Goal: Information Seeking & Learning: Find specific fact

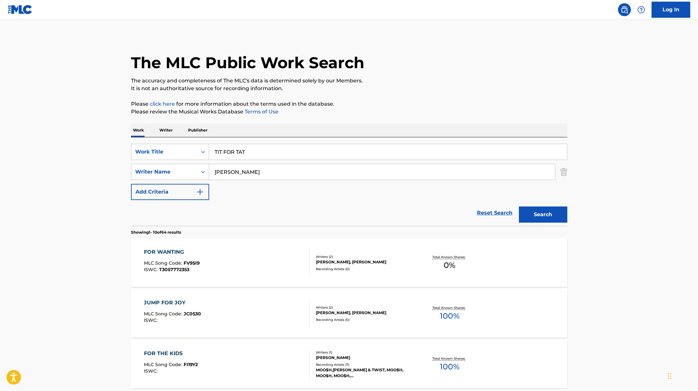
drag, startPoint x: 256, startPoint y: 152, endPoint x: 175, endPoint y: 143, distance: 81.5
click at [176, 144] on div "SearchWithCriteriae5e6fc62-f953-4a04-9ca4-3b5a85129ad1 Work Title TIT FOR TAT" at bounding box center [349, 152] width 436 height 16
paste input "Jealous Type"
type input "Jealous Type"
click at [369, 87] on p "It is not an authoritative source for recording information." at bounding box center [349, 89] width 436 height 8
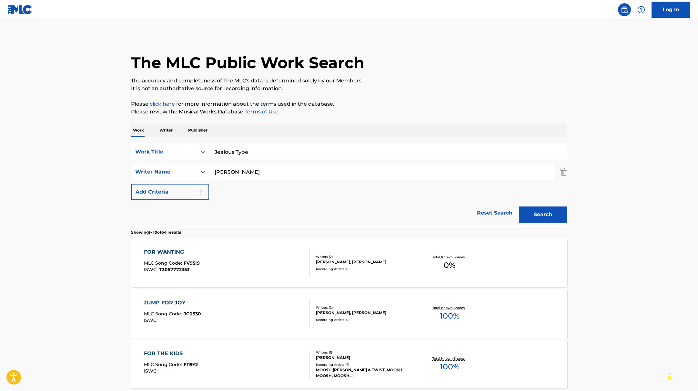
drag, startPoint x: 243, startPoint y: 174, endPoint x: 178, endPoint y: 169, distance: 65.1
click at [179, 169] on div "SearchWithCriteriaae7803b0-41f8-45ee-bc0f-c7eca8b8510f Writer Name [PERSON_NAME]" at bounding box center [349, 172] width 436 height 16
paste input "[PERSON_NAME],"
type input "[PERSON_NAME],"
click at [413, 101] on p "Please click here for more information about the terms used in the database." at bounding box center [349, 104] width 436 height 8
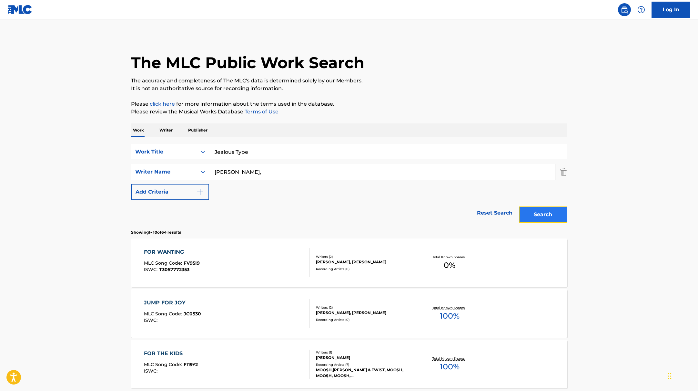
click at [535, 211] on button "Search" at bounding box center [543, 214] width 48 height 16
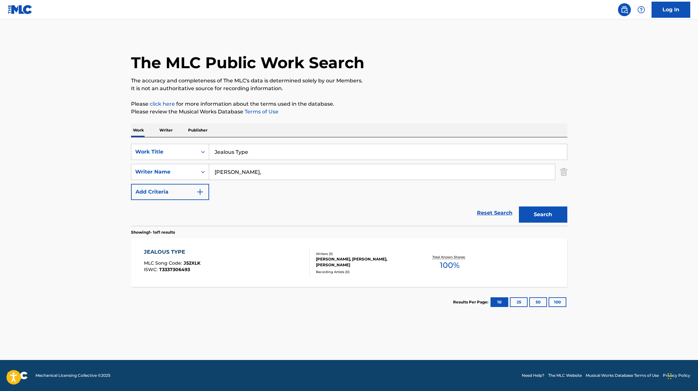
click at [272, 244] on div "JEALOUS TYPE MLC Song Code : J52XLK ISWC : T3337306493 Writers ( 3 ) [PERSON_NA…" at bounding box center [349, 262] width 436 height 48
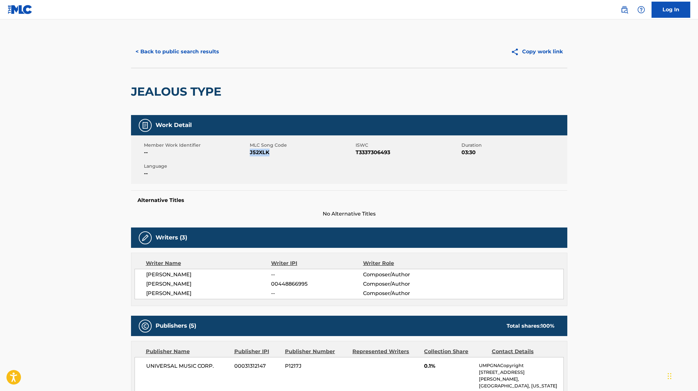
drag, startPoint x: 250, startPoint y: 153, endPoint x: 287, endPoint y: 156, distance: 36.6
click at [287, 156] on div "Member Work Identifier -- MLC Song Code J52XLK ISWC T3337306493 Duration 03:30 …" at bounding box center [349, 159] width 436 height 48
copy span "J52XLK"
click at [182, 48] on button "< Back to public search results" at bounding box center [177, 52] width 93 height 16
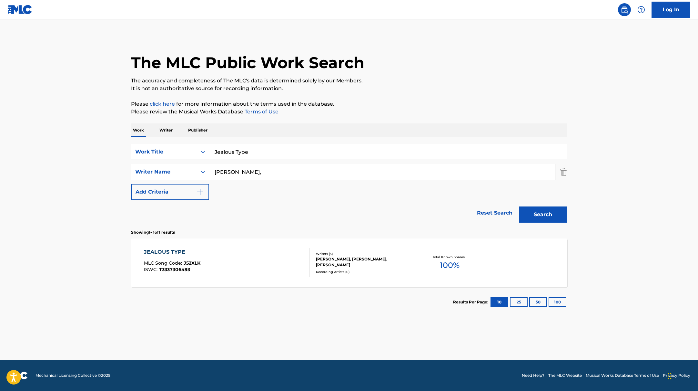
drag, startPoint x: 254, startPoint y: 154, endPoint x: 201, endPoint y: 150, distance: 53.4
click at [201, 150] on div "SearchWithCriteriae5e6fc62-f953-4a04-9ca4-3b5a85129ad1 Work Title Jealous Type" at bounding box center [349, 152] width 436 height 16
paste input "Doja Cat"
drag, startPoint x: 249, startPoint y: 152, endPoint x: 206, endPoint y: 148, distance: 42.8
click at [206, 148] on div "SearchWithCriteriae5e6fc62-f953-4a04-9ca4-3b5a85129ad1 Work Title Doja Cat" at bounding box center [349, 152] width 436 height 16
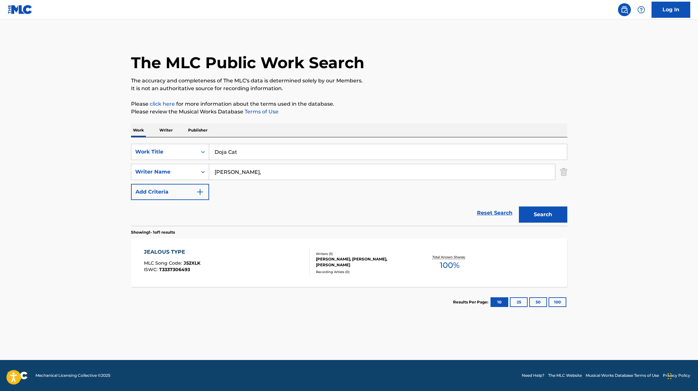
paste input "Cards"
type input "Cards"
click at [559, 213] on button "Search" at bounding box center [543, 214] width 48 height 16
click at [251, 258] on div "CARDS MLC Song Code : CK6UZH ISWC : T3318777167" at bounding box center [227, 262] width 166 height 29
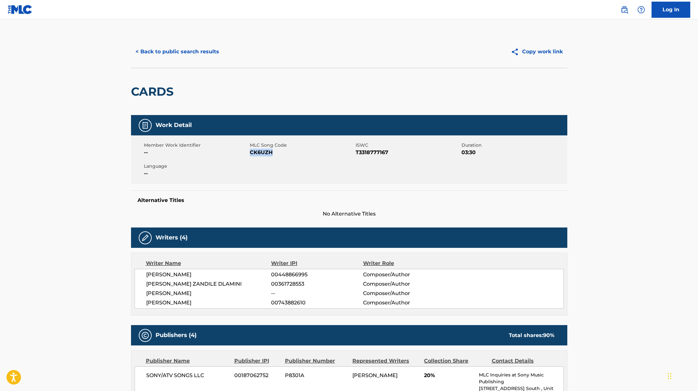
drag, startPoint x: 250, startPoint y: 152, endPoint x: 277, endPoint y: 153, distance: 27.5
click at [277, 153] on span "CK6UZH" at bounding box center [302, 152] width 104 height 8
copy span "CK6UZH"
click at [190, 60] on div "< Back to public search results Copy work link" at bounding box center [349, 52] width 436 height 32
click at [202, 50] on button "< Back to public search results" at bounding box center [177, 52] width 93 height 16
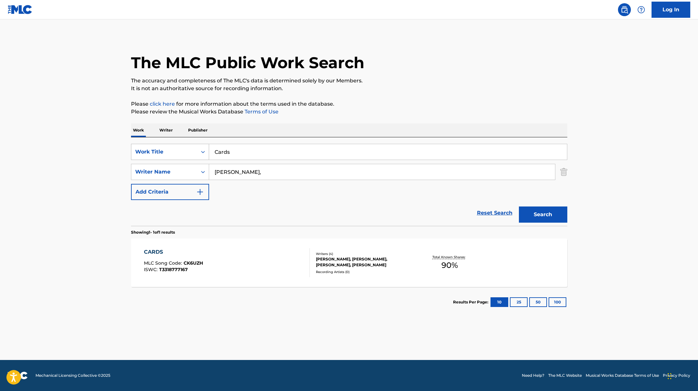
drag, startPoint x: 234, startPoint y: 152, endPoint x: 198, endPoint y: 150, distance: 36.5
click at [198, 150] on div "SearchWithCriteriae5e6fc62-f953-4a04-9ca4-3b5a85129ad1 Work Title Cards" at bounding box center [349, 152] width 436 height 16
paste input "AAAHH MEN!"
type input "AAAHH MEN!"
click at [545, 215] on button "Search" at bounding box center [543, 214] width 48 height 16
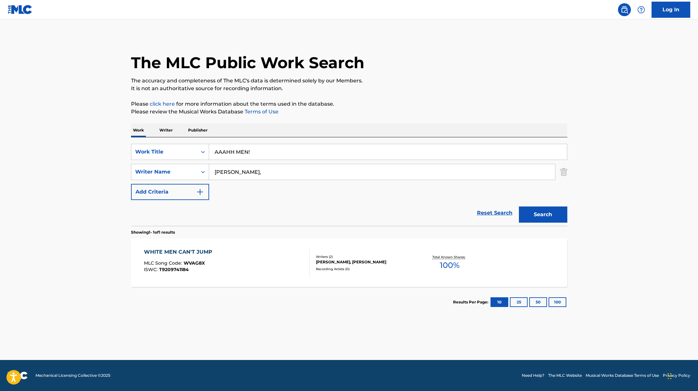
drag, startPoint x: 248, startPoint y: 171, endPoint x: 212, endPoint y: 166, distance: 36.0
click at [216, 166] on input "[PERSON_NAME]," at bounding box center [382, 171] width 346 height 15
click at [519, 206] on button "Search" at bounding box center [543, 214] width 48 height 16
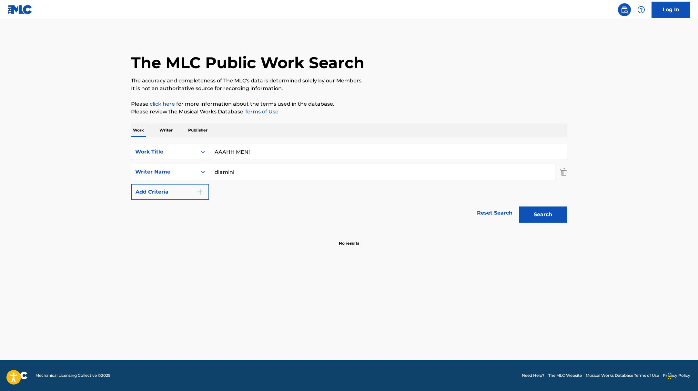
type input "[PERSON_NAME],"
click at [541, 214] on button "Search" at bounding box center [543, 214] width 48 height 16
drag, startPoint x: 266, startPoint y: 150, endPoint x: 200, endPoint y: 140, distance: 66.4
click at [188, 144] on div "SearchWithCriteriae5e6fc62-f953-4a04-9ca4-3b5a85129ad1 Work Title AAAHH MEN!" at bounding box center [349, 152] width 436 height 16
paste input "Couples Therapy"
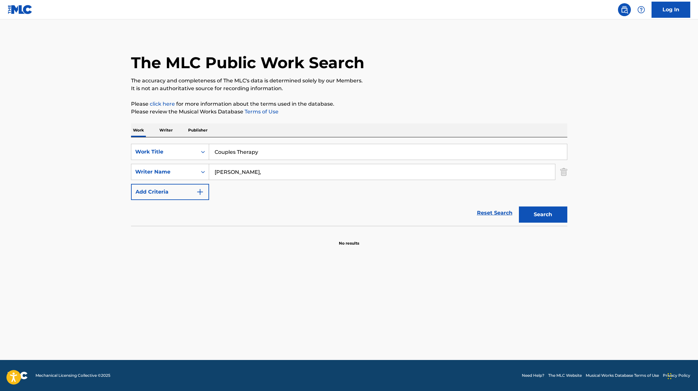
click at [477, 106] on p "Please click here for more information about the terms used in the database." at bounding box center [349, 104] width 436 height 8
click at [546, 213] on button "Search" at bounding box center [543, 214] width 48 height 16
drag, startPoint x: 267, startPoint y: 154, endPoint x: 175, endPoint y: 146, distance: 92.7
click at [177, 146] on div "SearchWithCriteriae5e6fc62-f953-4a04-9ca4-3b5a85129ad1 Work Title Couples Thera…" at bounding box center [349, 152] width 436 height 16
paste input "Gorgeous"
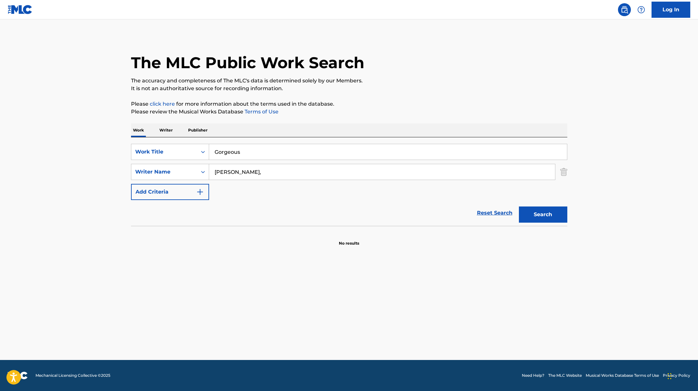
click at [417, 126] on div "Work Writer Publisher" at bounding box center [349, 130] width 436 height 14
click at [552, 216] on button "Search" at bounding box center [543, 214] width 48 height 16
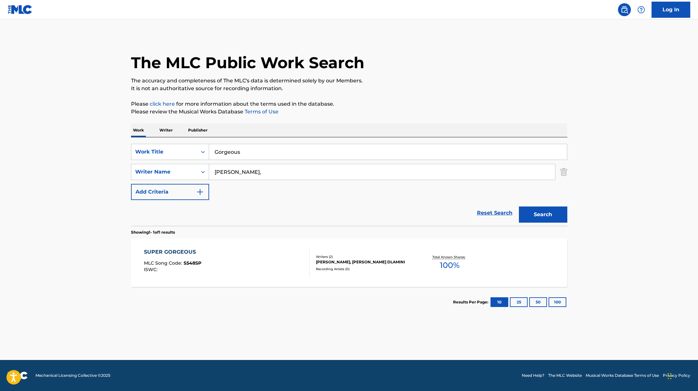
paste input "Stranger"
drag, startPoint x: 257, startPoint y: 152, endPoint x: 442, endPoint y: 100, distance: 192.2
click at [442, 101] on div "The MLC Public Work Search The accuracy and completeness of The MLC's data is d…" at bounding box center [349, 176] width 452 height 281
type input "Stranger"
click at [442, 100] on p "Please click here for more information about the terms used in the database." at bounding box center [349, 104] width 436 height 8
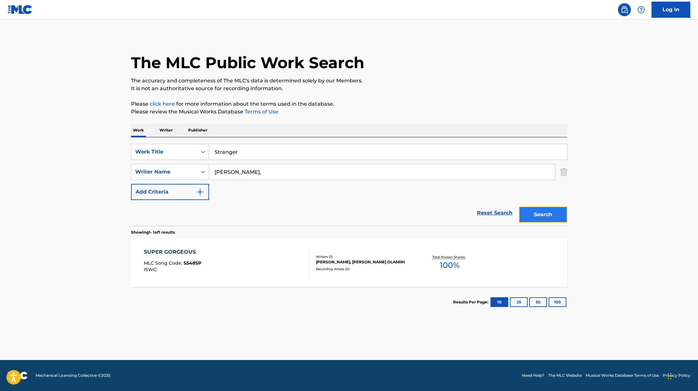
click at [544, 215] on button "Search" at bounding box center [543, 214] width 48 height 16
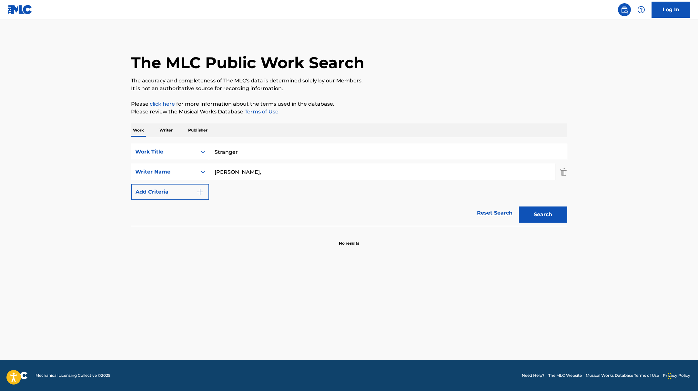
drag, startPoint x: 247, startPoint y: 173, endPoint x: 195, endPoint y: 171, distance: 51.7
click at [195, 171] on div "SearchWithCriteriaae7803b0-41f8-45ee-bc0f-c7eca8b8510f Writer Name [PERSON_NAME…" at bounding box center [349, 172] width 436 height 16
type input "[PERSON_NAME]"
click at [548, 219] on button "Search" at bounding box center [543, 214] width 48 height 16
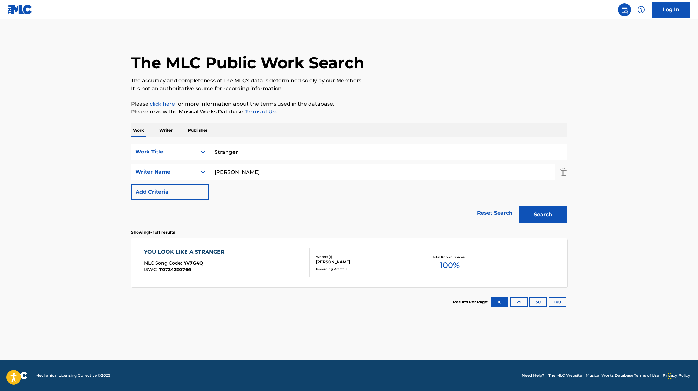
paste input "All Mine"
drag, startPoint x: 259, startPoint y: 153, endPoint x: 395, endPoint y: 113, distance: 141.6
click at [389, 113] on div "The MLC Public Work Search The accuracy and completeness of The MLC's data is d…" at bounding box center [349, 176] width 452 height 281
click at [395, 113] on p "Please review the Musical Works Database Terms of Use" at bounding box center [349, 112] width 436 height 8
click at [544, 217] on button "Search" at bounding box center [543, 214] width 48 height 16
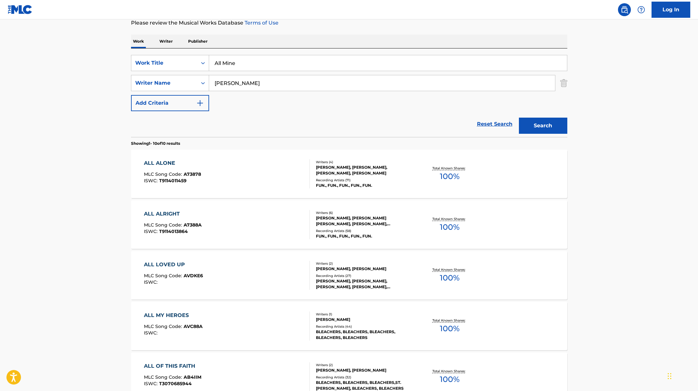
scroll to position [91, 0]
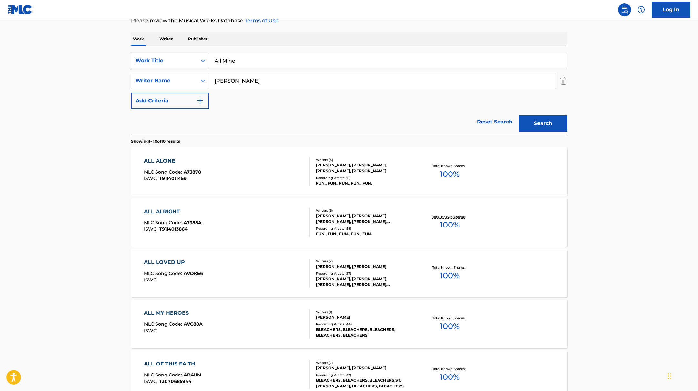
drag, startPoint x: 242, startPoint y: 66, endPoint x: 200, endPoint y: 57, distance: 43.0
click at [202, 58] on div "SearchWithCriteriae5e6fc62-f953-4a04-9ca4-3b5a85129ad1 Work Title All Mine" at bounding box center [349, 61] width 436 height 16
paste input "Which One (feat. [GEOGRAPHIC_DATA])"
type input "Which One (feat. [GEOGRAPHIC_DATA])"
drag, startPoint x: 258, startPoint y: 80, endPoint x: 191, endPoint y: 73, distance: 66.9
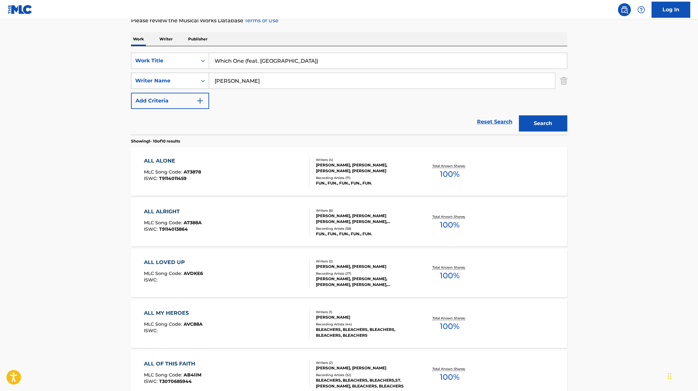
click at [191, 73] on div "SearchWithCriteriaae7803b0-41f8-45ee-bc0f-c7eca8b8510f Writer Name [PERSON_NAME]" at bounding box center [349, 81] width 436 height 16
type input "[PERSON_NAME]"
drag, startPoint x: 299, startPoint y: 63, endPoint x: 245, endPoint y: 61, distance: 54.3
click at [245, 61] on input "Which One (feat. [GEOGRAPHIC_DATA])" at bounding box center [388, 60] width 358 height 15
type input "Which One"
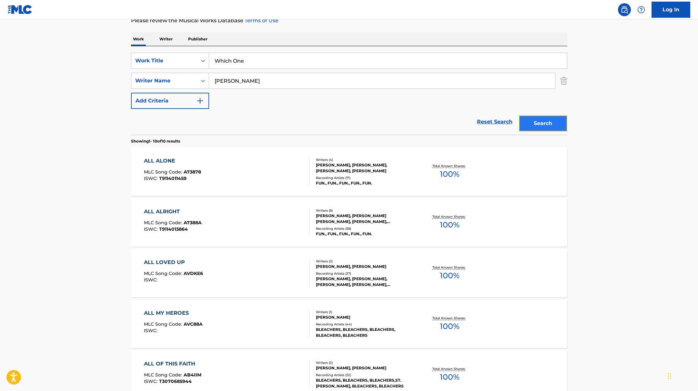
click at [542, 120] on button "Search" at bounding box center [543, 123] width 48 height 16
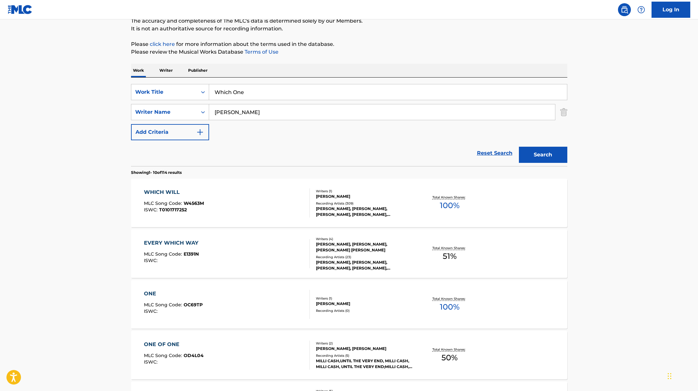
scroll to position [60, 0]
drag, startPoint x: 231, startPoint y: 115, endPoint x: 211, endPoint y: 110, distance: 20.0
click at [211, 110] on input "[PERSON_NAME]" at bounding box center [382, 111] width 346 height 15
type input "[PERSON_NAME]"
click at [519, 146] on button "Search" at bounding box center [543, 154] width 48 height 16
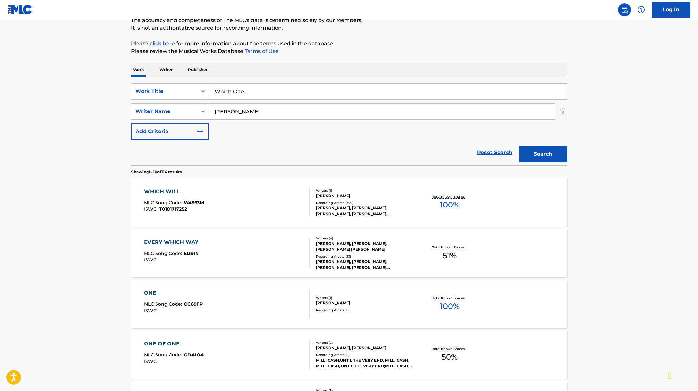
scroll to position [0, 0]
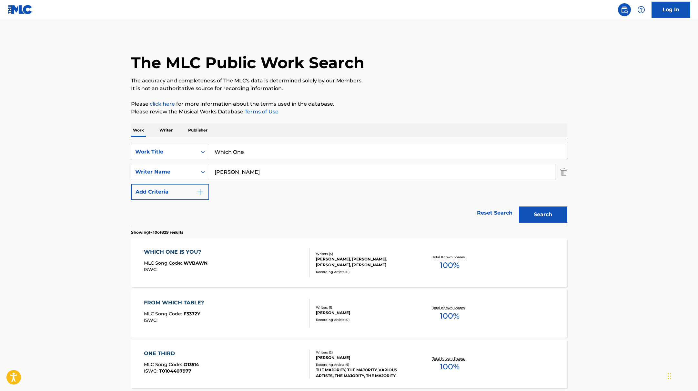
drag, startPoint x: 262, startPoint y: 149, endPoint x: 193, endPoint y: 148, distance: 68.4
click at [193, 148] on div "SearchWithCriteriae5e6fc62-f953-4a04-9ca4-3b5a85129ad1 Work Title Which One" at bounding box center [349, 152] width 436 height 16
paste input "Dancing2"
drag, startPoint x: 281, startPoint y: 152, endPoint x: 169, endPoint y: 136, distance: 112.8
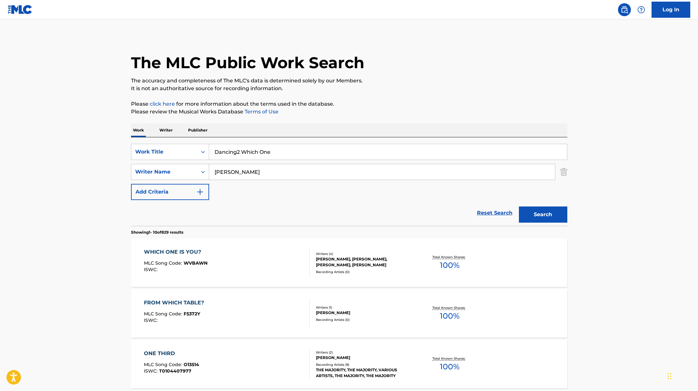
paste input "Search Form"
type input "Dancing2"
click at [413, 67] on div "The MLC Public Work Search" at bounding box center [349, 59] width 436 height 47
paste input "Hyde"
drag, startPoint x: 250, startPoint y: 175, endPoint x: 182, endPoint y: 169, distance: 67.4
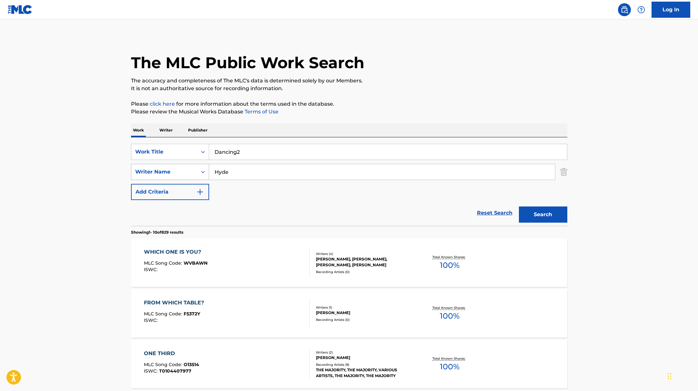
click at [181, 169] on div "SearchWithCriteriaae7803b0-41f8-45ee-bc0f-c7eca8b8510f Writer Name [PERSON_NAME]" at bounding box center [349, 172] width 436 height 16
type input "Hyde"
click at [446, 104] on p "Please click here for more information about the terms used in the database." at bounding box center [349, 104] width 436 height 8
click at [551, 212] on button "Search" at bounding box center [543, 214] width 48 height 16
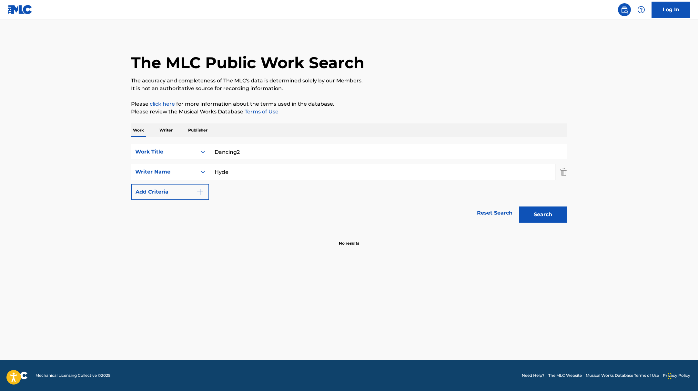
drag, startPoint x: 251, startPoint y: 151, endPoint x: 199, endPoint y: 151, distance: 52.9
click at [200, 151] on div "SearchWithCriteriae5e6fc62-f953-4a04-9ca4-3b5a85129ad1 Work Title Dancing2" at bounding box center [349, 152] width 436 height 16
paste input "Something Inbetween"
type input "Something Inbetween"
drag, startPoint x: 245, startPoint y: 175, endPoint x: 188, endPoint y: 161, distance: 58.3
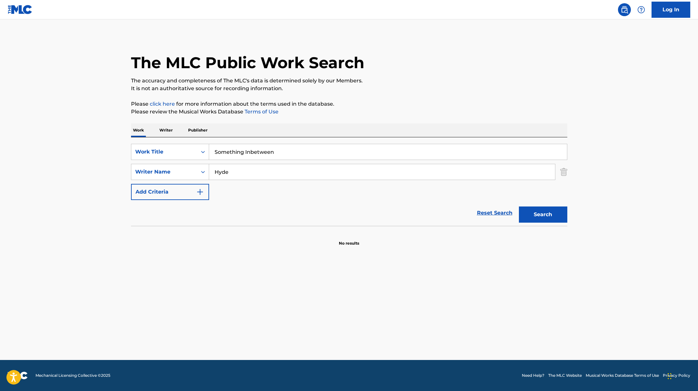
click at [188, 161] on div "SearchWithCriteriae5e6fc62-f953-4a04-9ca4-3b5a85129ad1 Work Title Something Inb…" at bounding box center [349, 172] width 436 height 56
type input "[PERSON_NAME]"
click at [519, 206] on button "Search" at bounding box center [543, 214] width 48 height 16
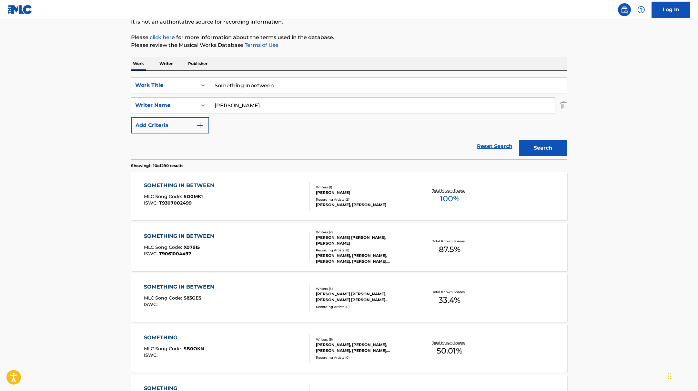
scroll to position [77, 0]
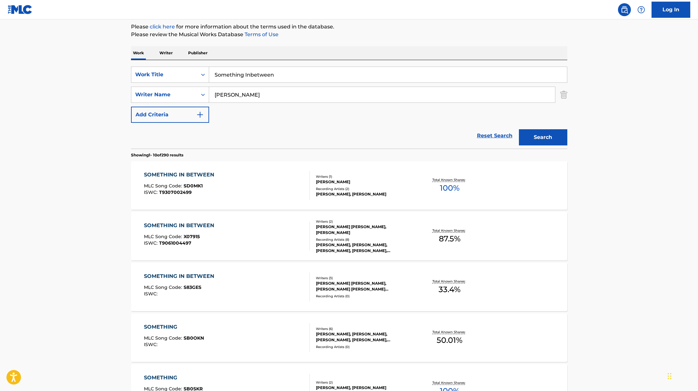
click at [262, 277] on div "SOMETHING IN BETWEEN MLC Song Code : S83GES ISWC :" at bounding box center [227, 286] width 166 height 29
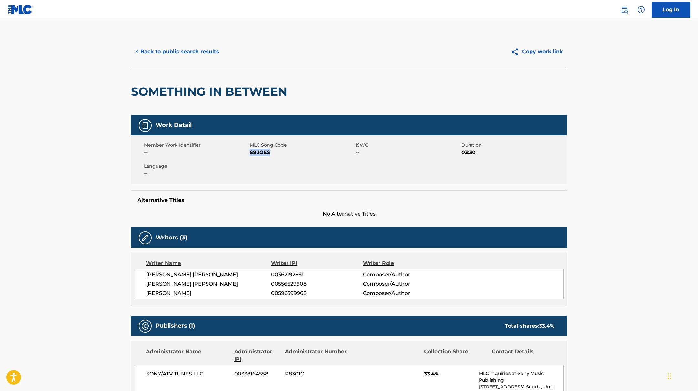
drag, startPoint x: 250, startPoint y: 152, endPoint x: 291, endPoint y: 156, distance: 41.2
click at [291, 156] on div "Member Work Identifier -- MLC Song Code S83GES ISWC -- Duration 03:30 Language …" at bounding box center [349, 159] width 436 height 48
copy span "S83GES"
click at [146, 54] on button "< Back to public search results" at bounding box center [177, 52] width 93 height 16
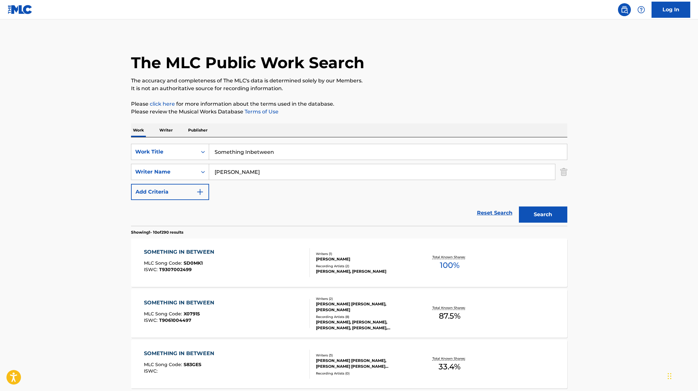
scroll to position [77, 0]
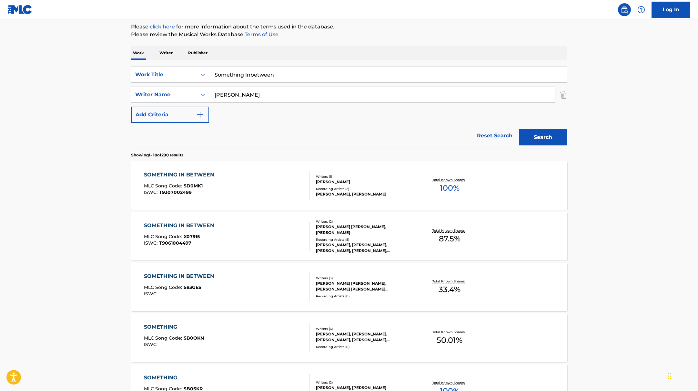
drag, startPoint x: 282, startPoint y: 74, endPoint x: 179, endPoint y: 60, distance: 104.2
click at [179, 60] on div "SearchWithCriteriae5e6fc62-f953-4a04-9ca4-3b5a85129ad1 Work Title Something Inb…" at bounding box center [349, 104] width 436 height 88
paste input "[PERSON_NAME]"
drag, startPoint x: 262, startPoint y: 76, endPoint x: 194, endPoint y: 69, distance: 68.2
click at [194, 69] on div "SearchWithCriteriae5e6fc62-f953-4a04-9ca4-3b5a85129ad1 Work Title [PERSON_NAME]" at bounding box center [349, 74] width 436 height 16
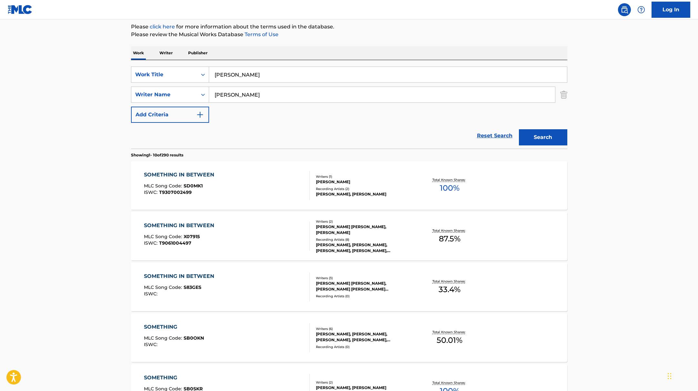
paste input "The Art of Loving (Intro)"
type input "The Art of Loving (Intro)"
click at [551, 137] on button "Search" at bounding box center [543, 137] width 48 height 16
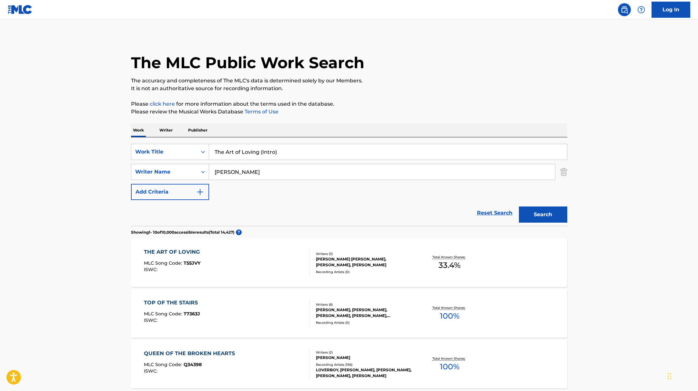
click at [250, 251] on div "THE ART OF LOVING MLC Song Code : T55JVY ISWC :" at bounding box center [227, 262] width 166 height 29
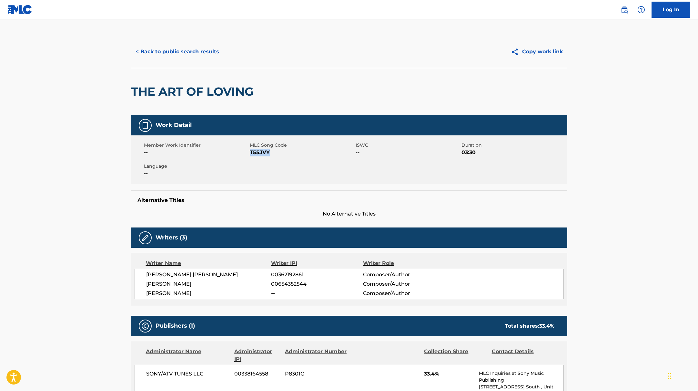
drag, startPoint x: 250, startPoint y: 153, endPoint x: 299, endPoint y: 153, distance: 49.1
click at [299, 153] on span "T55JVY" at bounding box center [302, 152] width 104 height 8
copy span "T55JVY"
click at [197, 52] on button "< Back to public search results" at bounding box center [177, 52] width 93 height 16
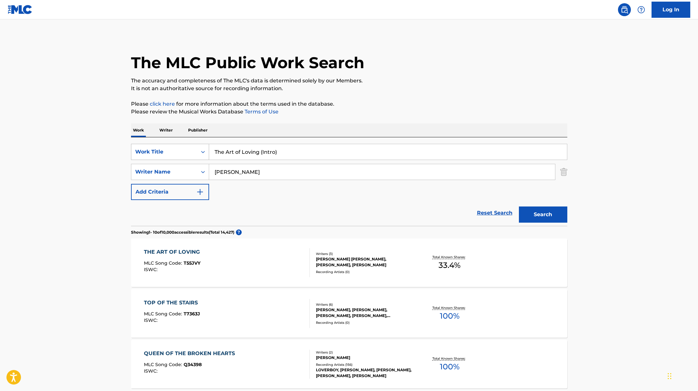
drag, startPoint x: 272, startPoint y: 152, endPoint x: 193, endPoint y: 148, distance: 79.2
click at [193, 148] on div "SearchWithCriteriae5e6fc62-f953-4a04-9ca4-3b5a85129ad1 Work Title The Art of Lo…" at bounding box center [349, 152] width 436 height 16
paste input "Nice To Each Other"
type input "Nice To Each Other"
click at [392, 111] on p "Please review the Musical Works Database Terms of Use" at bounding box center [349, 112] width 436 height 8
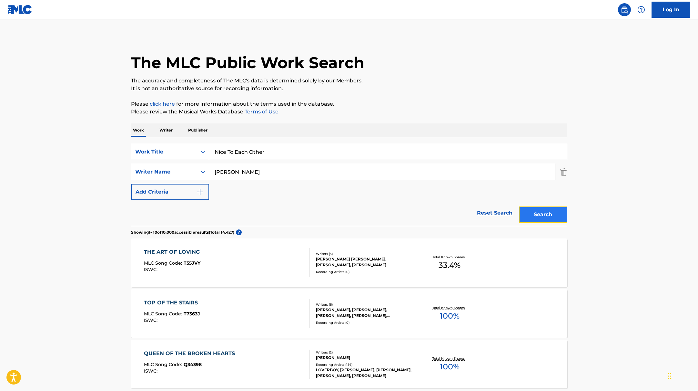
click at [555, 212] on button "Search" at bounding box center [543, 214] width 48 height 16
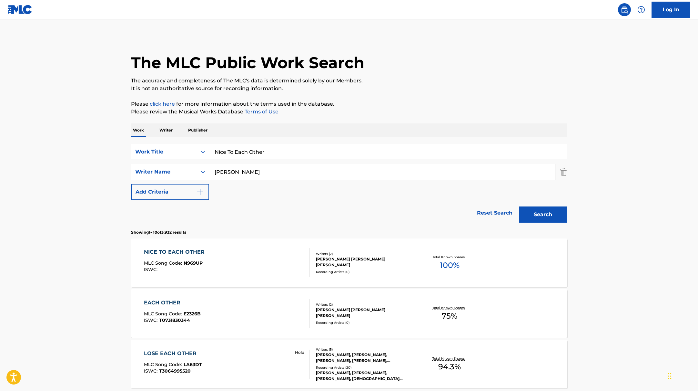
click at [273, 269] on div "NICE TO EACH OTHER MLC Song Code : N969UP ISWC :" at bounding box center [227, 262] width 166 height 29
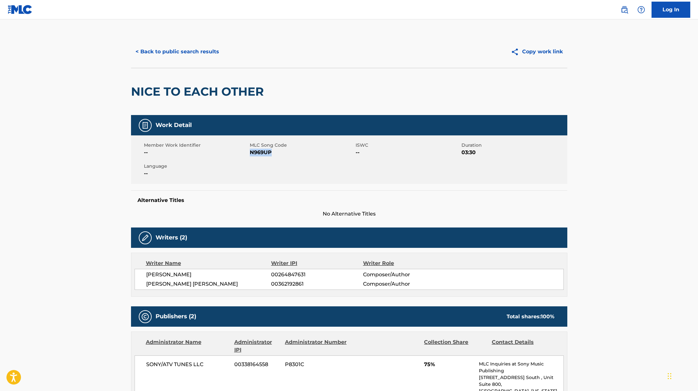
drag, startPoint x: 250, startPoint y: 152, endPoint x: 295, endPoint y: 152, distance: 45.2
click at [295, 152] on span "N969UP" at bounding box center [302, 152] width 104 height 8
copy span "N969UP"
click at [179, 50] on button "< Back to public search results" at bounding box center [177, 52] width 93 height 16
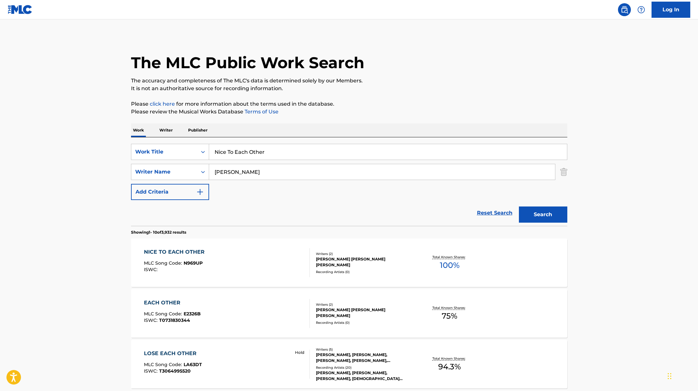
drag, startPoint x: 271, startPoint y: 150, endPoint x: 218, endPoint y: 147, distance: 53.0
click at [218, 147] on input "Nice To Each Other" at bounding box center [388, 151] width 358 height 15
paste input "Close Up"
type input "Close Up"
click at [377, 114] on p "Please review the Musical Works Database Terms of Use" at bounding box center [349, 112] width 436 height 8
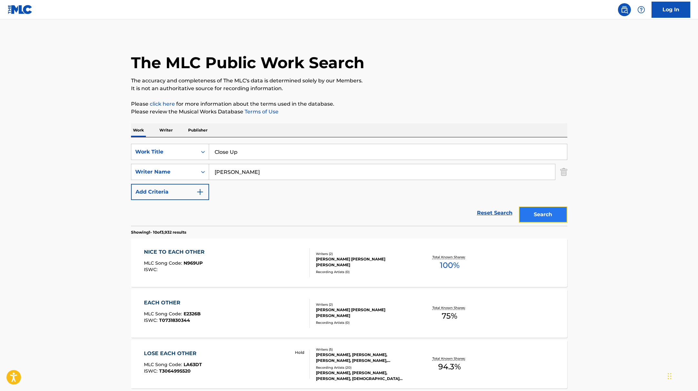
click at [550, 215] on button "Search" at bounding box center [543, 214] width 48 height 16
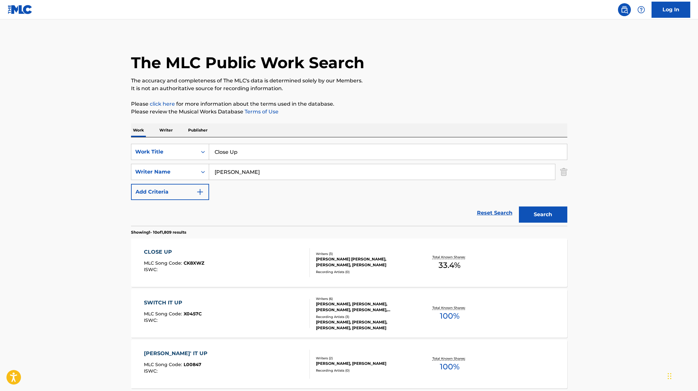
click at [286, 260] on div "CLOSE UP MLC Song Code : CK8XWZ ISWC :" at bounding box center [227, 262] width 166 height 29
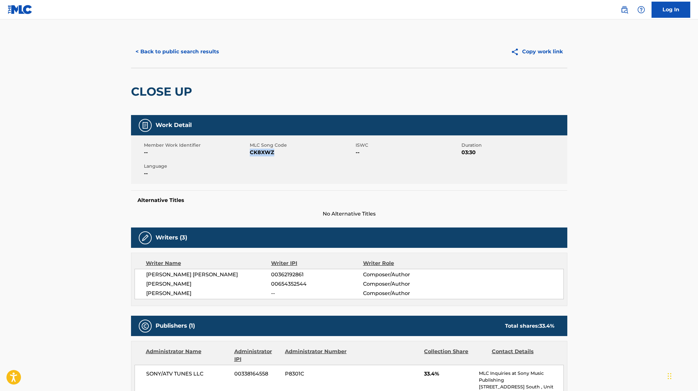
drag, startPoint x: 250, startPoint y: 152, endPoint x: 294, endPoint y: 152, distance: 43.3
click at [294, 152] on span "CK8XWZ" at bounding box center [302, 152] width 104 height 8
copy span "CK8XWZ"
click at [216, 46] on button "< Back to public search results" at bounding box center [177, 52] width 93 height 16
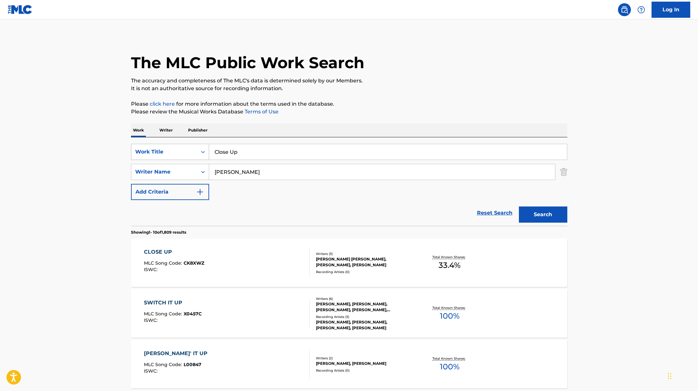
drag, startPoint x: 252, startPoint y: 153, endPoint x: 200, endPoint y: 144, distance: 52.7
click at [200, 144] on div "SearchWithCriteriae5e6fc62-f953-4a04-9ca4-3b5a85129ad1 Work Title Close Up" at bounding box center [349, 152] width 436 height 16
paste input "So Easy (To Fall In Love)"
type input "So Easy (To Fall In Love)"
click at [423, 101] on p "Please click here for more information about the terms used in the database." at bounding box center [349, 104] width 436 height 8
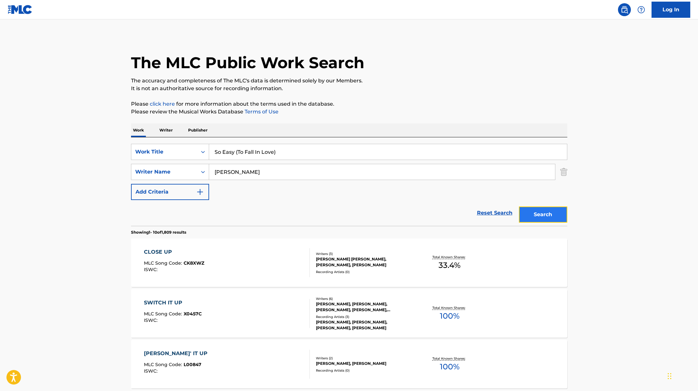
click at [535, 211] on button "Search" at bounding box center [543, 214] width 48 height 16
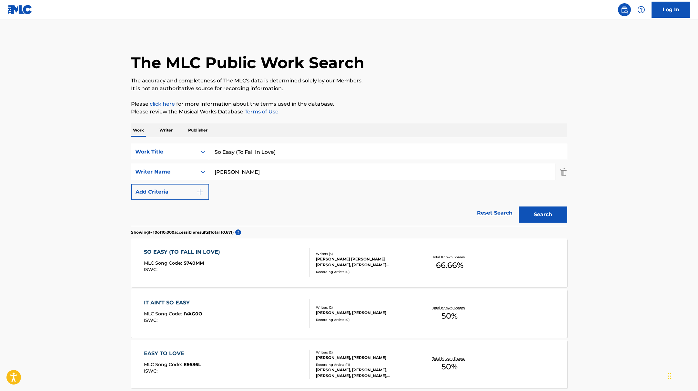
click at [273, 259] on div "SO EASY (TO FALL IN LOVE) MLC Song Code : S740MM ISWC :" at bounding box center [227, 262] width 166 height 29
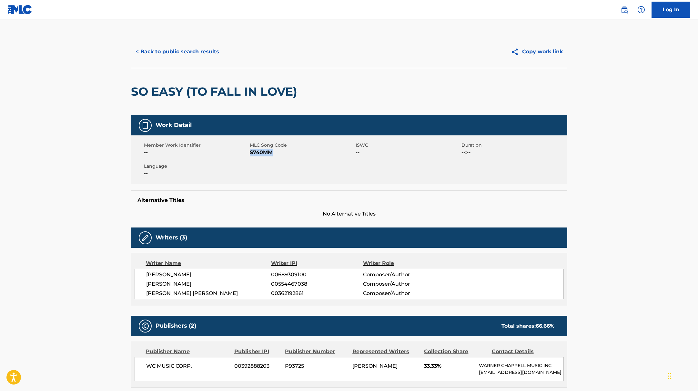
drag, startPoint x: 250, startPoint y: 152, endPoint x: 305, endPoint y: 155, distance: 54.3
click at [305, 155] on span "S740MM" at bounding box center [302, 152] width 104 height 8
copy span "S740MM"
click at [198, 55] on button "< Back to public search results" at bounding box center [177, 52] width 93 height 16
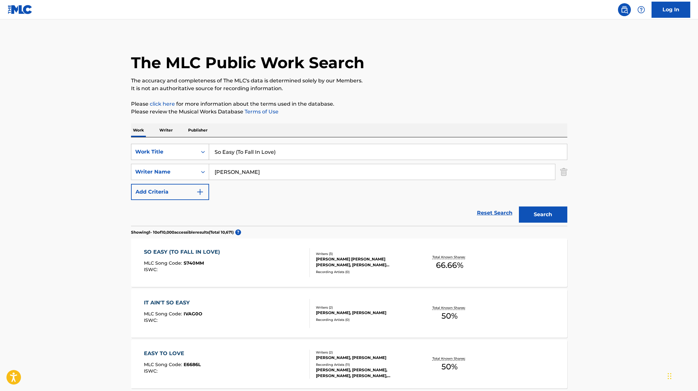
drag, startPoint x: 288, startPoint y: 155, endPoint x: 181, endPoint y: 149, distance: 106.3
click at [180, 150] on div "SearchWithCriteriae5e6fc62-f953-4a04-9ca4-3b5a85129ad1 Work Title So Easy (To F…" at bounding box center [349, 152] width 436 height 16
paste input "Let Alone The One You Love"
type input "Let Alone The One You Love"
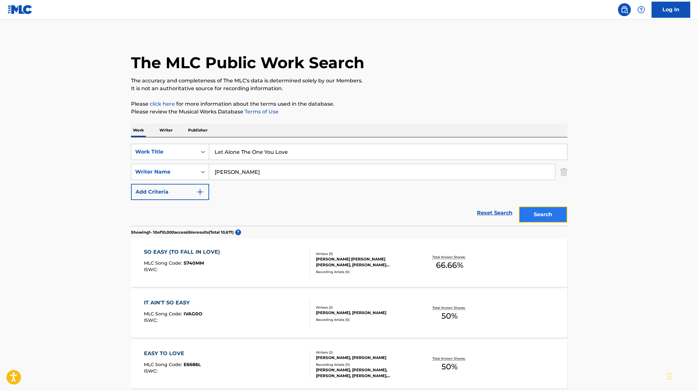
click at [551, 213] on button "Search" at bounding box center [543, 214] width 48 height 16
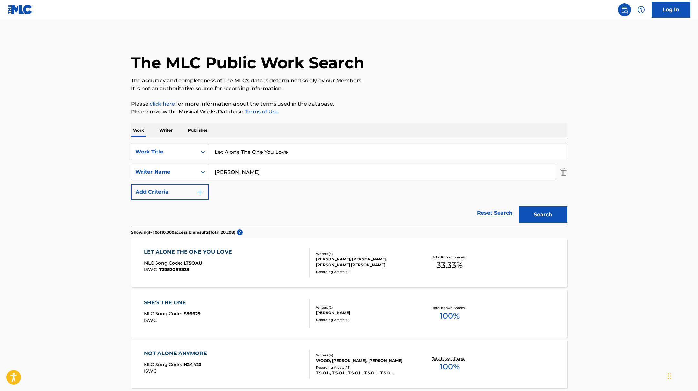
click at [275, 262] on div "LET ALONE THE ONE YOU LOVE MLC Song Code : LT5OAU ISWC : T3352099328" at bounding box center [227, 262] width 166 height 29
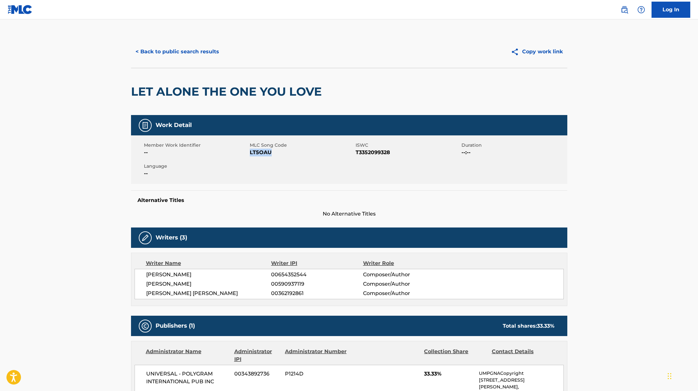
drag, startPoint x: 250, startPoint y: 154, endPoint x: 273, endPoint y: 154, distance: 23.6
click at [273, 154] on span "LT5OAU" at bounding box center [302, 152] width 104 height 8
copy span "LT5OAU"
click at [211, 47] on button "< Back to public search results" at bounding box center [177, 52] width 93 height 16
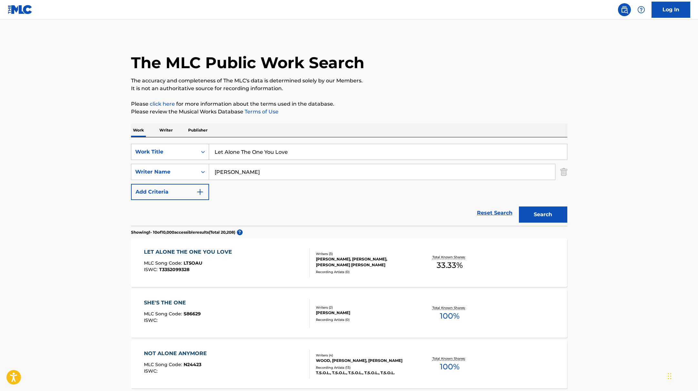
drag, startPoint x: 293, startPoint y: 151, endPoint x: 192, endPoint y: 147, distance: 100.8
click at [192, 147] on div "SearchWithCriteriae5e6fc62-f953-4a04-9ca4-3b5a85129ad1 Work Title Let Alone The…" at bounding box center [349, 152] width 436 height 16
paste input "oud"
type input "Loud"
click at [540, 208] on button "Search" at bounding box center [543, 214] width 48 height 16
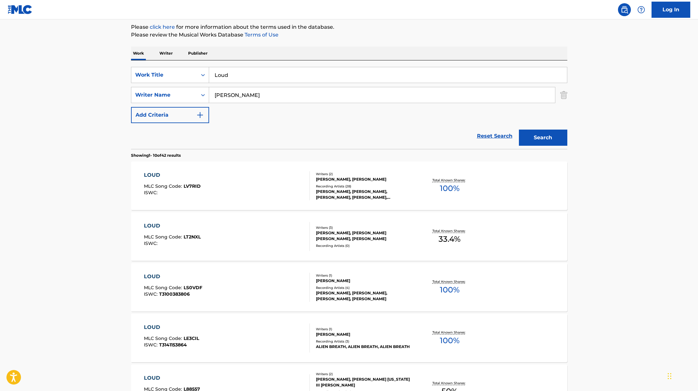
scroll to position [76, 0]
click at [274, 236] on div "LOUD MLC Song Code : LT2NXL ISWC :" at bounding box center [227, 236] width 166 height 29
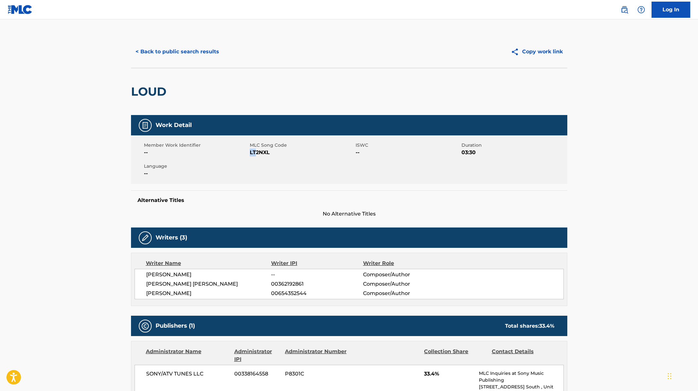
drag, startPoint x: 250, startPoint y: 153, endPoint x: 292, endPoint y: 153, distance: 42.0
click at [290, 153] on span "LT2NXL" at bounding box center [302, 152] width 104 height 8
copy span "LT2NXL"
click at [206, 50] on button "< Back to public search results" at bounding box center [177, 52] width 93 height 16
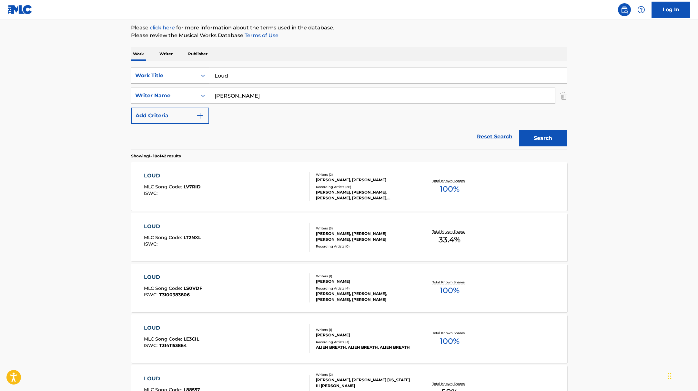
drag, startPoint x: 240, startPoint y: 77, endPoint x: 206, endPoint y: 73, distance: 35.0
click at [206, 73] on div "SearchWithCriteriae5e6fc62-f953-4a04-9ca4-3b5a85129ad1 Work Title Loud" at bounding box center [349, 75] width 436 height 16
paste input "Baby Steps"
type input "Baby Steps"
click at [556, 142] on button "Search" at bounding box center [543, 138] width 48 height 16
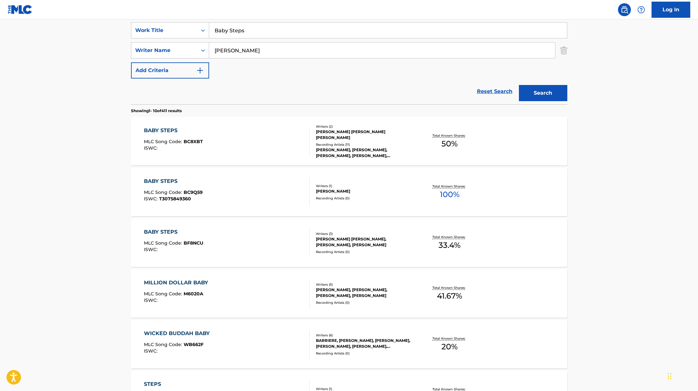
scroll to position [127, 0]
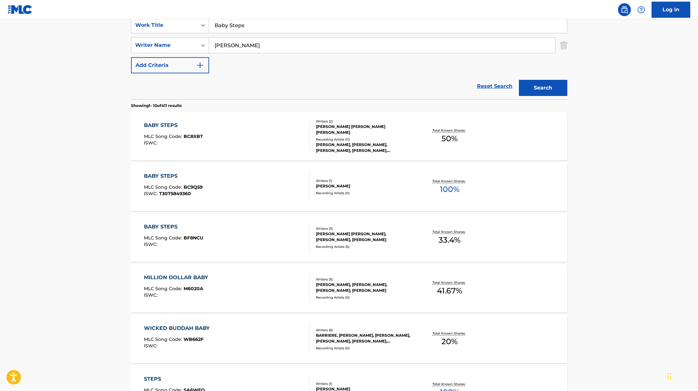
click at [258, 230] on div "BABY STEPS MLC Song Code : BF8NCU ISWC :" at bounding box center [227, 237] width 166 height 29
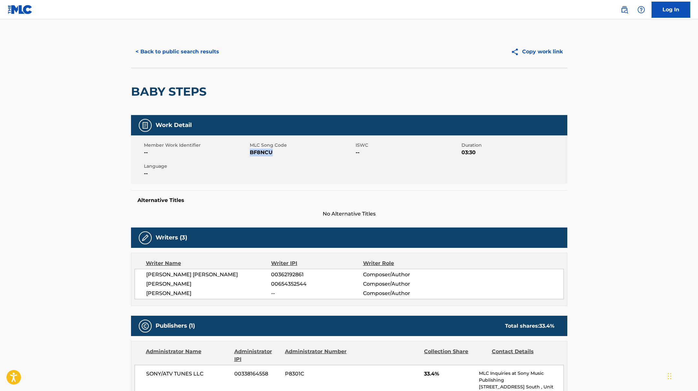
drag, startPoint x: 250, startPoint y: 152, endPoint x: 296, endPoint y: 156, distance: 46.3
click at [296, 156] on span "BF8NCU" at bounding box center [302, 152] width 104 height 8
copy span "BF8NCU"
click at [206, 50] on button "< Back to public search results" at bounding box center [177, 52] width 93 height 16
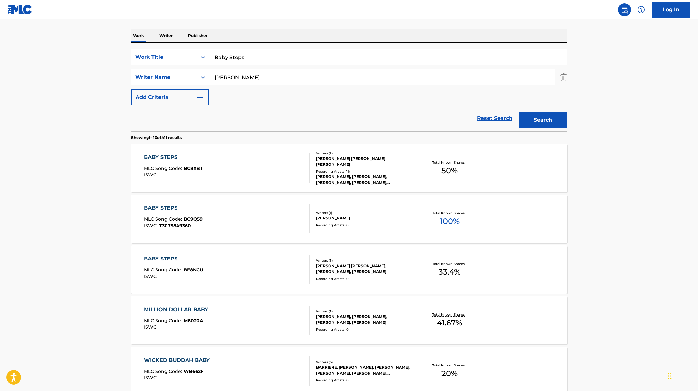
scroll to position [75, 0]
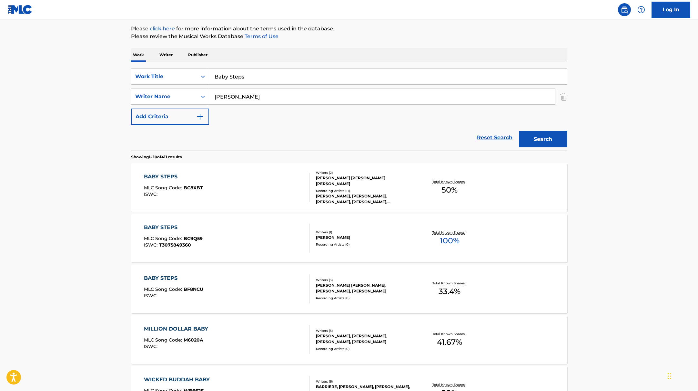
drag, startPoint x: 248, startPoint y: 77, endPoint x: 186, endPoint y: 66, distance: 62.5
click at [186, 66] on div "SearchWithCriteriae5e6fc62-f953-4a04-9ca4-3b5a85129ad1 Work Title Baby Steps Se…" at bounding box center [349, 106] width 436 height 88
paste input "A Couple Minute"
type input "A Couple Minutes"
click at [538, 142] on button "Search" at bounding box center [543, 139] width 48 height 16
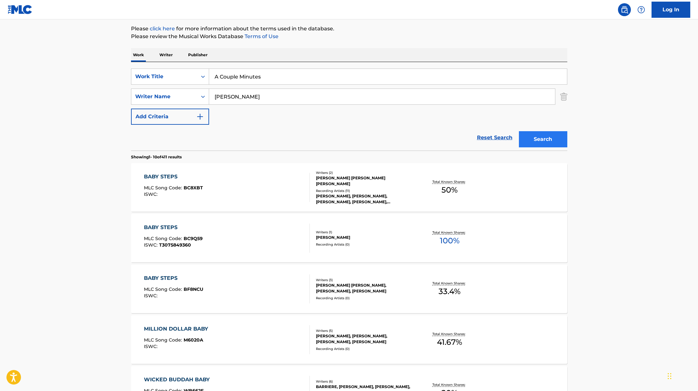
scroll to position [0, 0]
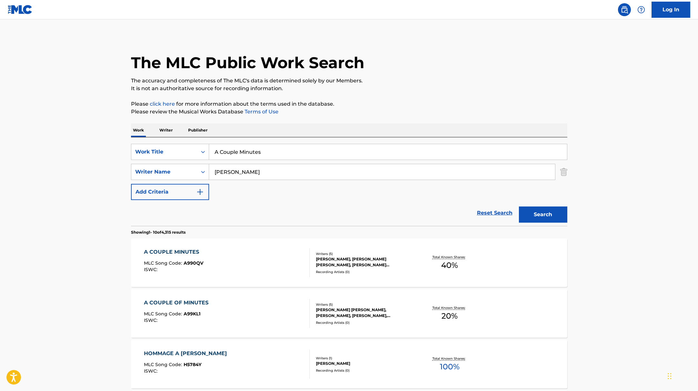
click at [241, 260] on div "A COUPLE MINUTES MLC Song Code : A990QV ISWC :" at bounding box center [227, 262] width 166 height 29
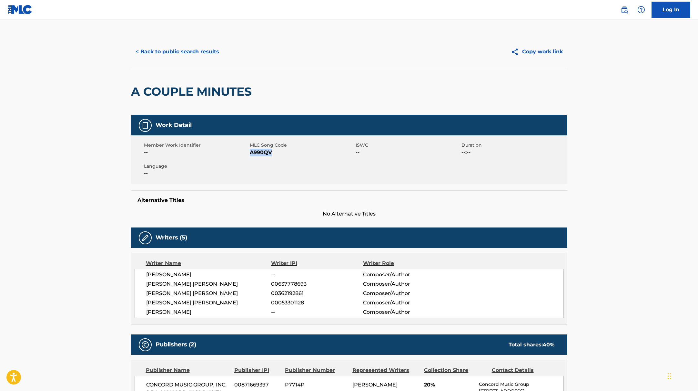
drag, startPoint x: 251, startPoint y: 152, endPoint x: 291, endPoint y: 154, distance: 40.1
click at [291, 154] on span "A990QV" at bounding box center [302, 152] width 104 height 8
click at [204, 48] on button "< Back to public search results" at bounding box center [177, 52] width 93 height 16
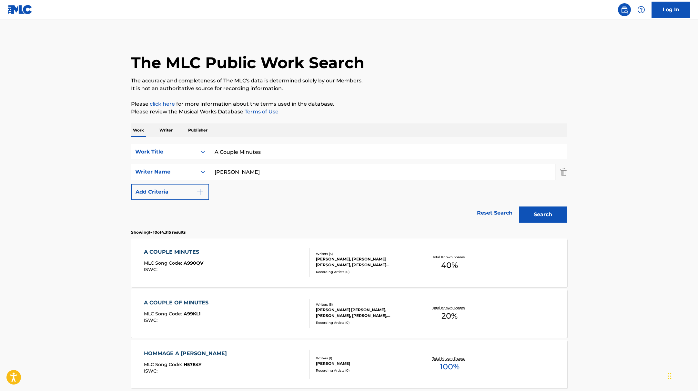
drag, startPoint x: 270, startPoint y: 154, endPoint x: 201, endPoint y: 148, distance: 69.3
click at [201, 148] on div "SearchWithCriteriae5e6fc62-f953-4a04-9ca4-3b5a85129ad1 Work Title A Couple Minu…" at bounding box center [349, 152] width 436 height 16
paste input "I've Seen It"
type input "I've Seen It"
click at [440, 110] on p "Please review the Musical Works Database Terms of Use" at bounding box center [349, 112] width 436 height 8
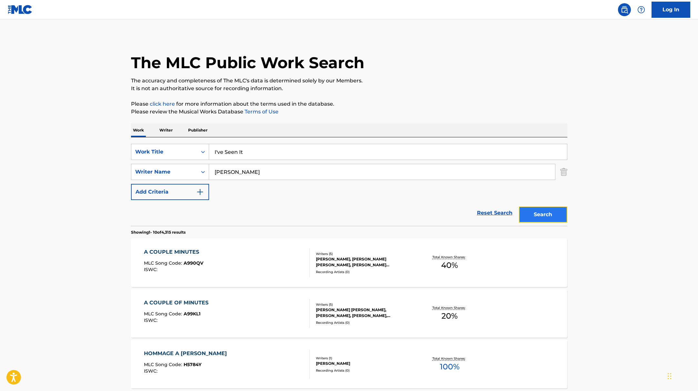
click at [549, 218] on button "Search" at bounding box center [543, 214] width 48 height 16
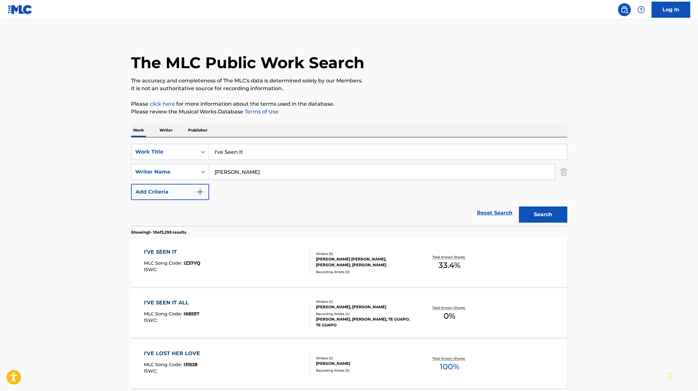
click at [275, 265] on div "I'VE SEEN IT MLC Song Code : IZ37YQ ISWC :" at bounding box center [227, 262] width 166 height 29
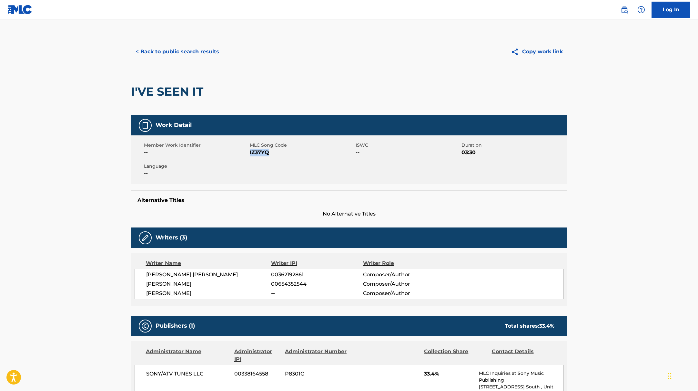
drag, startPoint x: 250, startPoint y: 152, endPoint x: 286, endPoint y: 152, distance: 36.5
click at [286, 152] on span "IZ37YQ" at bounding box center [302, 152] width 104 height 8
click at [187, 57] on button "< Back to public search results" at bounding box center [177, 52] width 93 height 16
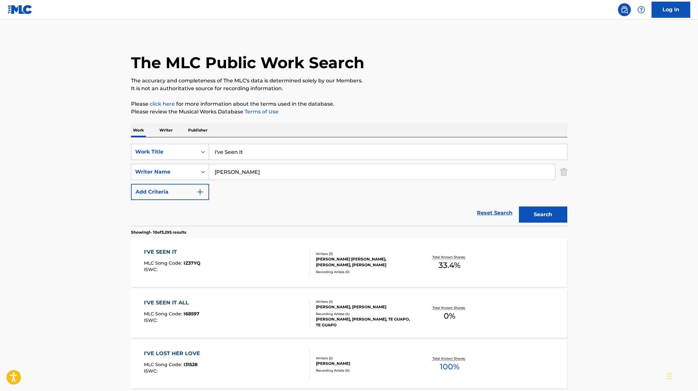
drag, startPoint x: 247, startPoint y: 153, endPoint x: 197, endPoint y: 146, distance: 50.9
click at [197, 146] on div "SearchWithCriteriae5e6fc62-f953-4a04-9ca4-3b5a85129ad1 Work Title I've Seen It" at bounding box center [349, 152] width 436 height 16
paste input "Fancy $hi"
type input "Fancy $hit"
click at [405, 75] on div "The MLC Public Work Search" at bounding box center [349, 59] width 436 height 47
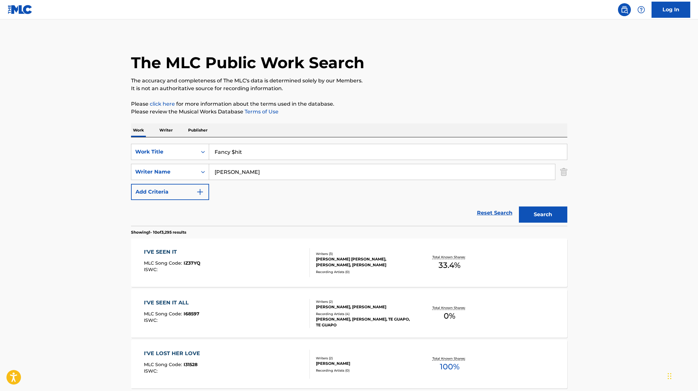
paste input "[PERSON_NAME]"
drag, startPoint x: 239, startPoint y: 170, endPoint x: 340, endPoint y: 113, distance: 116.1
type input "[PERSON_NAME]"
click at [347, 112] on p "Please review the Musical Works Database Terms of Use" at bounding box center [349, 112] width 436 height 8
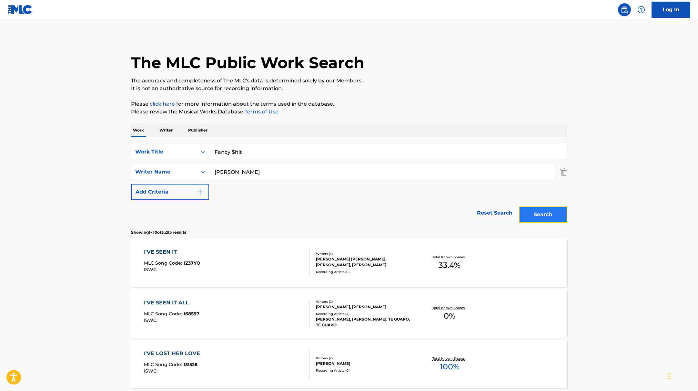
click at [546, 215] on button "Search" at bounding box center [543, 214] width 48 height 16
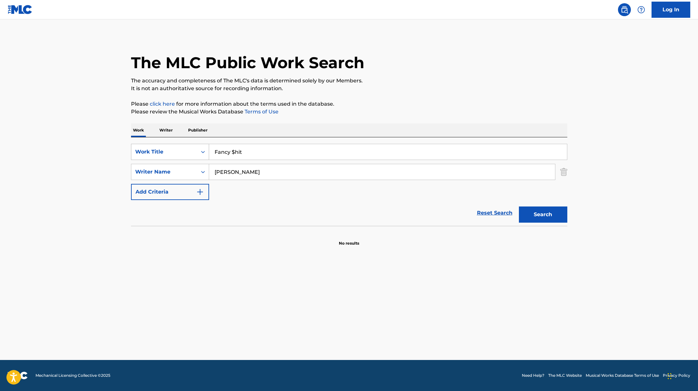
drag, startPoint x: 251, startPoint y: 153, endPoint x: 184, endPoint y: 145, distance: 67.7
click at [191, 147] on div "SearchWithCriteriae5e6fc62-f953-4a04-9ca4-3b5a85129ad1 Work Title Fancy $hit" at bounding box center [349, 152] width 436 height 16
paste input "Black Beatles"
type input "Black Beatles"
click at [354, 108] on p "Please review the Musical Works Database Terms of Use" at bounding box center [349, 112] width 436 height 8
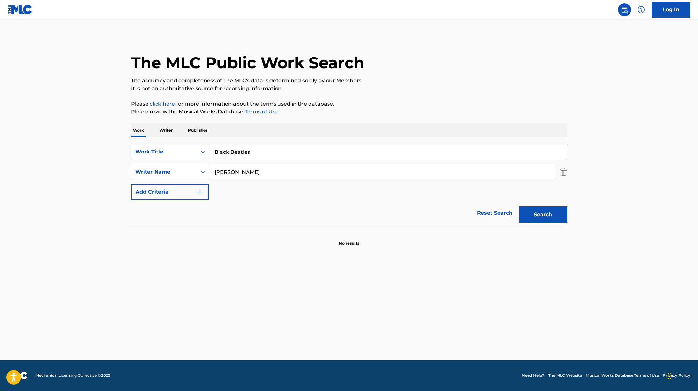
drag, startPoint x: 259, startPoint y: 173, endPoint x: 202, endPoint y: 176, distance: 56.3
click at [165, 172] on div "SearchWithCriteriaae7803b0-41f8-45ee-bc0f-c7eca8b8510f Writer Name [PERSON_NAME]" at bounding box center [349, 172] width 436 height 16
paste input "[PERSON_NAME]"
type input "[PERSON_NAME]"
click at [390, 194] on div "SearchWithCriteriae5e6fc62-f953-4a04-9ca4-3b5a85129ad1 Work Title Black Beatles…" at bounding box center [349, 172] width 436 height 56
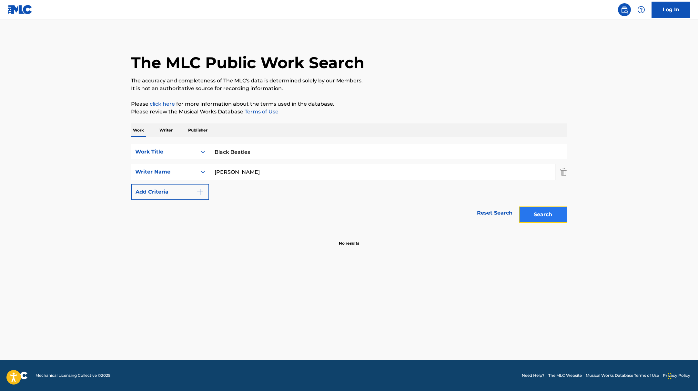
click at [546, 213] on button "Search" at bounding box center [543, 214] width 48 height 16
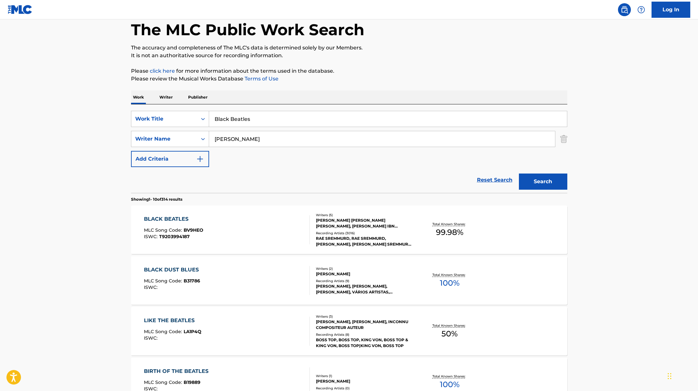
scroll to position [94, 0]
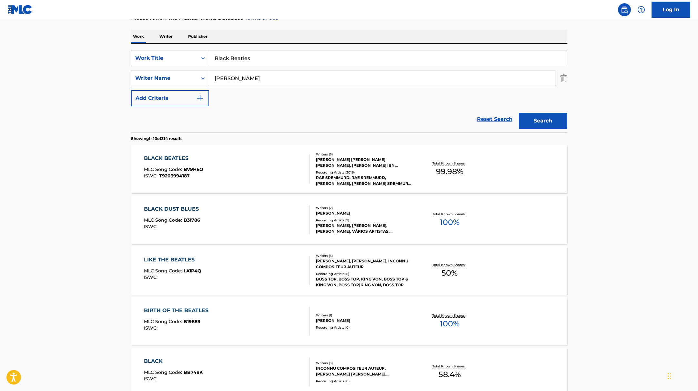
click at [291, 164] on div "BLACK BEATLES MLC Song Code : BV9HEO ISWC : T9203994187" at bounding box center [227, 168] width 166 height 29
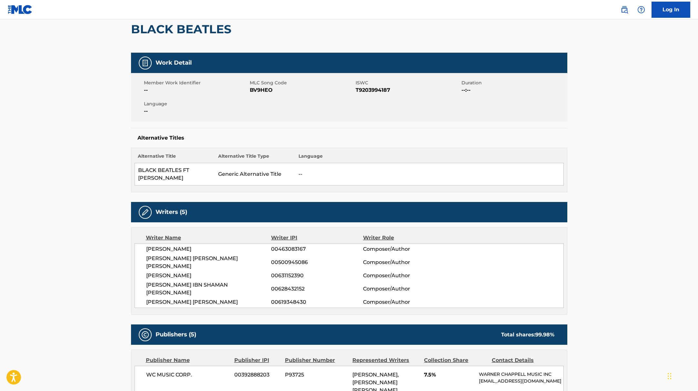
scroll to position [17, 0]
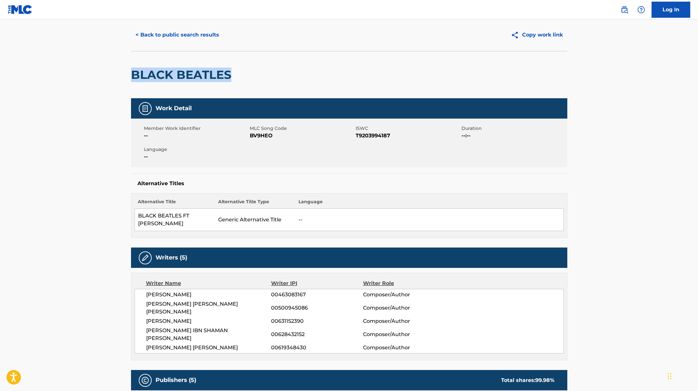
drag, startPoint x: 246, startPoint y: 73, endPoint x: 113, endPoint y: 66, distance: 133.1
drag, startPoint x: 251, startPoint y: 135, endPoint x: 293, endPoint y: 135, distance: 41.6
click at [293, 135] on span "BV9HEO" at bounding box center [302, 136] width 104 height 8
click at [169, 42] on button "< Back to public search results" at bounding box center [177, 35] width 93 height 16
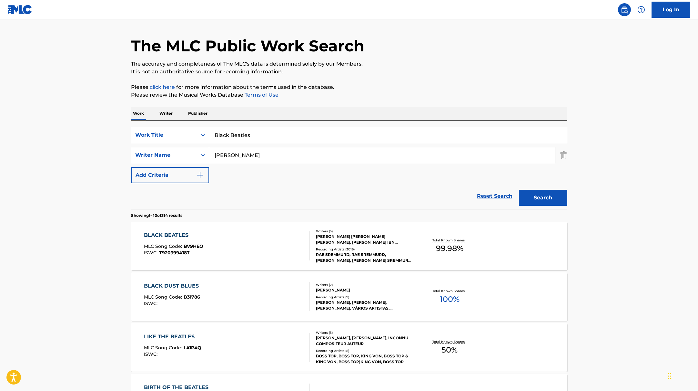
scroll to position [94, 0]
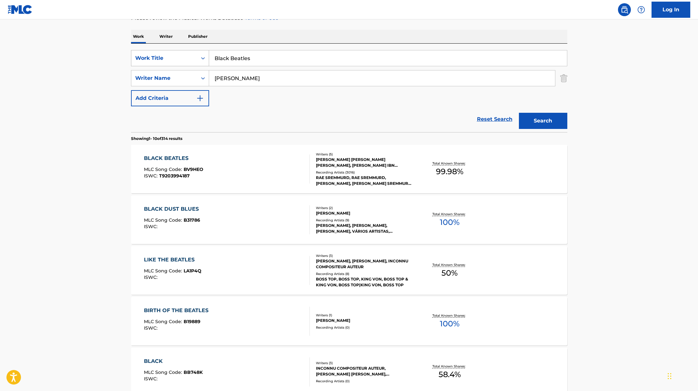
drag, startPoint x: 254, startPoint y: 58, endPoint x: 188, endPoint y: 51, distance: 66.9
click at [188, 51] on div "SearchWithCriteriae5e6fc62-f953-4a04-9ca4-3b5a85129ad1 Work Title Black Beatles" at bounding box center [349, 58] width 436 height 16
paste input "[PERSON_NAME]"
drag, startPoint x: 258, startPoint y: 61, endPoint x: 185, endPoint y: 52, distance: 73.2
click at [185, 52] on div "SearchWithCriteriae5e6fc62-f953-4a04-9ca4-3b5a85129ad1 Work Title [PERSON_NAME]" at bounding box center [349, 58] width 436 height 16
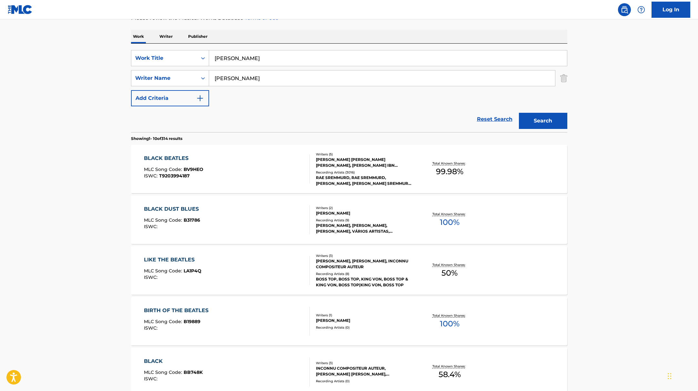
paste input "GO!"
type input "GO!"
click at [340, 27] on div "The MLC Public Work Search The accuracy and completeness of The MLC's data is d…" at bounding box center [349, 312] width 452 height 740
drag, startPoint x: 243, startPoint y: 79, endPoint x: 189, endPoint y: 71, distance: 54.8
click at [189, 71] on div "SearchWithCriteriaae7803b0-41f8-45ee-bc0f-c7eca8b8510f Writer Name [PERSON_NAME]" at bounding box center [349, 78] width 436 height 16
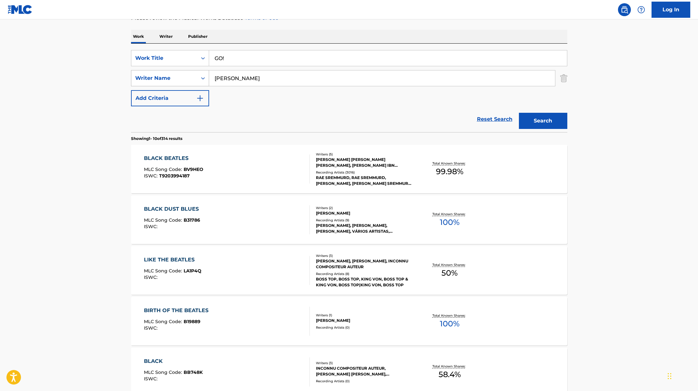
paste input "[PERSON_NAME]"
type input "[PERSON_NAME]"
click at [532, 121] on button "Search" at bounding box center [543, 121] width 48 height 16
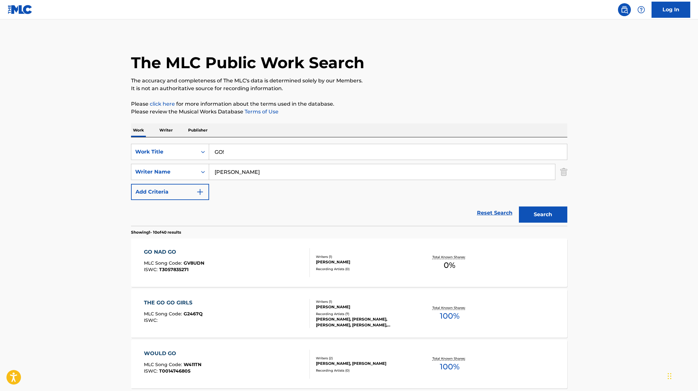
paste input "Rock & Roll"
drag, startPoint x: 231, startPoint y: 152, endPoint x: 433, endPoint y: 81, distance: 214.1
type input "Rock & Roll"
click at [433, 81] on p "The accuracy and completeness of The MLC's data is determined solely by our Mem…" at bounding box center [349, 81] width 436 height 8
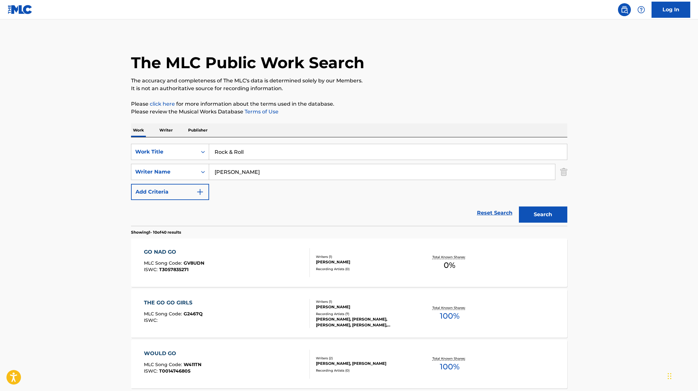
drag, startPoint x: 244, startPoint y: 171, endPoint x: 196, endPoint y: 161, distance: 48.5
click at [202, 162] on div "SearchWithCriteriae5e6fc62-f953-4a04-9ca4-3b5a85129ad1 Work Title Rock & Roll S…" at bounding box center [349, 172] width 436 height 56
paste input "[PERSON_NAME]"
type input "[PERSON_NAME]"
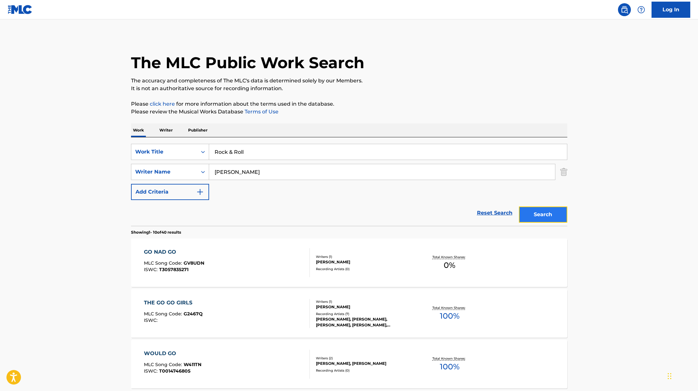
click at [546, 214] on button "Search" at bounding box center [543, 214] width 48 height 16
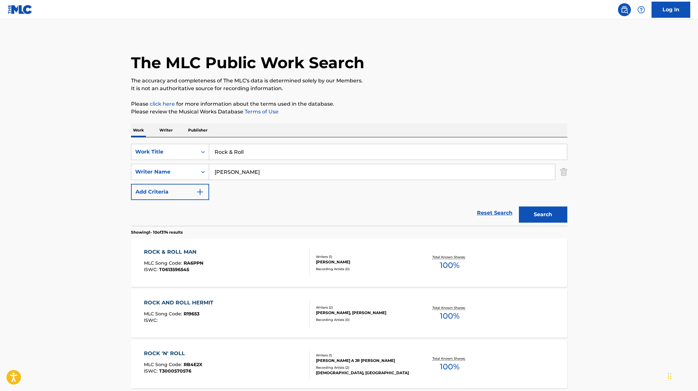
drag, startPoint x: 253, startPoint y: 154, endPoint x: 192, endPoint y: 140, distance: 62.2
click at [198, 142] on div "SearchWithCriteriae5e6fc62-f953-4a04-9ca4-3b5a85129ad1 Work Title Rock & Roll S…" at bounding box center [349, 181] width 436 height 88
paste input "[PERSON_NAME]’s Lament"
type input "[PERSON_NAME]’s Lament"
click at [423, 75] on div "The MLC Public Work Search" at bounding box center [349, 59] width 436 height 47
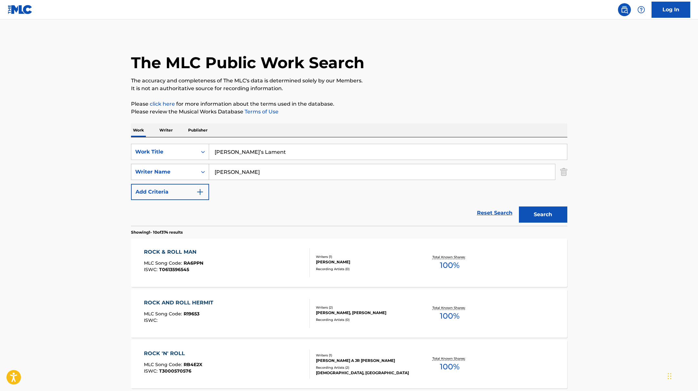
drag, startPoint x: 242, startPoint y: 168, endPoint x: 188, endPoint y: 168, distance: 53.3
click at [188, 168] on div "SearchWithCriteriaae7803b0-41f8-45ee-bc0f-c7eca8b8510f Writer Name [PERSON_NAME]" at bounding box center [349, 172] width 436 height 16
paste input "Sonnenblick"
paste input "Search Form"
drag, startPoint x: 276, startPoint y: 171, endPoint x: 366, endPoint y: 105, distance: 111.7
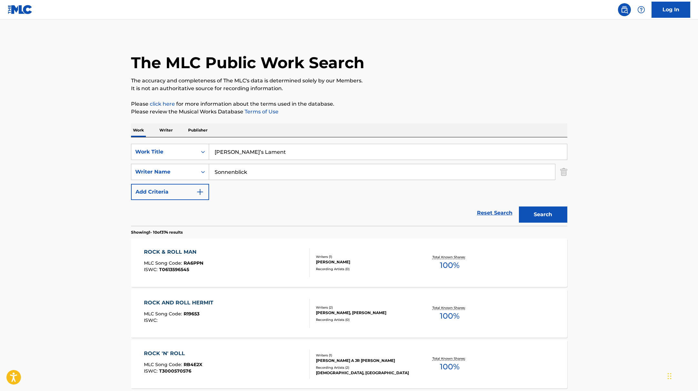
type input "Sonnenblick"
click at [366, 105] on p "Please click here for more information about the terms used in the database." at bounding box center [349, 104] width 436 height 8
click at [530, 219] on button "Search" at bounding box center [543, 214] width 48 height 16
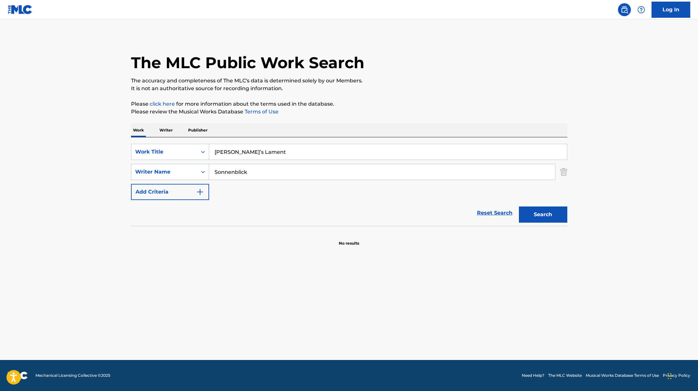
paste input "[PERSON_NAME]"
drag, startPoint x: 267, startPoint y: 154, endPoint x: 399, endPoint y: 83, distance: 149.0
click at [399, 83] on div "The MLC Public Work Search The accuracy and completeness of The MLC's data is d…" at bounding box center [349, 141] width 452 height 210
type input "[PERSON_NAME]"
click at [399, 83] on p "The accuracy and completeness of The MLC's data is determined solely by our Mem…" at bounding box center [349, 81] width 436 height 8
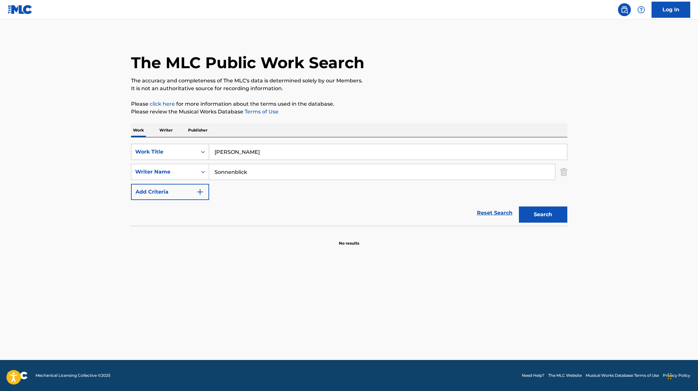
paste input "Bell"
drag, startPoint x: 255, startPoint y: 171, endPoint x: 439, endPoint y: 86, distance: 202.5
click at [439, 86] on div "The MLC Public Work Search The accuracy and completeness of The MLC's data is d…" at bounding box center [349, 141] width 452 height 210
type input "Bell"
click at [439, 86] on p "It is not an authoritative source for recording information." at bounding box center [349, 89] width 436 height 8
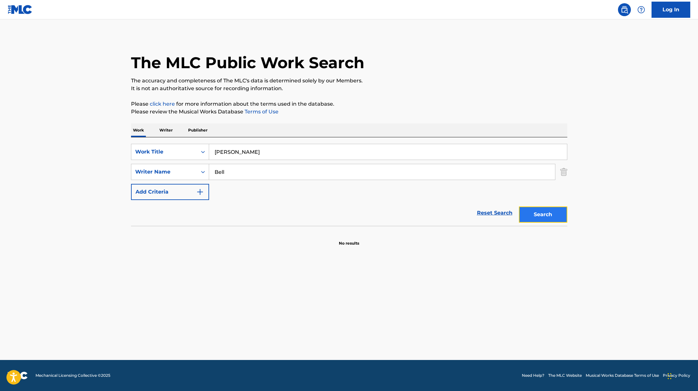
click at [556, 215] on button "Search" at bounding box center [543, 214] width 48 height 16
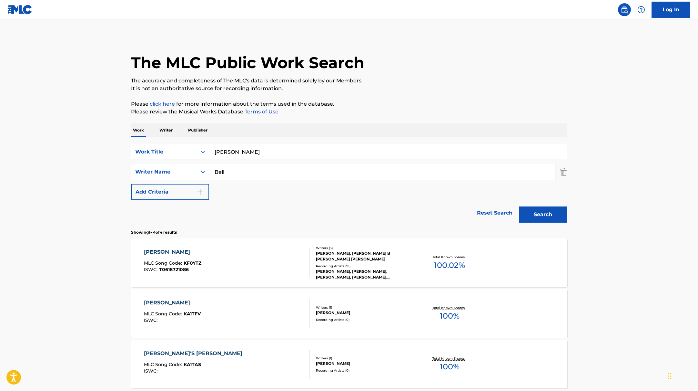
drag, startPoint x: 241, startPoint y: 153, endPoint x: 191, endPoint y: 149, distance: 50.2
click at [193, 149] on div "SearchWithCriteriae5e6fc62-f953-4a04-9ca4-3b5a85129ad1 Work Title [PERSON_NAME]" at bounding box center [349, 152] width 436 height 16
paste input "Yukon x 2 On"
type input "Yukon x 2 On"
click at [238, 132] on div "Work Writer Publisher" at bounding box center [349, 130] width 436 height 14
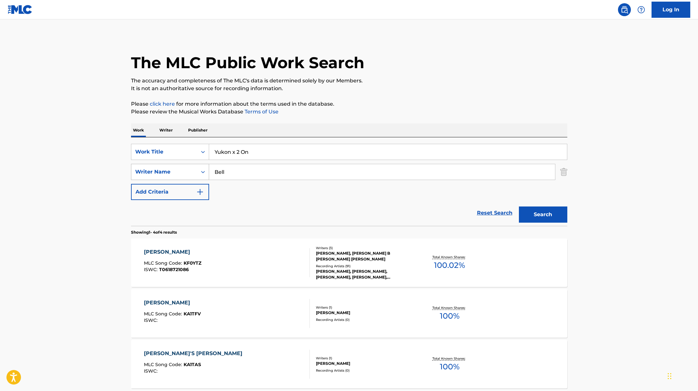
drag, startPoint x: 229, startPoint y: 173, endPoint x: 187, endPoint y: 169, distance: 41.5
click at [190, 169] on div "SearchWithCriteriaae7803b0-41f8-45ee-bc0f-c7eca8b8510f Writer Name [PERSON_NAME]" at bounding box center [349, 172] width 436 height 16
click at [519, 206] on button "Search" at bounding box center [543, 214] width 48 height 16
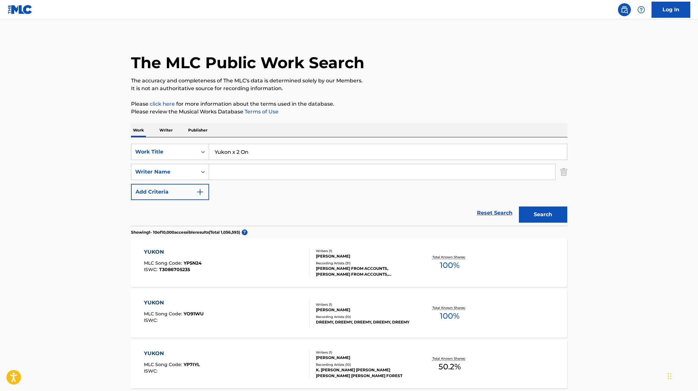
paste input "Where Have You Been x No Pole"
drag, startPoint x: 255, startPoint y: 152, endPoint x: 426, endPoint y: 108, distance: 176.4
click at [426, 108] on p "Please review the Musical Works Database Terms of Use" at bounding box center [349, 112] width 436 height 8
click at [524, 215] on button "Search" at bounding box center [543, 214] width 48 height 16
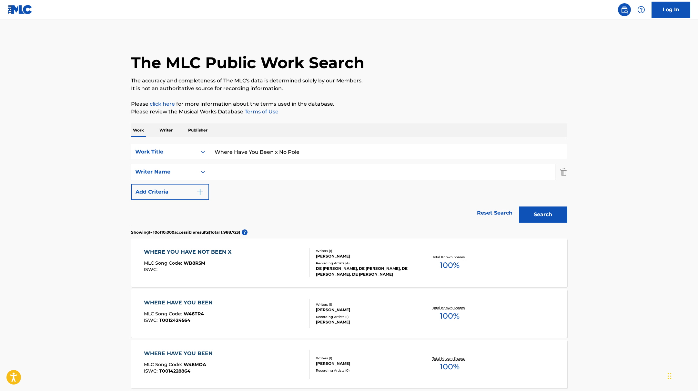
drag, startPoint x: 314, startPoint y: 153, endPoint x: 160, endPoint y: 142, distance: 154.4
click at [164, 142] on div "SearchWithCriteriae5e6fc62-f953-4a04-9ca4-3b5a85129ad1 Work Title Where Have Yo…" at bounding box center [349, 181] width 436 height 88
paste input "Loser"
type input "Loser"
click at [228, 171] on input "Search Form" at bounding box center [382, 171] width 346 height 15
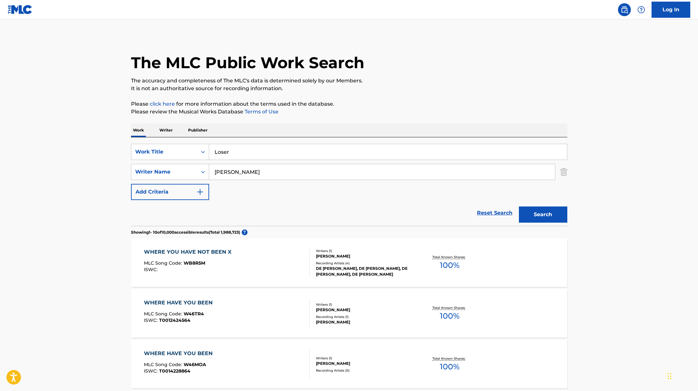
type input "[PERSON_NAME]"
click at [519, 206] on button "Search" at bounding box center [543, 214] width 48 height 16
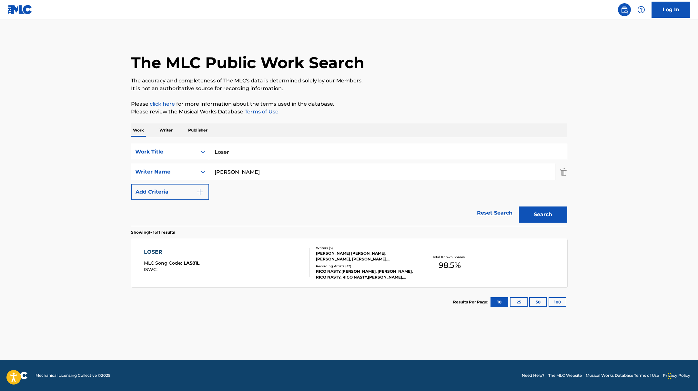
click at [258, 259] on div "LOSER MLC Song Code : LA581L ISWC :" at bounding box center [227, 262] width 166 height 29
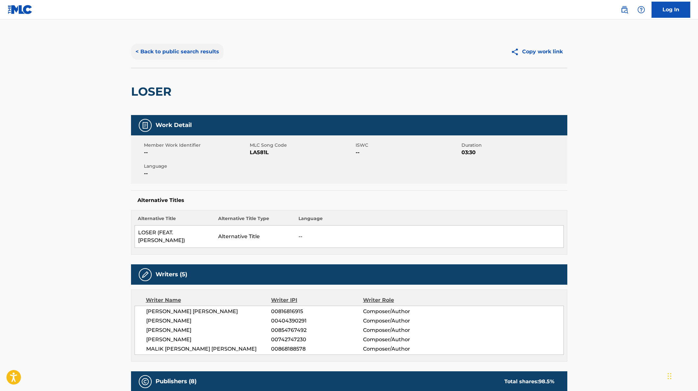
click at [201, 54] on button "< Back to public search results" at bounding box center [177, 52] width 93 height 16
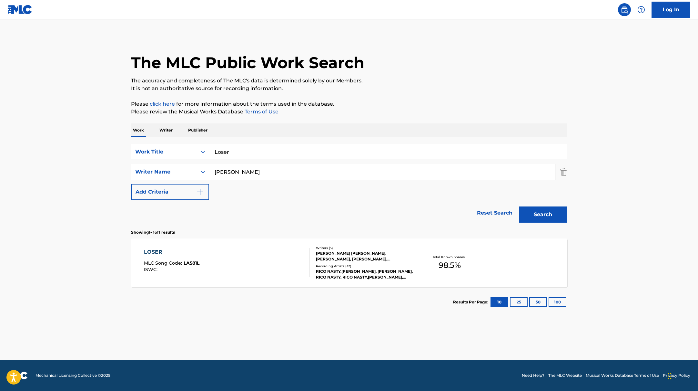
drag, startPoint x: 240, startPoint y: 154, endPoint x: 177, endPoint y: 140, distance: 64.3
click at [178, 143] on div "SearchWithCriteriae5e6fc62-f953-4a04-9ca4-3b5a85129ad1 Work Title Loser SearchW…" at bounding box center [349, 181] width 436 height 88
paste input "Puppet"
type input "Puppet"
click at [378, 102] on p "Please click here for more information about the terms used in the database." at bounding box center [349, 104] width 436 height 8
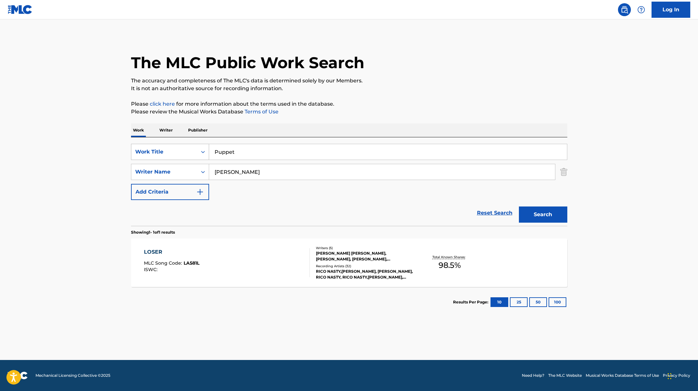
paste input "[PERSON_NAME]"
drag, startPoint x: 241, startPoint y: 177, endPoint x: 421, endPoint y: 68, distance: 210.2
click at [419, 69] on div "The MLC Public Work Search The accuracy and completeness of The MLC's data is d…" at bounding box center [349, 176] width 452 height 281
type input "[PERSON_NAME]"
click at [421, 68] on div "The MLC Public Work Search" at bounding box center [349, 59] width 436 height 47
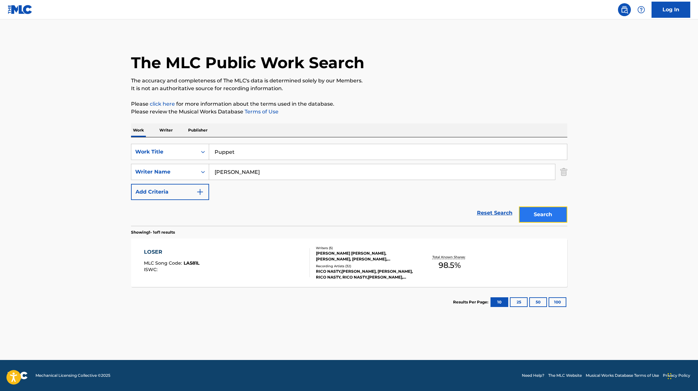
click at [556, 214] on button "Search" at bounding box center [543, 214] width 48 height 16
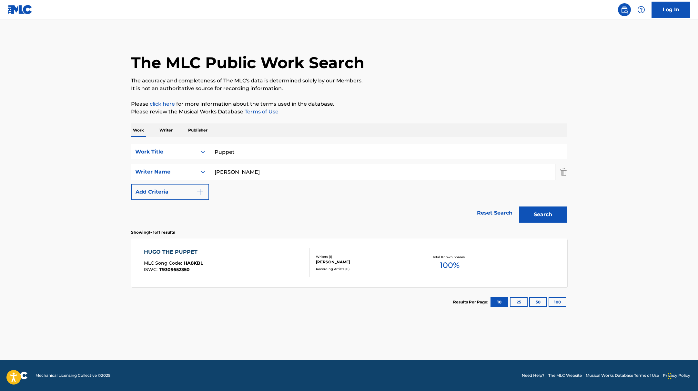
paste input "Divine Feelings"
drag, startPoint x: 244, startPoint y: 153, endPoint x: 405, endPoint y: 65, distance: 183.9
click at [403, 66] on div "The MLC Public Work Search The accuracy and completeness of The MLC's data is d…" at bounding box center [349, 176] width 452 height 281
type input "Divine Feelings"
click at [405, 65] on div "The MLC Public Work Search" at bounding box center [349, 59] width 436 height 47
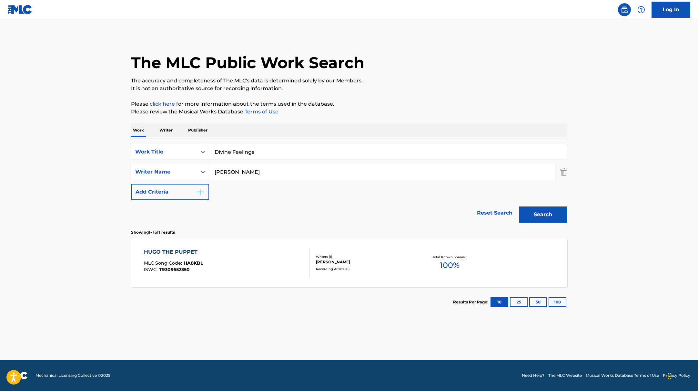
paste input "[PERSON_NAME]"
drag, startPoint x: 243, startPoint y: 174, endPoint x: 391, endPoint y: 89, distance: 170.5
click at [389, 89] on div "The MLC Public Work Search The accuracy and completeness of The MLC's data is d…" at bounding box center [349, 176] width 452 height 281
type input "[PERSON_NAME]"
click at [391, 89] on p "It is not an authoritative source for recording information." at bounding box center [349, 89] width 436 height 8
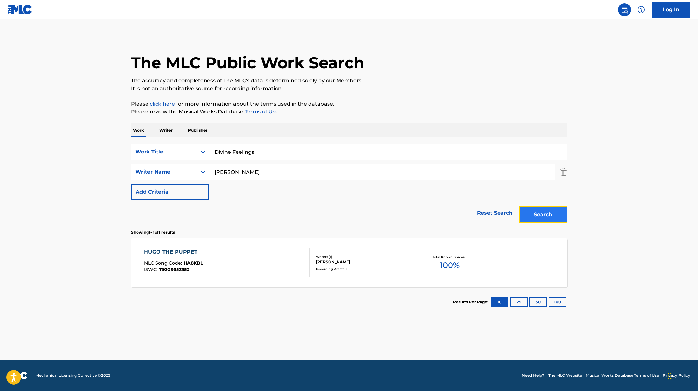
click at [537, 215] on button "Search" at bounding box center [543, 214] width 48 height 16
click at [262, 260] on div "DIVINE FEELINGS MLC Song Code : DS2DPB ISWC : T3351397387" at bounding box center [227, 262] width 166 height 29
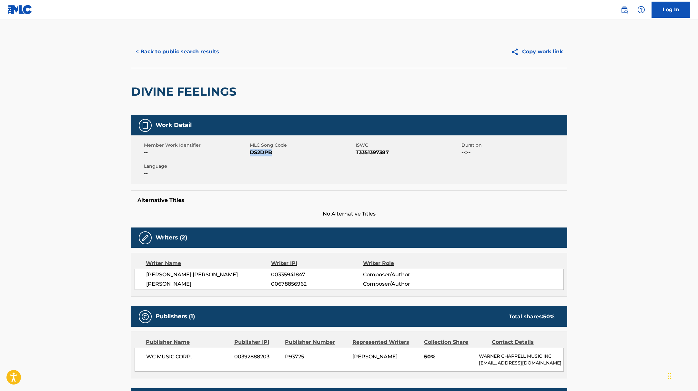
drag, startPoint x: 250, startPoint y: 153, endPoint x: 308, endPoint y: 152, distance: 57.5
click at [304, 152] on span "DS2DPB" at bounding box center [302, 152] width 104 height 8
click at [161, 46] on button "< Back to public search results" at bounding box center [177, 52] width 93 height 16
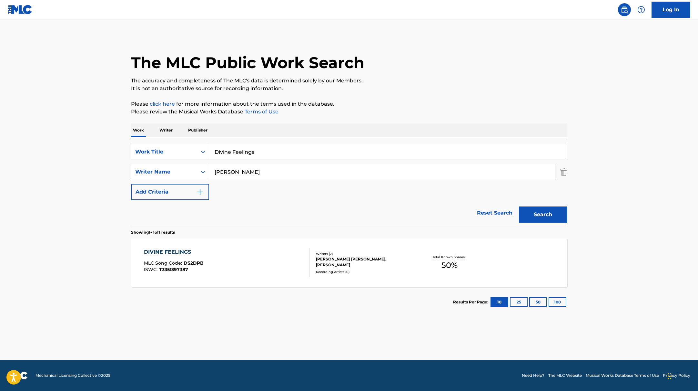
drag, startPoint x: 265, startPoint y: 153, endPoint x: 184, endPoint y: 142, distance: 81.5
click at [184, 142] on div "SearchWithCriteriae5e6fc62-f953-4a04-9ca4-3b5a85129ad1 Work Title Divine Feelin…" at bounding box center [349, 181] width 436 height 88
paste input "[PERSON_NAME]"
drag, startPoint x: 252, startPoint y: 148, endPoint x: 182, endPoint y: 141, distance: 70.7
click at [184, 142] on div "SearchWithCriteriae5e6fc62-f953-4a04-9ca4-3b5a85129ad1 Work Title [PERSON_NAME]…" at bounding box center [349, 181] width 436 height 88
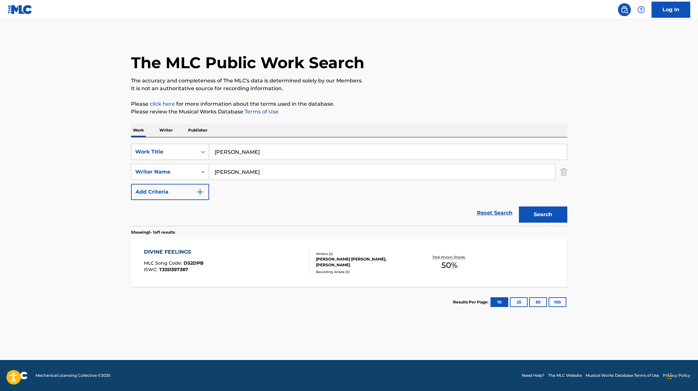
drag, startPoint x: 250, startPoint y: 151, endPoint x: 188, endPoint y: 144, distance: 62.1
click at [192, 144] on div "SearchWithCriteriae5e6fc62-f953-4a04-9ca4-3b5a85129ad1 Work Title [PERSON_NAME]" at bounding box center [349, 152] width 436 height 16
paste input "Cali Man"
type input "Cali Man"
click at [393, 90] on p "It is not an authoritative source for recording information." at bounding box center [349, 89] width 436 height 8
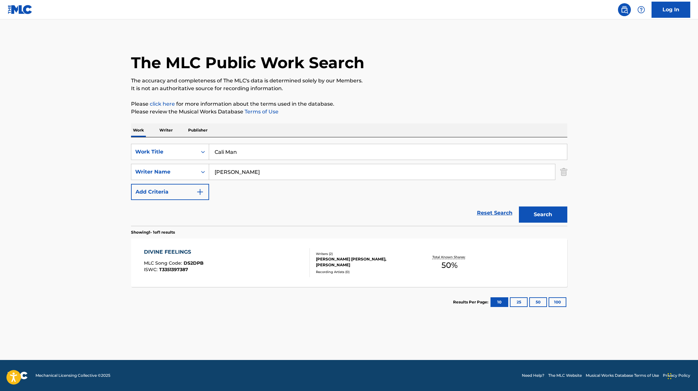
paste input "[PERSON_NAME],"
drag, startPoint x: 247, startPoint y: 171, endPoint x: 186, endPoint y: 161, distance: 61.8
click at [191, 165] on div "SearchWithCriteriaae7803b0-41f8-45ee-bc0f-c7eca8b8510f Writer Name [PERSON_NAME]" at bounding box center [349, 172] width 436 height 16
type input "[PERSON_NAME],"
click at [453, 110] on p "Please review the Musical Works Database Terms of Use" at bounding box center [349, 112] width 436 height 8
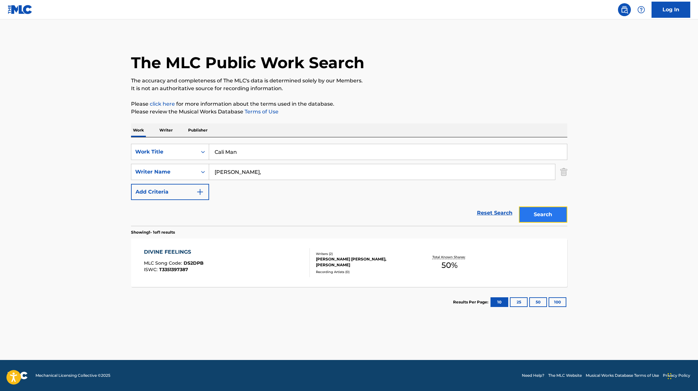
click at [556, 211] on button "Search" at bounding box center [543, 214] width 48 height 16
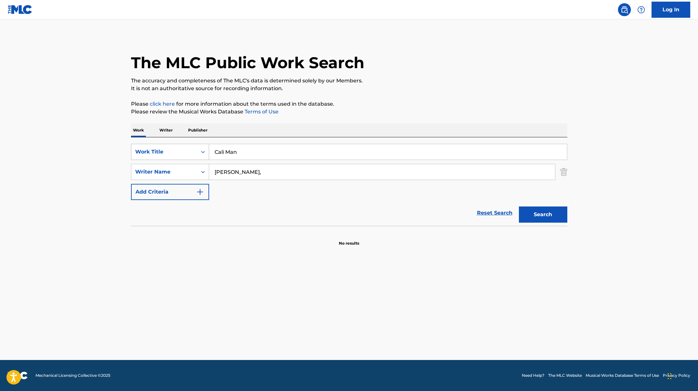
drag, startPoint x: 238, startPoint y: 154, endPoint x: 177, endPoint y: 148, distance: 61.3
click at [185, 149] on div "SearchWithCriteriae5e6fc62-f953-4a04-9ca4-3b5a85129ad1 Work Title Cali Man" at bounding box center [349, 152] width 436 height 16
paste input "ACELERADA"
type input "ACELERADA"
click at [345, 108] on p "Please review the Musical Works Database Terms of Use" at bounding box center [349, 112] width 436 height 8
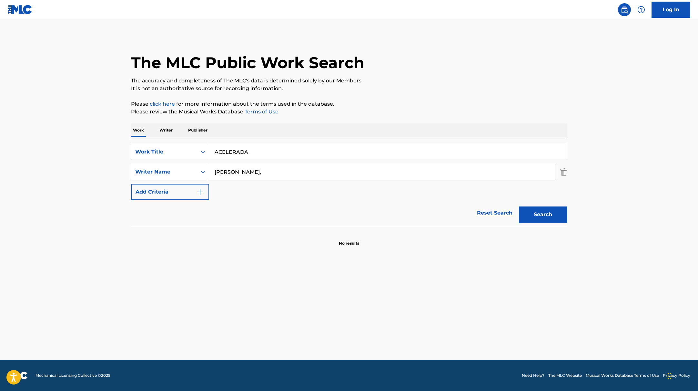
drag, startPoint x: 243, startPoint y: 175, endPoint x: 174, endPoint y: 163, distance: 70.1
click at [174, 163] on div "SearchWithCriteriae5e6fc62-f953-4a04-9ca4-3b5a85129ad1 Work Title ACELERADA Sea…" at bounding box center [349, 172] width 436 height 56
paste input "Hoogerheide"
type input "Hoogerheide"
click at [550, 214] on button "Search" at bounding box center [543, 214] width 48 height 16
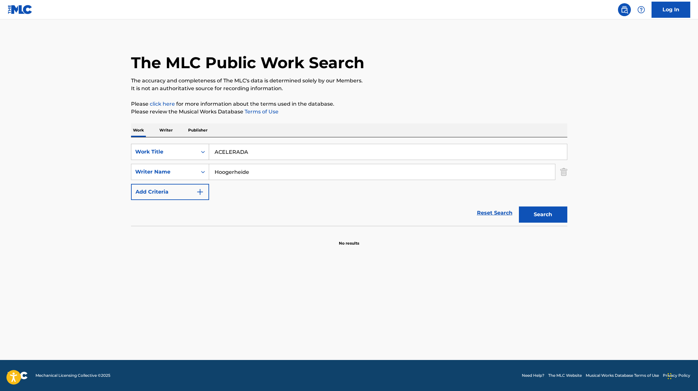
paste input "System"
drag, startPoint x: 256, startPoint y: 154, endPoint x: 417, endPoint y: 59, distance: 187.1
click at [418, 59] on div "The MLC Public Work Search The accuracy and completeness of The MLC's data is d…" at bounding box center [349, 141] width 452 height 210
type input "System"
click at [417, 59] on div "The MLC Public Work Search" at bounding box center [349, 59] width 436 height 47
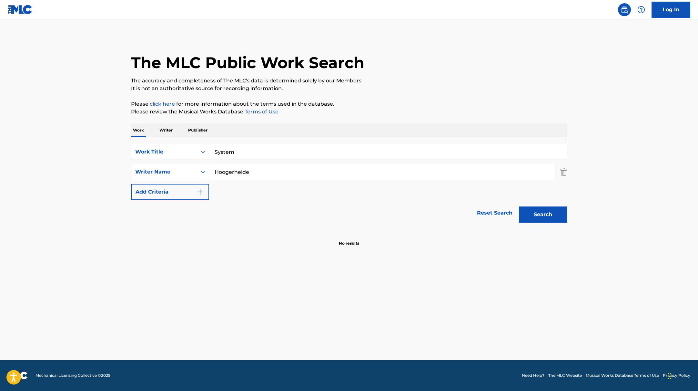
drag, startPoint x: 249, startPoint y: 175, endPoint x: 162, endPoint y: 173, distance: 87.2
click at [167, 174] on div "SearchWithCriteriaae7803b0-41f8-45ee-bc0f-c7eca8b8510f Writer Name [PERSON_NAME]" at bounding box center [349, 172] width 436 height 16
paste input "Strummer,"
type input "Strummer,"
click at [452, 109] on p "Please review the Musical Works Database Terms of Use" at bounding box center [349, 112] width 436 height 8
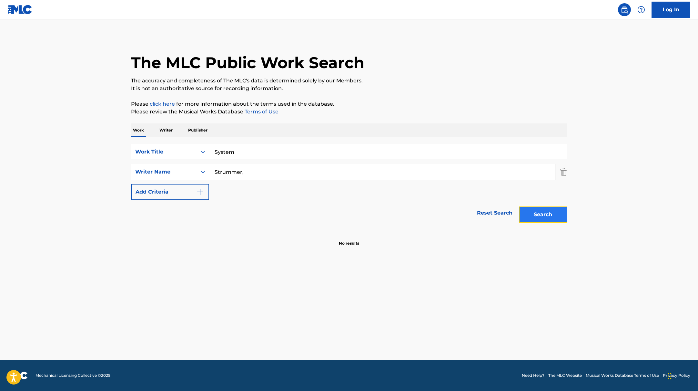
click at [555, 212] on button "Search" at bounding box center [543, 214] width 48 height 16
drag, startPoint x: 230, startPoint y: 155, endPoint x: 179, endPoint y: 148, distance: 51.4
click at [179, 153] on div "SearchWithCriteriae5e6fc62-f953-4a04-9ca4-3b5a85129ad1 Work Title System" at bounding box center [349, 152] width 436 height 16
paste input "ippin"
type input "Sippin"
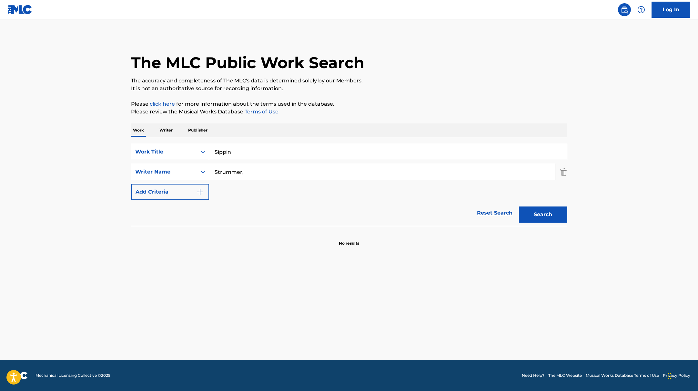
click at [402, 94] on div "The MLC Public Work Search The accuracy and completeness of The MLC's data is d…" at bounding box center [349, 141] width 452 height 210
drag, startPoint x: 250, startPoint y: 174, endPoint x: 175, endPoint y: 169, distance: 76.0
click at [181, 170] on div "SearchWithCriteriaae7803b0-41f8-45ee-bc0f-c7eca8b8510f Writer Name [PERSON_NAME…" at bounding box center [349, 172] width 436 height 16
paste input "Milco"
type input "Milco"
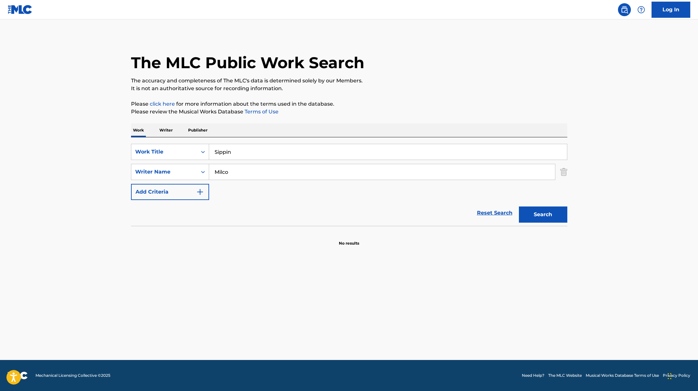
click at [394, 123] on div "The MLC Public Work Search The accuracy and completeness of The MLC's data is d…" at bounding box center [349, 141] width 452 height 210
click at [535, 209] on button "Search" at bounding box center [543, 214] width 48 height 16
paste input "The Scythe"
drag, startPoint x: 240, startPoint y: 151, endPoint x: 380, endPoint y: 89, distance: 152.6
click at [370, 89] on div "The MLC Public Work Search The accuracy and completeness of The MLC's data is d…" at bounding box center [349, 141] width 452 height 210
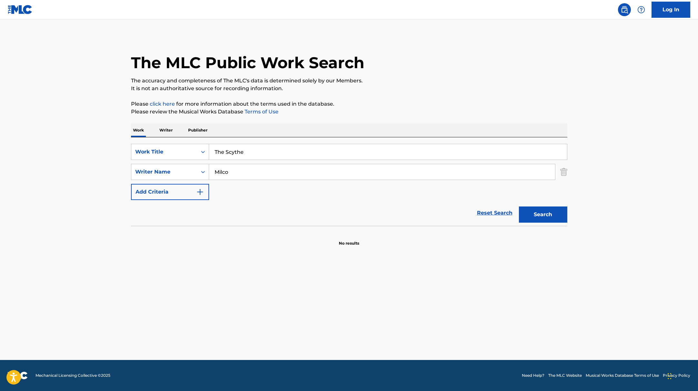
type input "The Scythe"
click at [380, 89] on p "It is not an authoritative source for recording information." at bounding box center [349, 89] width 436 height 8
drag, startPoint x: 234, startPoint y: 173, endPoint x: 179, endPoint y: 163, distance: 55.8
click at [182, 164] on div "SearchWithCriteriaae7803b0-41f8-45ee-bc0f-c7eca8b8510f Writer Name Milco" at bounding box center [349, 172] width 436 height 16
paste input "[PERSON_NAME],"
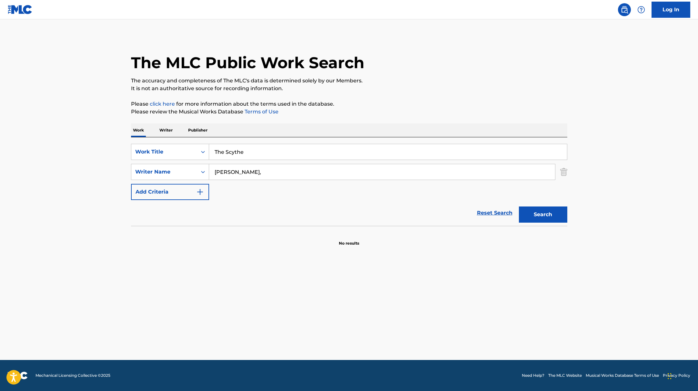
type input "[PERSON_NAME],"
click at [399, 115] on p "Please review the Musical Works Database Terms of Use" at bounding box center [349, 112] width 436 height 8
click at [547, 213] on button "Search" at bounding box center [543, 214] width 48 height 16
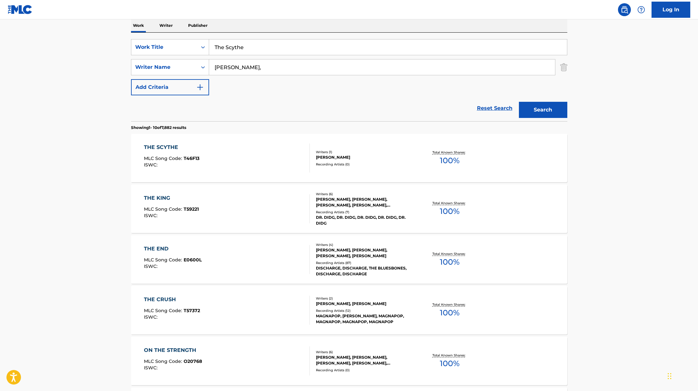
scroll to position [105, 0]
drag, startPoint x: 249, startPoint y: 43, endPoint x: 248, endPoint y: 50, distance: 7.1
click at [248, 50] on input "The Scythe" at bounding box center [388, 46] width 358 height 15
paste input "BUSY"
type input "BUSY"
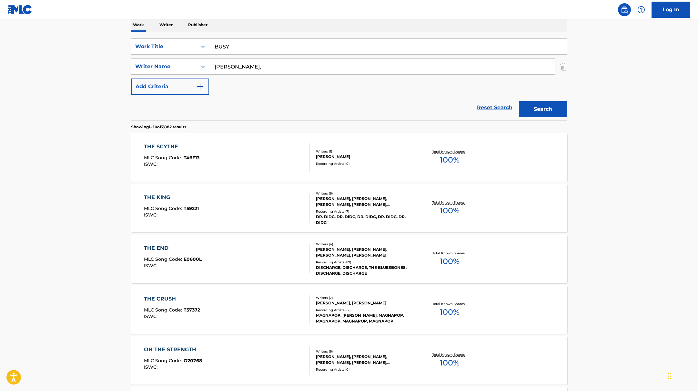
click at [290, 20] on div "Work Writer Publisher" at bounding box center [349, 25] width 436 height 14
paste input "[PERSON_NAME]"
drag, startPoint x: 250, startPoint y: 69, endPoint x: 464, endPoint y: 88, distance: 215.2
click at [464, 88] on div "SearchWithCriteriae5e6fc62-f953-4a04-9ca4-3b5a85129ad1 Work Title BUSY SearchWi…" at bounding box center [349, 66] width 436 height 56
type input "[PERSON_NAME]"
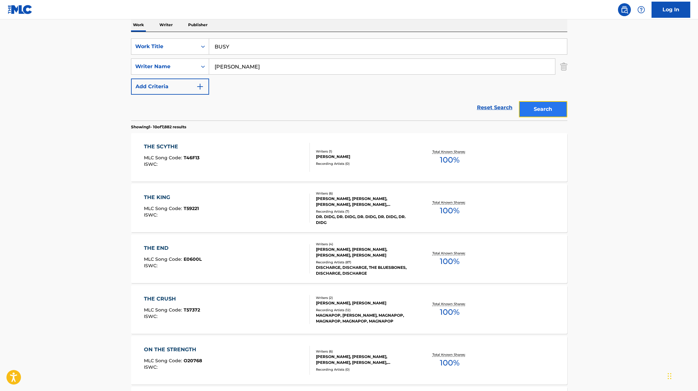
click at [564, 109] on button "Search" at bounding box center [543, 109] width 48 height 16
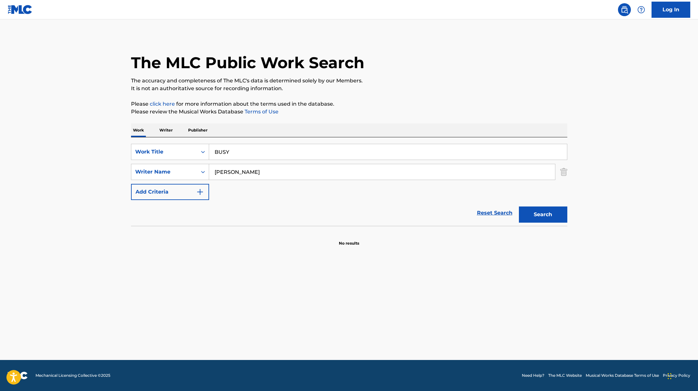
drag, startPoint x: 234, startPoint y: 152, endPoint x: 173, endPoint y: 142, distance: 62.1
click at [173, 143] on div "SearchWithCriteriae5e6fc62-f953-4a04-9ca4-3b5a85129ad1 Work Title BUSY SearchWi…" at bounding box center [349, 181] width 436 height 88
paste input "[PERSON_NAME] (Do you still love me?)"
type input "[PERSON_NAME] (Do you still love me?)"
click at [361, 96] on div "The MLC Public Work Search The accuracy and completeness of The MLC's data is d…" at bounding box center [349, 141] width 452 height 210
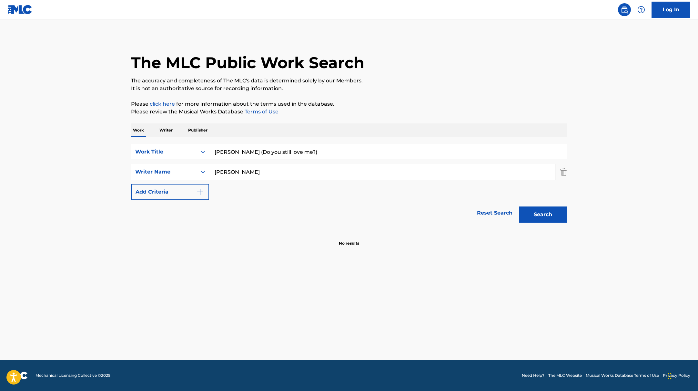
paste input "Fish"
drag, startPoint x: 239, startPoint y: 171, endPoint x: 388, endPoint y: 98, distance: 166.0
click at [387, 98] on div "The MLC Public Work Search The accuracy and completeness of The MLC's data is d…" at bounding box center [349, 141] width 452 height 210
type input "Fish"
click at [388, 98] on div "The MLC Public Work Search The accuracy and completeness of The MLC's data is d…" at bounding box center [349, 141] width 452 height 210
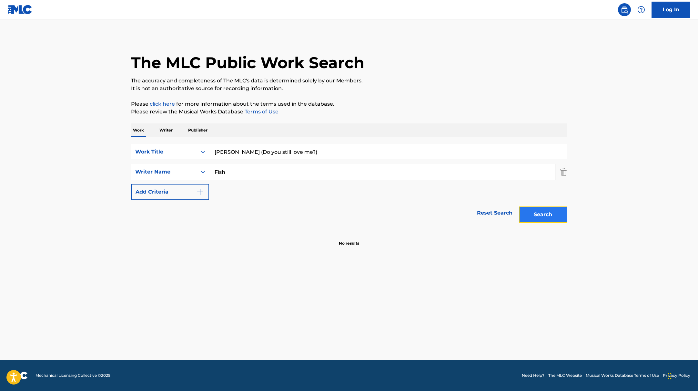
click at [529, 215] on button "Search" at bounding box center [543, 214] width 48 height 16
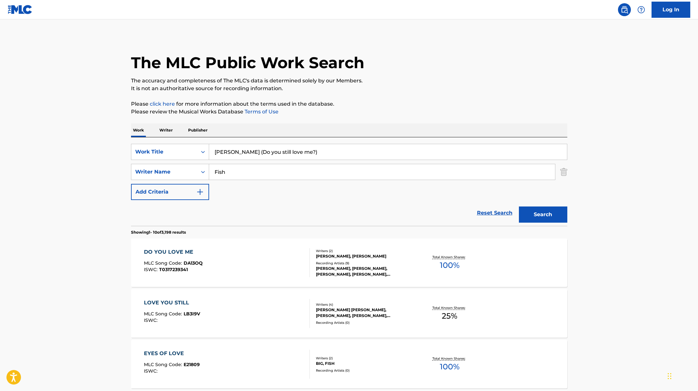
paste input "Yuck (feat. [PERSON_NAME]"
drag, startPoint x: 303, startPoint y: 154, endPoint x: 378, endPoint y: 95, distance: 95.2
type input "Yuck (feat. [PERSON_NAME])"
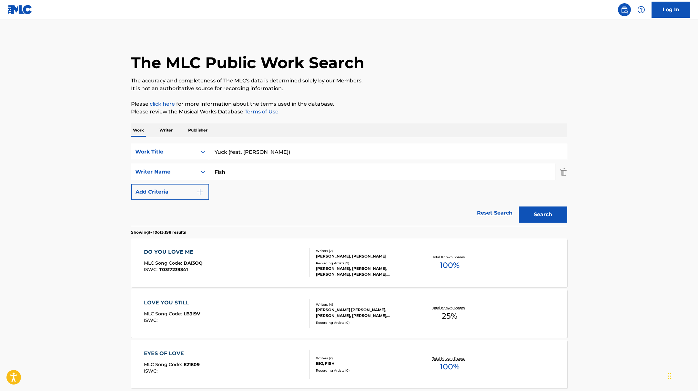
paste input "Moon"
drag, startPoint x: 235, startPoint y: 170, endPoint x: 192, endPoint y: 164, distance: 43.0
click at [191, 168] on div "SearchWithCriteriaae7803b0-41f8-45ee-bc0f-c7eca8b8510f Writer Name Moon" at bounding box center [349, 172] width 436 height 16
type input "Moon"
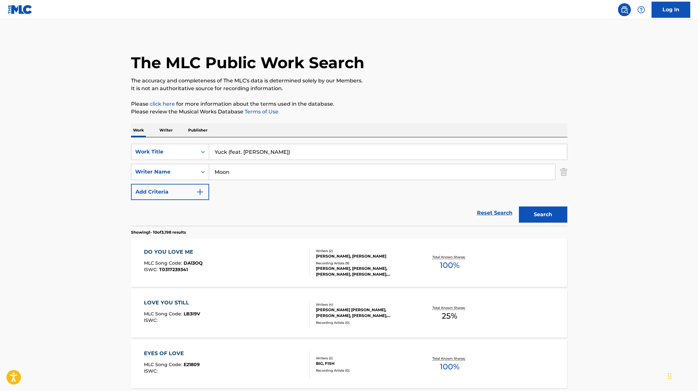
drag, startPoint x: 229, startPoint y: 152, endPoint x: 309, endPoint y: 153, distance: 80.1
click at [309, 153] on input "Yuck (feat. [PERSON_NAME])" at bounding box center [388, 151] width 358 height 15
click at [519, 206] on button "Search" at bounding box center [543, 214] width 48 height 16
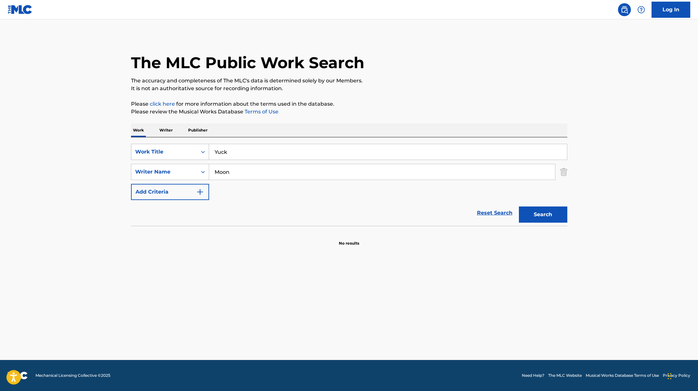
paste input "八方來財(Stacks from All Sides)"
drag, startPoint x: 249, startPoint y: 151, endPoint x: 266, endPoint y: 161, distance: 19.8
click at [266, 161] on div "SearchWithCriteriae5e6fc62-f953-4a04-9ca4-3b5a85129ad1 Work Title 八方來財(Stacks f…" at bounding box center [349, 172] width 436 height 56
type input "八方來財(Stacks from All Sides)"
drag, startPoint x: 237, startPoint y: 171, endPoint x: 200, endPoint y: 168, distance: 37.0
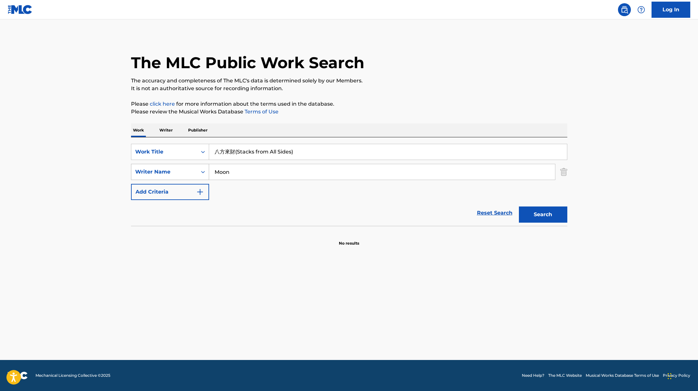
click at [200, 168] on div "SearchWithCriteriaae7803b0-41f8-45ee-bc0f-c7eca8b8510f Writer Name Moon" at bounding box center [349, 172] width 436 height 16
click at [519, 206] on button "Search" at bounding box center [543, 214] width 48 height 16
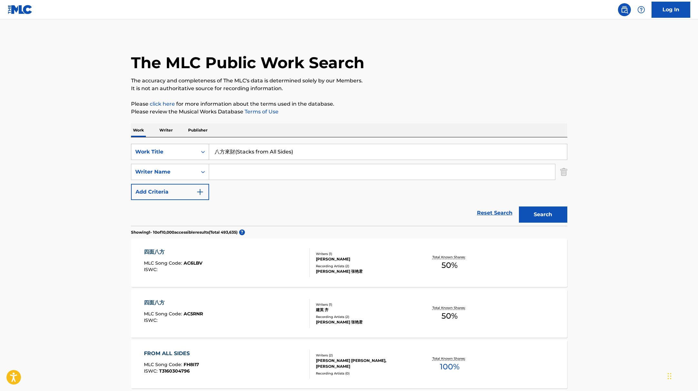
drag, startPoint x: 236, startPoint y: 153, endPoint x: 203, endPoint y: 148, distance: 33.3
click at [203, 148] on div "SearchWithCriteriae5e6fc62-f953-4a04-9ca4-3b5a85129ad1 Work Title 八方來財(Stacks f…" at bounding box center [349, 152] width 436 height 16
click at [216, 152] on input "(Stacks from All Sides)" at bounding box center [388, 151] width 358 height 15
click at [283, 152] on input "Stacks from All Sides)" at bounding box center [388, 151] width 358 height 15
click at [519, 206] on button "Search" at bounding box center [543, 214] width 48 height 16
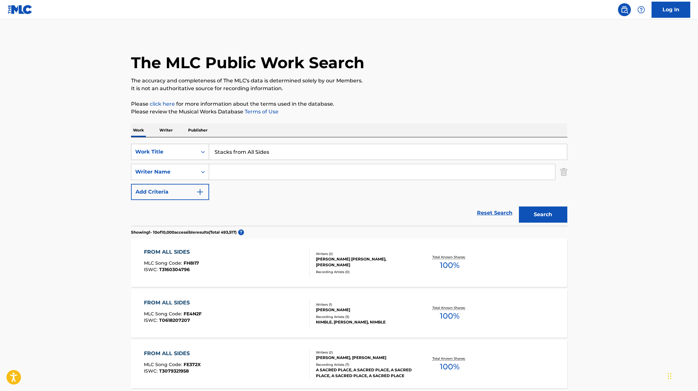
drag, startPoint x: 279, startPoint y: 152, endPoint x: 177, endPoint y: 144, distance: 102.6
click at [183, 146] on div "SearchWithCriteriae5e6fc62-f953-4a04-9ca4-3b5a85129ad1 Work Title Stacks from A…" at bounding box center [349, 152] width 436 height 16
paste input "a good man with a broken heart"
click at [412, 134] on div "Work Writer Publisher" at bounding box center [349, 130] width 436 height 14
click at [558, 216] on button "Search" at bounding box center [543, 214] width 48 height 16
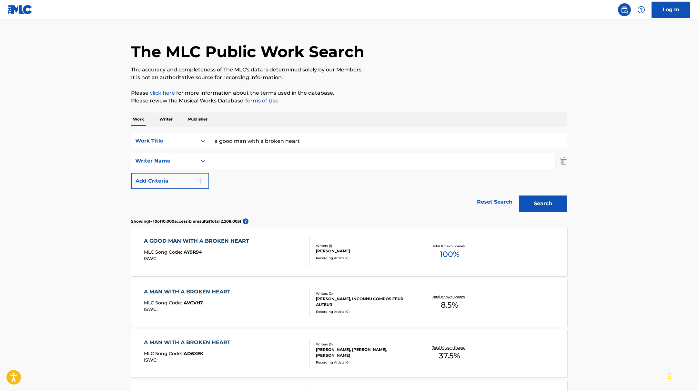
scroll to position [14, 0]
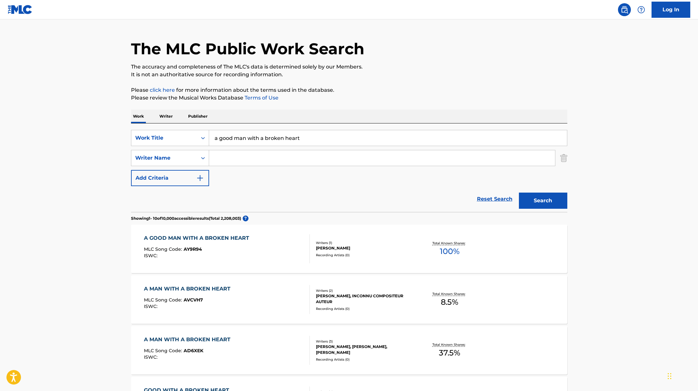
paste input "Spaces"
drag, startPoint x: 308, startPoint y: 138, endPoint x: 437, endPoint y: 74, distance: 144.5
click at [438, 74] on div "The MLC Public Work Search The accuracy and completeness of The MLC's data is d…" at bounding box center [349, 392] width 452 height 740
type input "Spaces"
click at [437, 74] on p "It is not an authoritative source for recording information." at bounding box center [349, 75] width 436 height 8
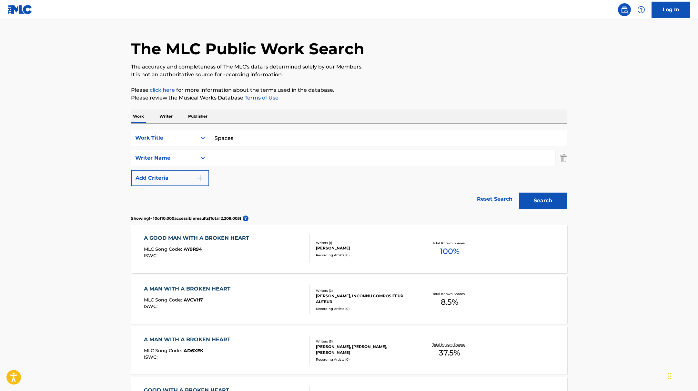
click at [232, 154] on input "Search Form" at bounding box center [382, 157] width 346 height 15
paste input "Bullimore,"
type input "Bullimore,"
click at [546, 199] on button "Search" at bounding box center [543, 200] width 48 height 16
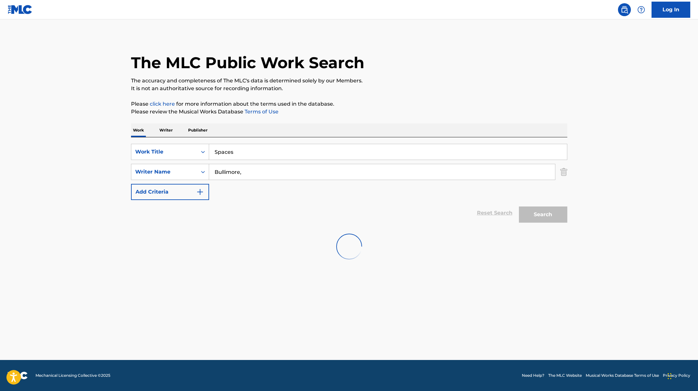
scroll to position [0, 0]
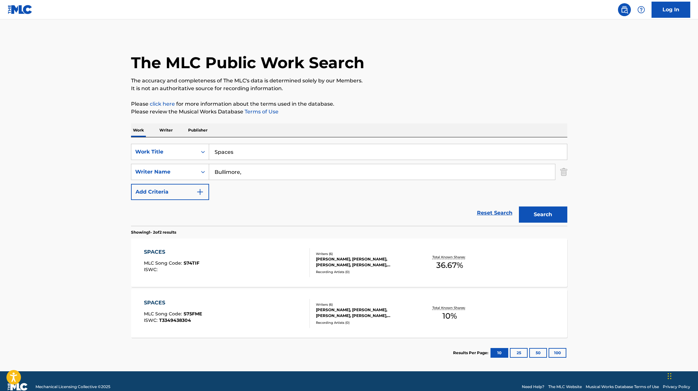
click at [264, 264] on div "SPACES MLC Song Code : S74TIF ISWC :" at bounding box center [227, 262] width 166 height 29
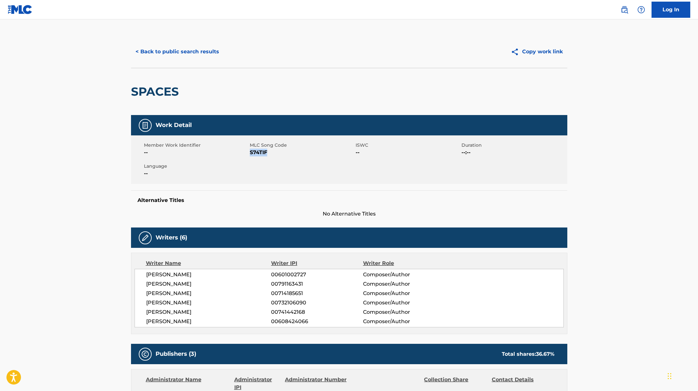
drag, startPoint x: 250, startPoint y: 151, endPoint x: 276, endPoint y: 154, distance: 26.4
click at [276, 154] on span "S74TIF" at bounding box center [302, 152] width 104 height 8
click at [183, 51] on button "< Back to public search results" at bounding box center [177, 52] width 93 height 16
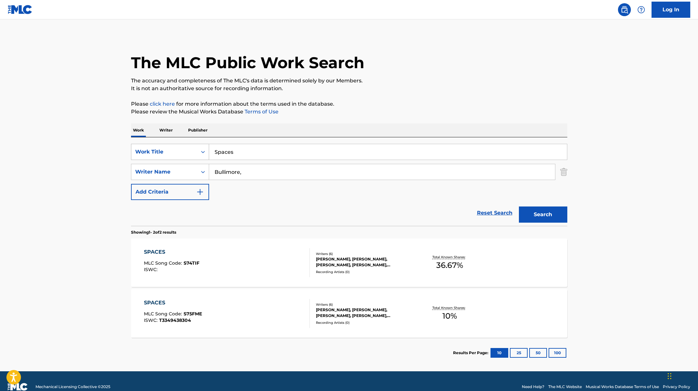
drag, startPoint x: 221, startPoint y: 151, endPoint x: 194, endPoint y: 146, distance: 27.5
click at [195, 146] on div "SearchWithCriteriae5e6fc62-f953-4a04-9ca4-3b5a85129ad1 Work Title Spaces" at bounding box center [349, 152] width 436 height 16
click at [213, 318] on div "SPACES MLC Song Code : S75FME ISWC : T3349438304" at bounding box center [227, 313] width 166 height 29
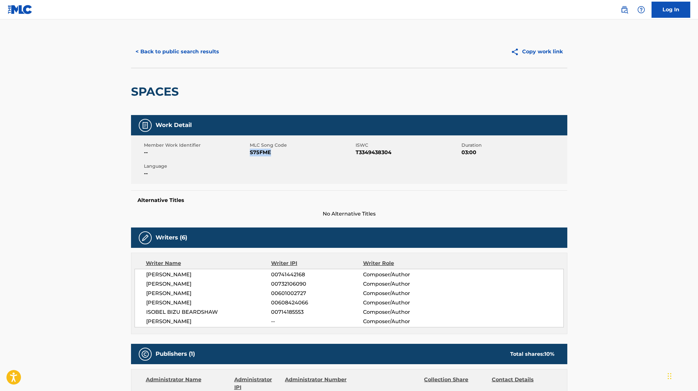
drag, startPoint x: 250, startPoint y: 153, endPoint x: 292, endPoint y: 153, distance: 41.6
click at [292, 153] on span "S75FME" at bounding box center [302, 152] width 104 height 8
click at [203, 51] on button "< Back to public search results" at bounding box center [177, 52] width 93 height 16
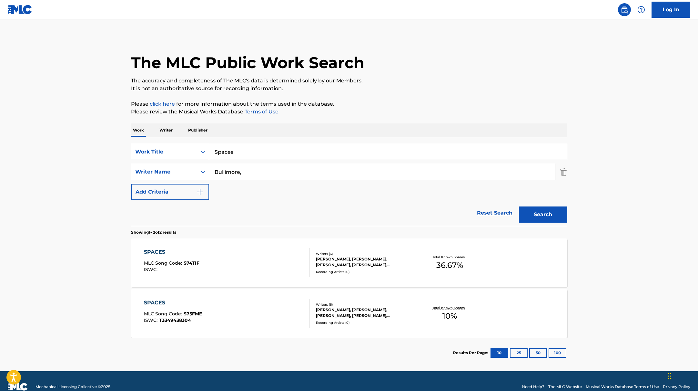
drag, startPoint x: 226, startPoint y: 152, endPoint x: 188, endPoint y: 150, distance: 38.5
click at [187, 150] on div "SearchWithCriteriae5e6fc62-f953-4a04-9ca4-3b5a85129ad1 Work Title Spaces" at bounding box center [349, 152] width 436 height 16
paste input "BUNT.Izzy BizuThe Chainsmoker"
click at [253, 152] on input "BUNT.Izzy BizuThe Chainsmokers" at bounding box center [388, 151] width 358 height 15
click at [230, 152] on input "BUNT.Izzy Bizu, The Chainsmokers" at bounding box center [388, 151] width 358 height 15
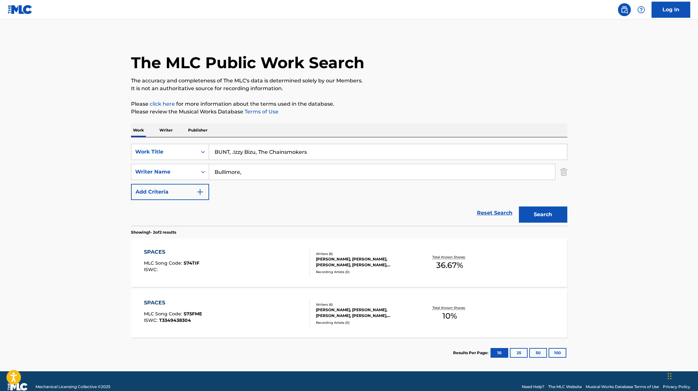
click at [334, 154] on input "BUNT, .Izzy Bizu, The Chainsmokers" at bounding box center [388, 151] width 358 height 15
click at [231, 152] on input "BUNT.Izzy BizuThe Chainsmokers" at bounding box center [388, 151] width 358 height 15
drag, startPoint x: 317, startPoint y: 150, endPoint x: 156, endPoint y: 138, distance: 161.9
click at [156, 138] on div "SearchWithCriteriae5e6fc62-f953-4a04-9ca4-3b5a85129ad1 Work Title BUNT., Izzy B…" at bounding box center [349, 181] width 436 height 88
paste input "Lose It All (I Don't Wanna)"
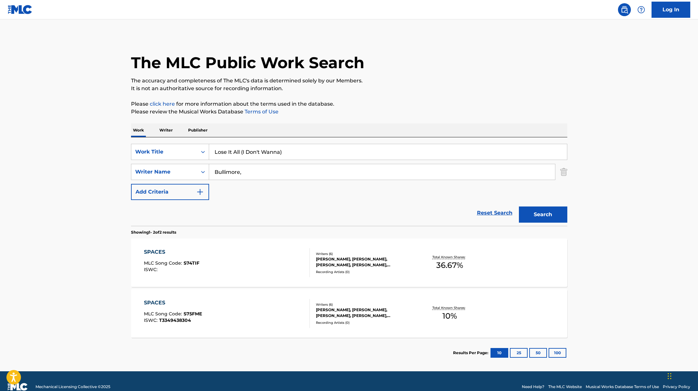
type input "Lose It All (I Don't Wanna)"
paste input "[PERSON_NAME]"
drag, startPoint x: 244, startPoint y: 176, endPoint x: 493, endPoint y: 205, distance: 250.5
click at [493, 205] on form "SearchWithCriteriae5e6fc62-f953-4a04-9ca4-3b5a85129ad1 Work Title Lose It All (…" at bounding box center [349, 185] width 436 height 82
type input "[PERSON_NAME]"
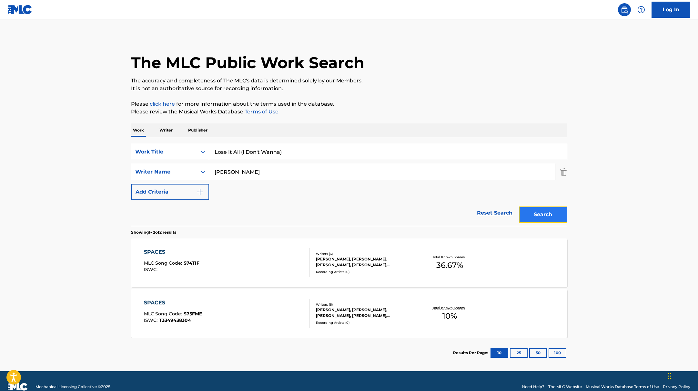
click at [532, 217] on button "Search" at bounding box center [543, 214] width 48 height 16
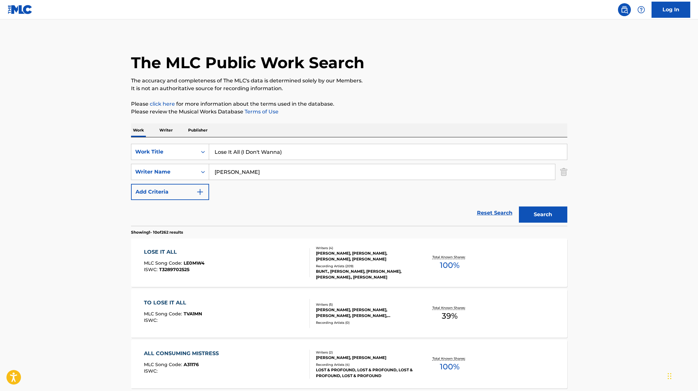
click at [276, 260] on div "LOSE IT ALL MLC Song Code : LE0MW4 ISWC : T3289702525" at bounding box center [227, 262] width 166 height 29
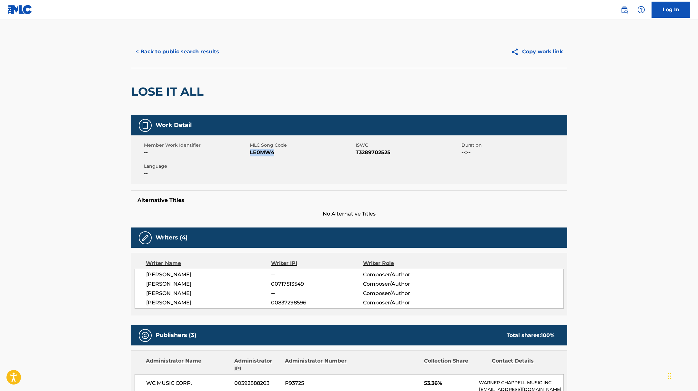
drag, startPoint x: 250, startPoint y: 154, endPoint x: 281, endPoint y: 154, distance: 30.7
click at [281, 154] on span "LE0MW4" at bounding box center [302, 152] width 104 height 8
click at [201, 48] on button "< Back to public search results" at bounding box center [177, 52] width 93 height 16
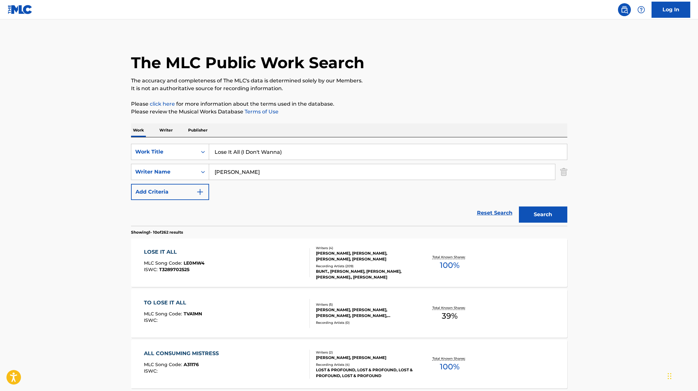
drag, startPoint x: 269, startPoint y: 148, endPoint x: 163, endPoint y: 140, distance: 105.9
click at [163, 140] on div "SearchWithCriteriae5e6fc62-f953-4a04-9ca4-3b5a85129ad1 Work Title Lose It All (…" at bounding box center [349, 181] width 436 height 88
paste input "BUNT."
drag, startPoint x: 249, startPoint y: 154, endPoint x: 187, endPoint y: 141, distance: 62.9
click at [190, 142] on div "SearchWithCriteriae5e6fc62-f953-4a04-9ca4-3b5a85129ad1 Work Title BUNT. SearchW…" at bounding box center [349, 181] width 436 height 88
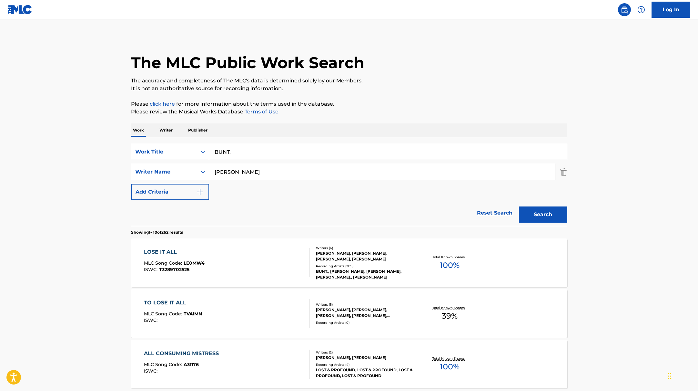
paste input "Clouds"
type input "Clouds"
paste input "[PERSON_NAME]"
drag, startPoint x: 267, startPoint y: 171, endPoint x: 196, endPoint y: 153, distance: 72.7
click at [162, 158] on div "SearchWithCriteriae5e6fc62-f953-4a04-9ca4-3b5a85129ad1 Work Title Clouds Search…" at bounding box center [349, 172] width 436 height 56
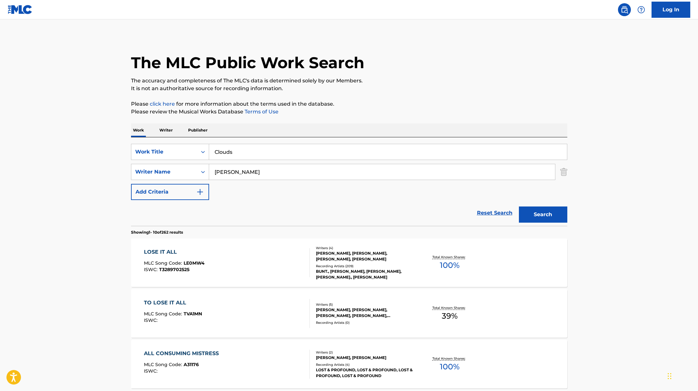
type input "[PERSON_NAME]"
click at [545, 217] on button "Search" at bounding box center [543, 214] width 48 height 16
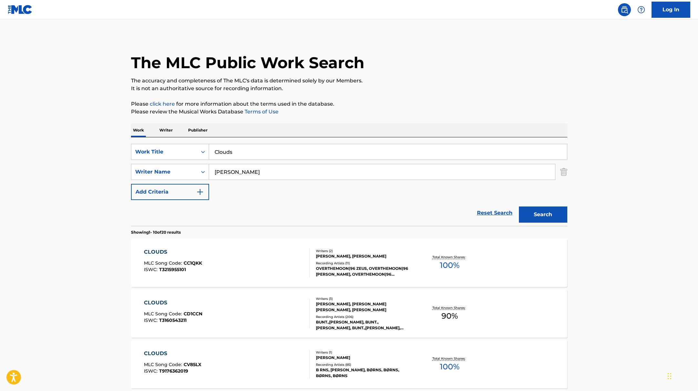
click at [275, 313] on div "CLOUDS MLC Song Code : CD1CCN ISWC : T3160543211" at bounding box center [227, 313] width 166 height 29
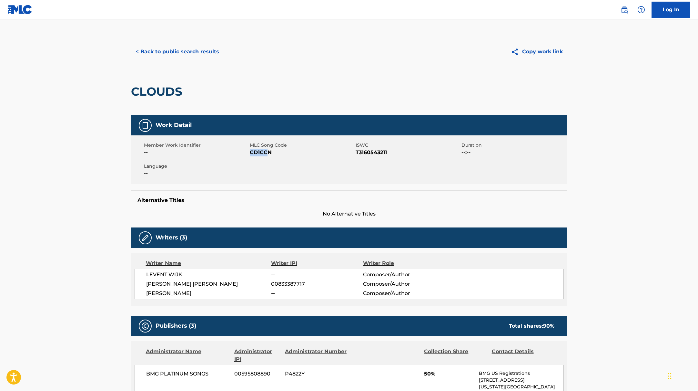
drag, startPoint x: 250, startPoint y: 153, endPoint x: 285, endPoint y: 155, distance: 35.0
click at [285, 155] on span "CD1CCN" at bounding box center [302, 152] width 104 height 8
click at [173, 47] on button "< Back to public search results" at bounding box center [177, 52] width 93 height 16
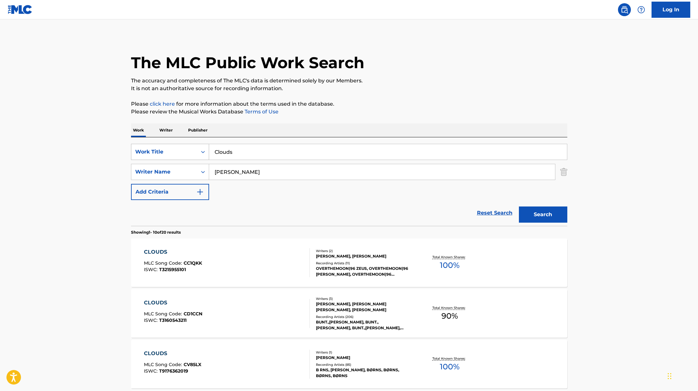
drag, startPoint x: 233, startPoint y: 152, endPoint x: 205, endPoint y: 148, distance: 27.8
click at [207, 148] on div "SearchWithCriteriae5e6fc62-f953-4a04-9ca4-3b5a85129ad1 Work Title Clouds" at bounding box center [349, 152] width 436 height 16
paste input "Peace In Silence"
click at [544, 213] on button "Search" at bounding box center [543, 214] width 48 height 16
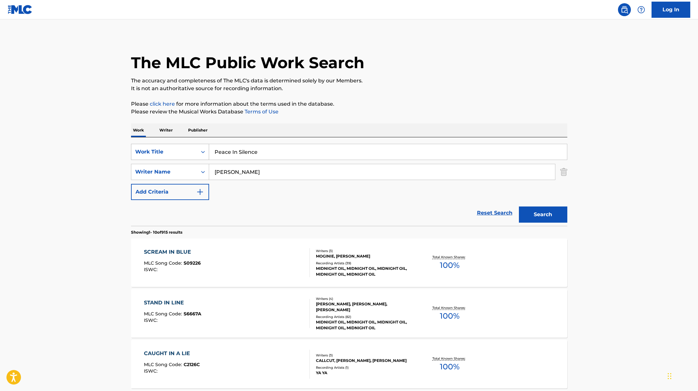
paste input "Lov"
drag, startPoint x: 264, startPoint y: 156, endPoint x: 197, endPoint y: 147, distance: 67.4
click at [197, 147] on div "SearchWithCriteriae5e6fc62-f953-4a04-9ca4-3b5a85129ad1 Work Title Love" at bounding box center [349, 152] width 436 height 16
type input "Love"
drag, startPoint x: 240, startPoint y: 175, endPoint x: 206, endPoint y: 173, distance: 34.9
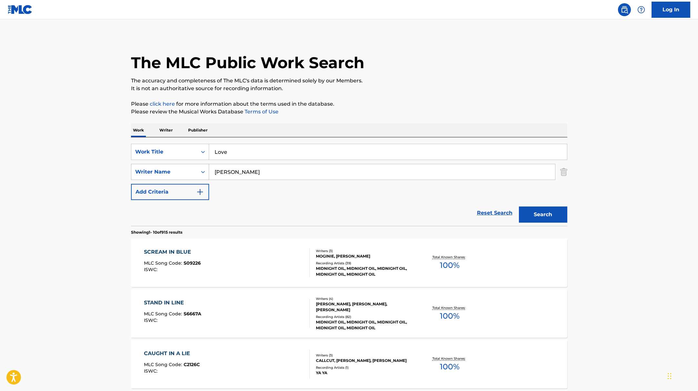
click at [194, 170] on div "SearchWithCriteriaae7803b0-41f8-45ee-bc0f-c7eca8b8510f Writer Name [PERSON_NAME]" at bounding box center [349, 172] width 436 height 16
paste input "Swif"
type input "Swift"
click at [545, 216] on button "Search" at bounding box center [543, 214] width 48 height 16
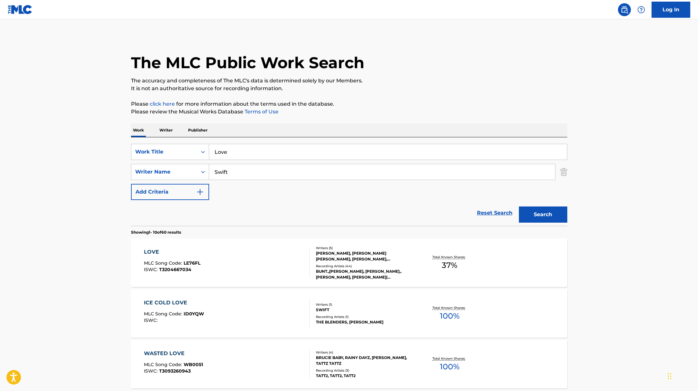
click at [252, 257] on div "LOVE MLC Song Code : LE76FL ISWC : T3204667034" at bounding box center [227, 262] width 166 height 29
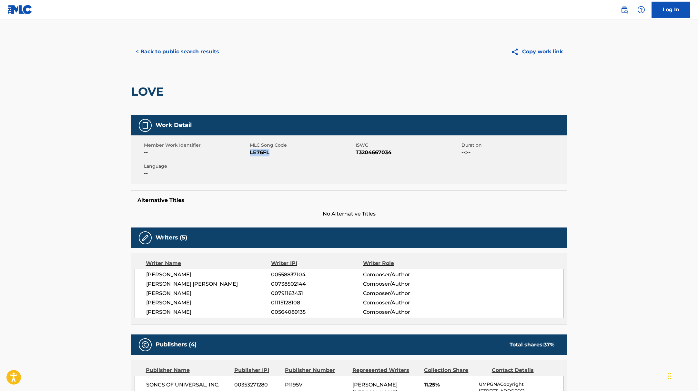
drag, startPoint x: 250, startPoint y: 154, endPoint x: 280, endPoint y: 154, distance: 30.3
click at [280, 154] on span "LE76FL" at bounding box center [302, 152] width 104 height 8
click at [210, 52] on button "< Back to public search results" at bounding box center [177, 52] width 93 height 16
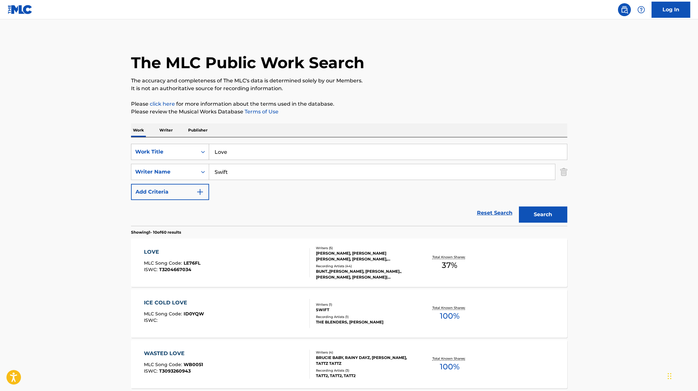
drag, startPoint x: 235, startPoint y: 155, endPoint x: 199, endPoint y: 148, distance: 36.8
click at [200, 148] on div "SearchWithCriteriae5e6fc62-f953-4a04-9ca4-3b5a85129ad1 Work Title Love" at bounding box center [349, 152] width 436 height 16
paste input "Something Real"
type input "Something Real"
click at [410, 100] on p "Please click here for more information about the terms used in the database." at bounding box center [349, 104] width 436 height 8
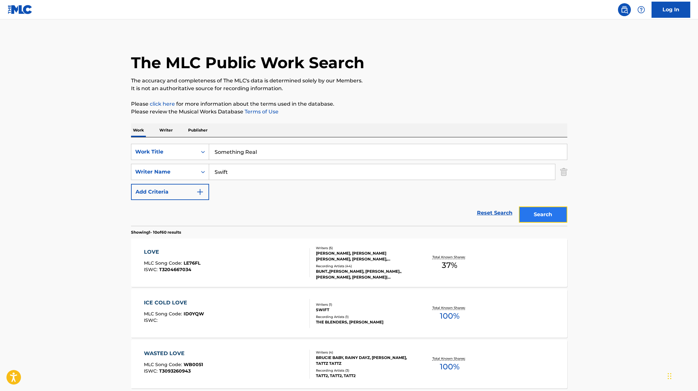
click at [528, 212] on button "Search" at bounding box center [543, 214] width 48 height 16
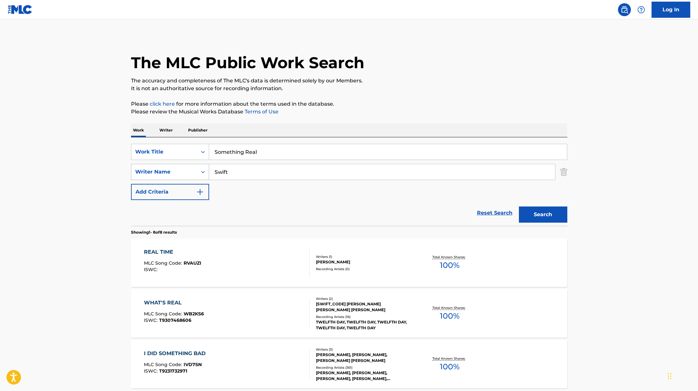
drag, startPoint x: 251, startPoint y: 177, endPoint x: 177, endPoint y: 168, distance: 74.1
click at [177, 168] on div "SearchWithCriteriaae7803b0-41f8-45ee-bc0f-c7eca8b8510f Writer Name [PERSON_NAME]" at bounding box center [349, 172] width 436 height 16
paste input "Deyaz"
type input "Deyaz"
click at [539, 219] on button "Search" at bounding box center [543, 214] width 48 height 16
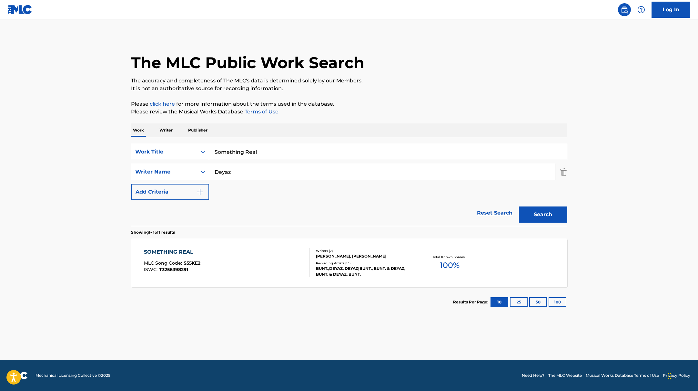
click at [270, 251] on div "SOMETHING REAL MLC Song Code : S55KE2 ISWC : T3256398291" at bounding box center [227, 262] width 166 height 29
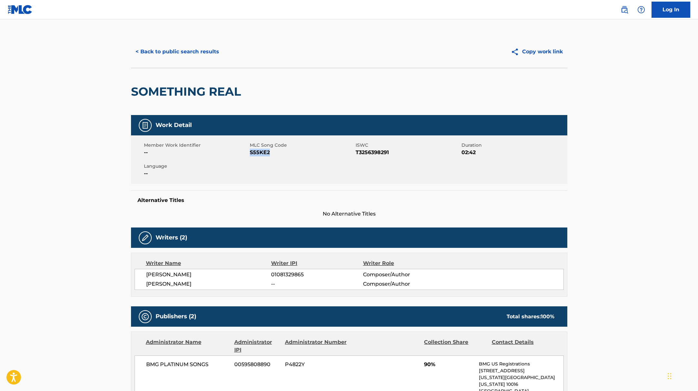
drag, startPoint x: 250, startPoint y: 153, endPoint x: 331, endPoint y: 157, distance: 80.8
click at [331, 157] on div "Member Work Identifier -- MLC Song Code S55KE2 ISWC T3256398291 Duration 02:42 …" at bounding box center [349, 159] width 436 height 48
click at [210, 47] on button "< Back to public search results" at bounding box center [177, 52] width 93 height 16
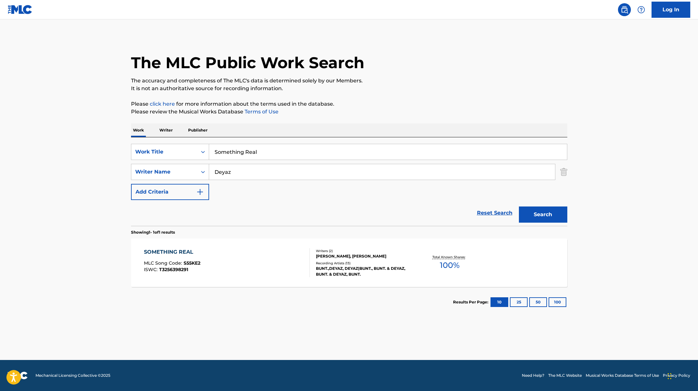
drag, startPoint x: 267, startPoint y: 151, endPoint x: 203, endPoint y: 139, distance: 64.8
click at [203, 139] on div "SearchWithCriteriae5e6fc62-f953-4a04-9ca4-3b5a85129ad1 Work Title Something Rea…" at bounding box center [349, 181] width 436 height 88
paste input "Peace In Silence"
type input "Peace In Silence"
paste input "[PERSON_NAME]"
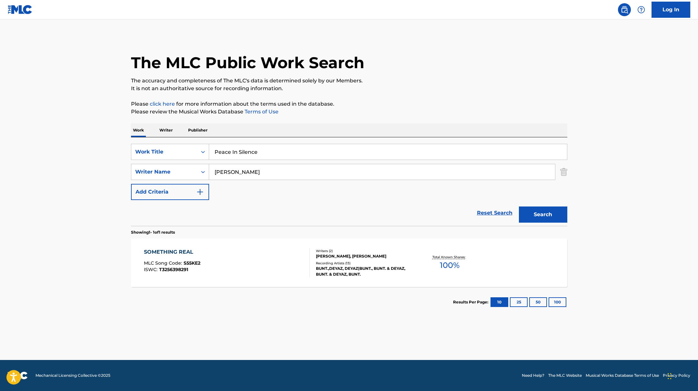
drag, startPoint x: 237, startPoint y: 172, endPoint x: 480, endPoint y: 220, distance: 247.7
click at [477, 220] on form "SearchWithCriteriae5e6fc62-f953-4a04-9ca4-3b5a85129ad1 Work Title Peace In Sile…" at bounding box center [349, 185] width 436 height 82
type input "[PERSON_NAME]"
click at [529, 217] on button "Search" at bounding box center [543, 214] width 48 height 16
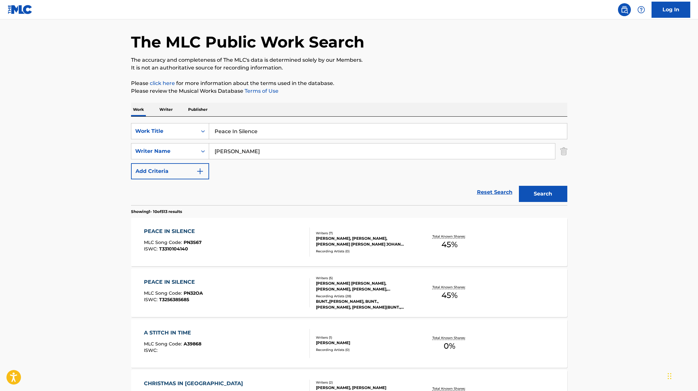
scroll to position [22, 0]
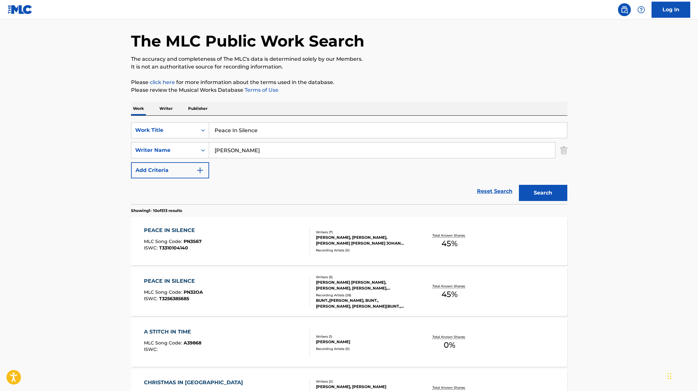
click at [258, 287] on div "PEACE IN SILENCE MLC Song Code : PN32OA ISWC : T3256385685" at bounding box center [227, 291] width 166 height 29
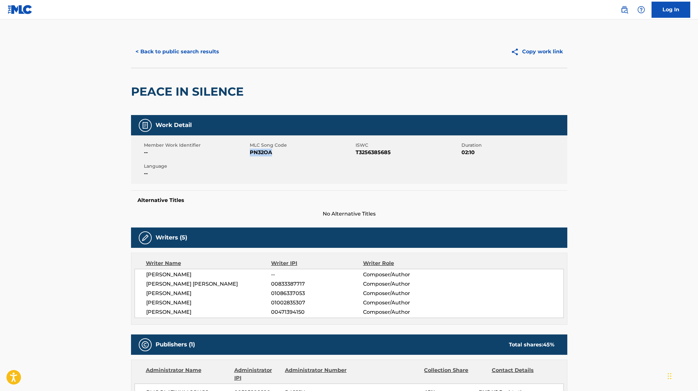
drag, startPoint x: 250, startPoint y: 152, endPoint x: 324, endPoint y: 162, distance: 73.9
click at [324, 162] on div "Member Work Identifier -- MLC Song Code PN32OA ISWC T3256385685 Duration 02:10 …" at bounding box center [349, 159] width 436 height 48
click at [195, 53] on button "< Back to public search results" at bounding box center [177, 52] width 93 height 16
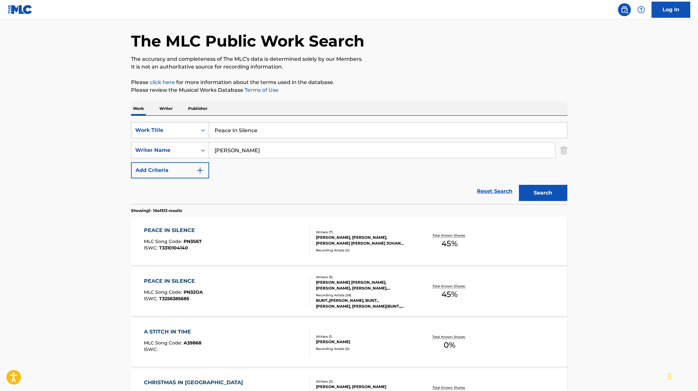
drag, startPoint x: 265, startPoint y: 132, endPoint x: 184, endPoint y: 130, distance: 81.0
click at [184, 130] on div "SearchWithCriteriae5e6fc62-f953-4a04-9ca4-3b5a85129ad1 Work Title Peace In Sile…" at bounding box center [349, 130] width 436 height 16
click at [278, 240] on div "PEACE IN SILENCE MLC Song Code : PN3S67 ISWC : T3310104140" at bounding box center [227, 240] width 166 height 29
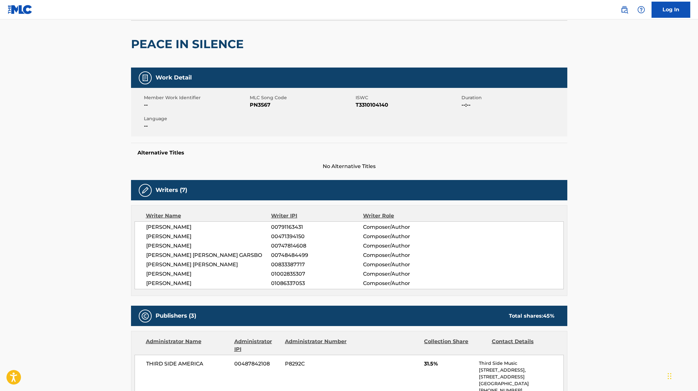
scroll to position [68, 0]
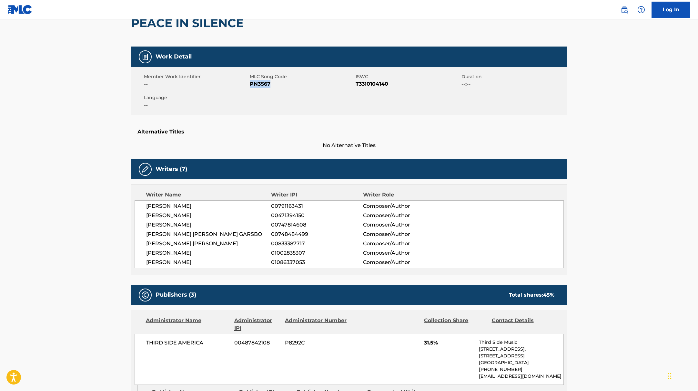
drag, startPoint x: 250, startPoint y: 84, endPoint x: 285, endPoint y: 85, distance: 34.5
click at [285, 85] on span "PN3S67" at bounding box center [302, 84] width 104 height 8
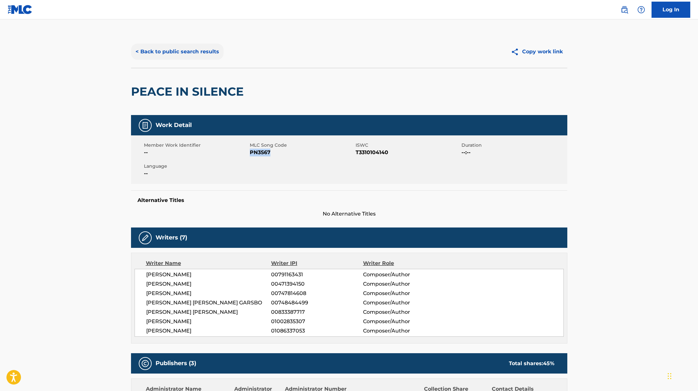
click at [181, 54] on button "< Back to public search results" at bounding box center [177, 52] width 93 height 16
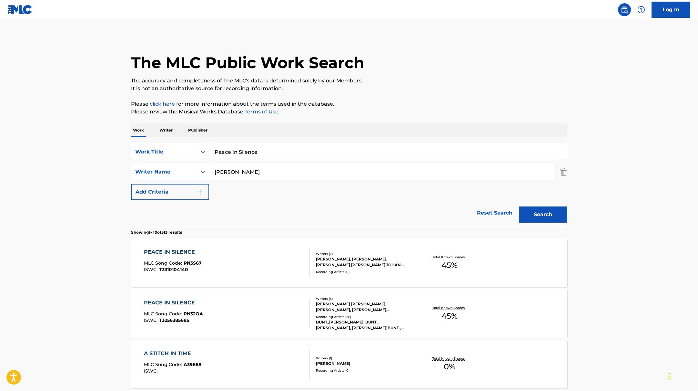
scroll to position [22, 0]
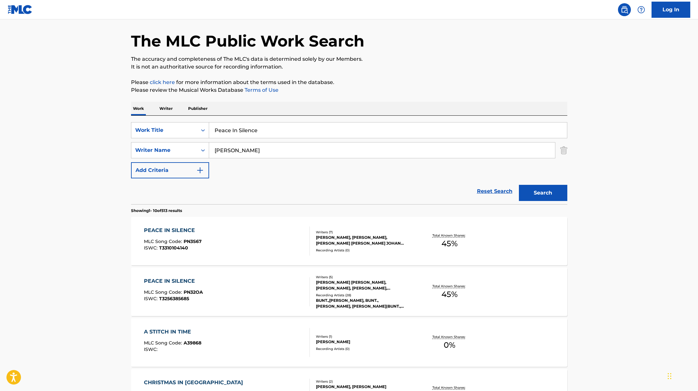
paste input "Lost My Mind (Wake Up)"
drag, startPoint x: 279, startPoint y: 134, endPoint x: 169, endPoint y: 118, distance: 110.5
click at [169, 118] on div "SearchWithCriteriae5e6fc62-f953-4a04-9ca4-3b5a85129ad1 Work Title Lost My Mind …" at bounding box center [349, 160] width 436 height 88
type input "Lost My Mind (Wake Up)"
click at [534, 195] on button "Search" at bounding box center [543, 193] width 48 height 16
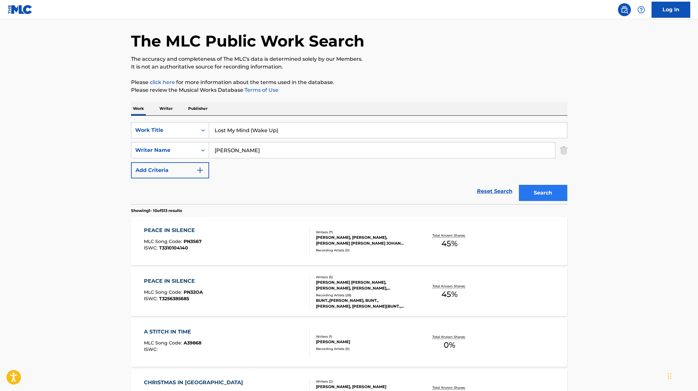
scroll to position [0, 0]
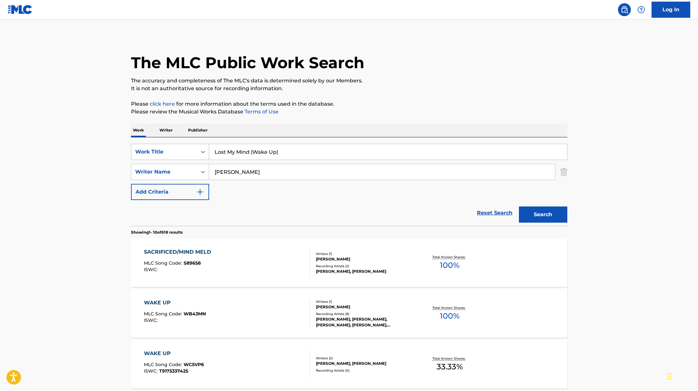
paste input "Rile"
drag, startPoint x: 256, startPoint y: 173, endPoint x: 172, endPoint y: 154, distance: 86.2
click at [163, 158] on div "SearchWithCriteriae5e6fc62-f953-4a04-9ca4-3b5a85129ad1 Work Title Lost My Mind …" at bounding box center [349, 172] width 436 height 56
type input "[PERSON_NAME]"
click at [532, 217] on button "Search" at bounding box center [543, 214] width 48 height 16
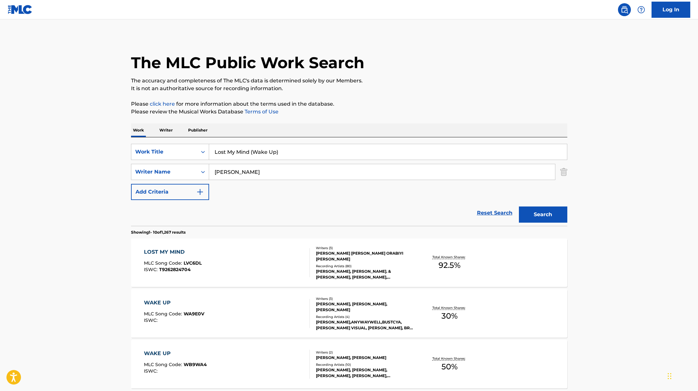
click at [300, 250] on div "LOST MY MIND MLC Song Code : LVC6DL ISWC : T9262824704" at bounding box center [227, 262] width 166 height 29
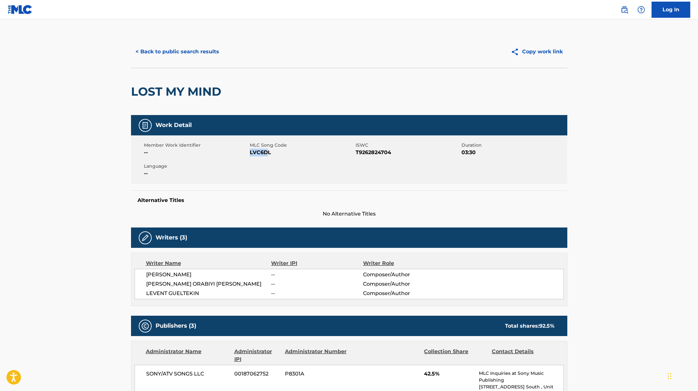
drag, startPoint x: 250, startPoint y: 153, endPoint x: 283, endPoint y: 153, distance: 32.9
click at [283, 153] on span "LVC6DL" at bounding box center [302, 152] width 104 height 8
click at [196, 56] on button "< Back to public search results" at bounding box center [177, 52] width 93 height 16
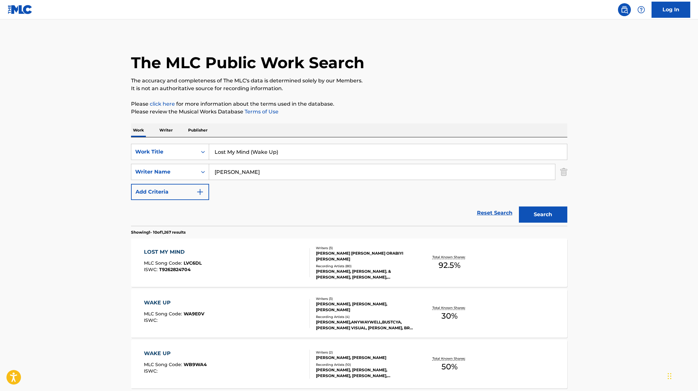
drag, startPoint x: 283, startPoint y: 153, endPoint x: 171, endPoint y: 141, distance: 112.2
click at [179, 142] on div "SearchWithCriteriae5e6fc62-f953-4a04-9ca4-3b5a85129ad1 Work Title Lost My Mind …" at bounding box center [349, 181] width 436 height 88
paste input "Moment"
type input "Moment"
click at [409, 115] on p "Please review the Musical Works Database Terms of Use" at bounding box center [349, 112] width 436 height 8
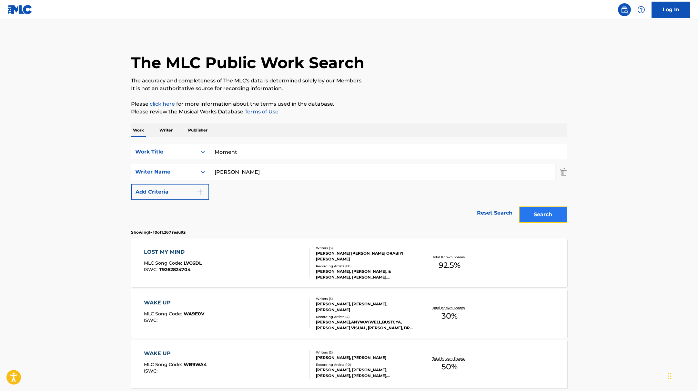
click at [555, 219] on button "Search" at bounding box center [543, 214] width 48 height 16
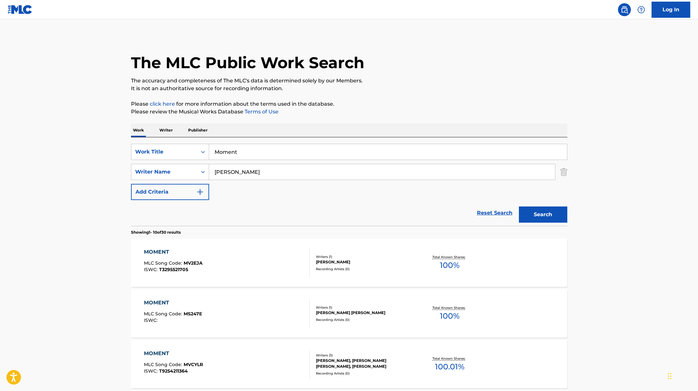
paste input "Gültekin"
drag, startPoint x: 232, startPoint y: 170, endPoint x: 184, endPoint y: 162, distance: 49.3
click at [182, 162] on div "SearchWithCriteriae5e6fc62-f953-4a04-9ca4-3b5a85129ad1 Work Title Moment Search…" at bounding box center [349, 172] width 436 height 56
type input "Gültekin"
click at [546, 210] on button "Search" at bounding box center [543, 214] width 48 height 16
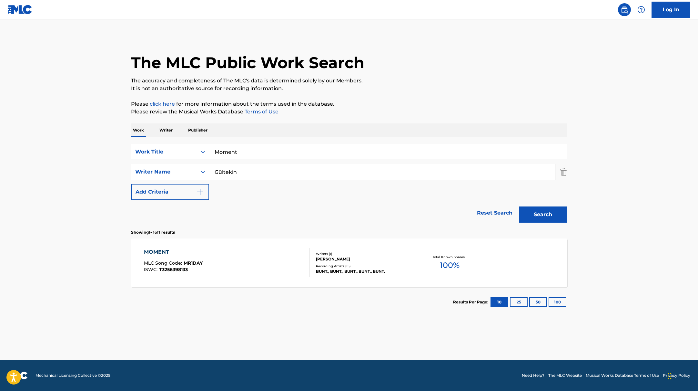
click at [288, 258] on div "MOMENT MLC Song Code : MR1DAY ISWC : T3256398133" at bounding box center [227, 262] width 166 height 29
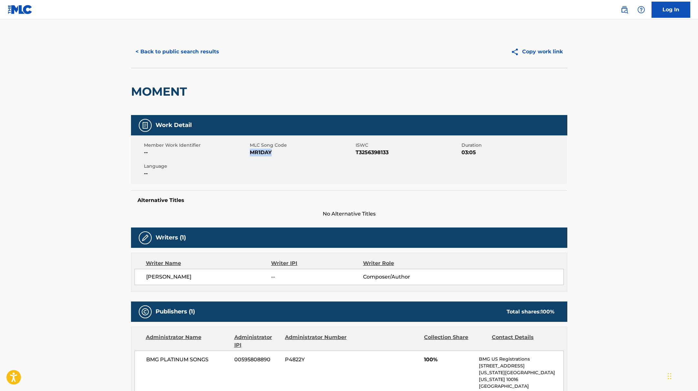
drag, startPoint x: 251, startPoint y: 150, endPoint x: 294, endPoint y: 154, distance: 43.7
click at [294, 154] on span "MR1DAY" at bounding box center [302, 152] width 104 height 8
click at [212, 52] on button "< Back to public search results" at bounding box center [177, 52] width 93 height 16
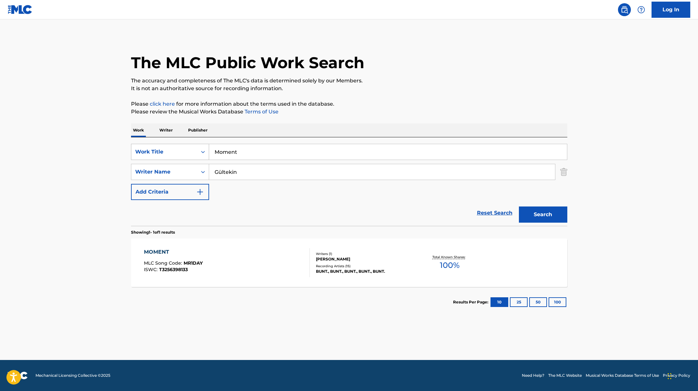
drag, startPoint x: 247, startPoint y: 154, endPoint x: 195, endPoint y: 144, distance: 52.9
click at [199, 145] on div "SearchWithCriteriae5e6fc62-f953-4a04-9ca4-3b5a85129ad1 Work Title Moment" at bounding box center [349, 152] width 436 height 16
paste input "Clouds ([PERSON_NAME] Remix)"
type input "Clouds ([PERSON_NAME] Remix)"
click at [543, 212] on button "Search" at bounding box center [543, 214] width 48 height 16
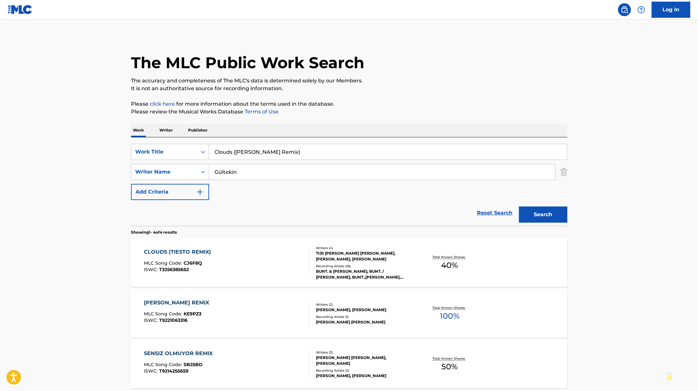
click at [282, 265] on div "CLOUDS (TIESTO REMIX) MLC Song Code : CJ6F8Q ISWC : T3256385652" at bounding box center [227, 262] width 166 height 29
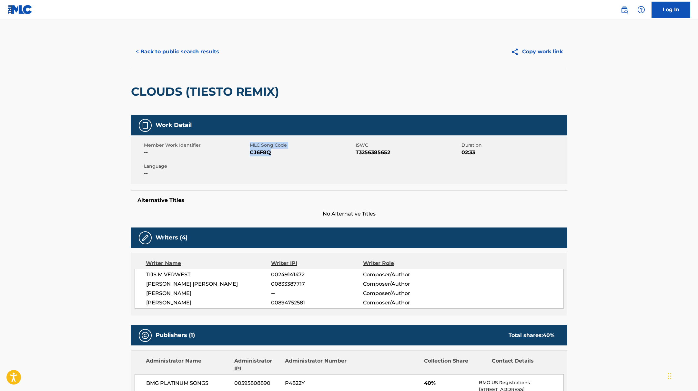
drag, startPoint x: 249, startPoint y: 153, endPoint x: 292, endPoint y: 153, distance: 42.9
click at [292, 153] on div "Member Work Identifier -- MLC Song Code CJ6F8Q ISWC T3256385652 Duration 02:33 …" at bounding box center [349, 159] width 436 height 48
click at [261, 155] on span "CJ6F8Q" at bounding box center [302, 152] width 104 height 8
drag, startPoint x: 251, startPoint y: 154, endPoint x: 290, endPoint y: 154, distance: 38.7
click at [290, 154] on span "CJ6F8Q" at bounding box center [302, 152] width 104 height 8
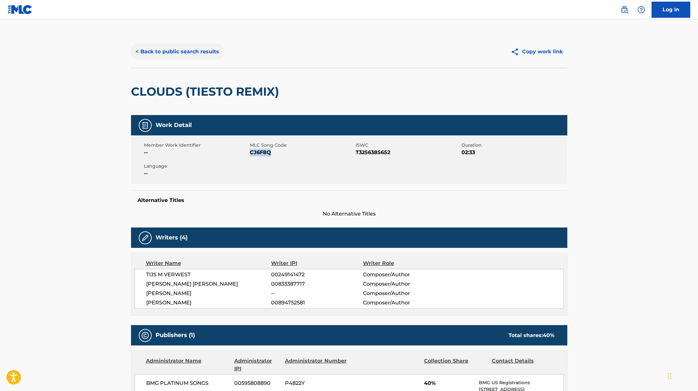
click at [209, 58] on button "< Back to public search results" at bounding box center [177, 52] width 93 height 16
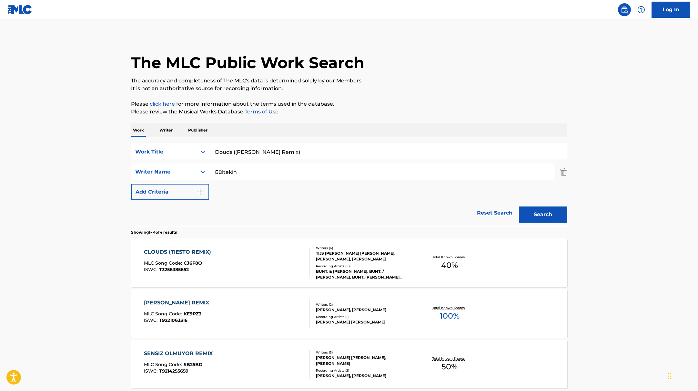
drag, startPoint x: 281, startPoint y: 150, endPoint x: 195, endPoint y: 136, distance: 87.2
click at [195, 136] on div "Work Writer Publisher SearchWithCriteriae5e6fc62-f953-4a04-9ca4-3b5a85129ad1 Wo…" at bounding box center [349, 296] width 436 height 346
paste input "NOW OR NEVER"
type input "NOW OR NEVER"
paste input "Akande"
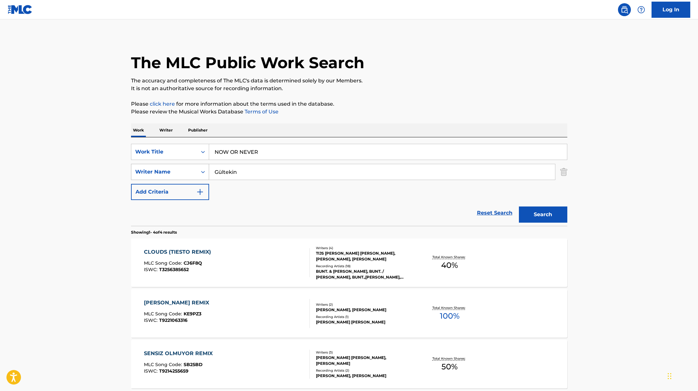
drag, startPoint x: 250, startPoint y: 171, endPoint x: 157, endPoint y: 168, distance: 93.3
click at [157, 168] on div "SearchWithCriteriaae7803b0-41f8-45ee-bc0f-c7eca8b8510f Writer Name [PERSON_NAME]" at bounding box center [349, 172] width 436 height 16
type input "Akande"
click at [544, 209] on button "Search" at bounding box center [543, 214] width 48 height 16
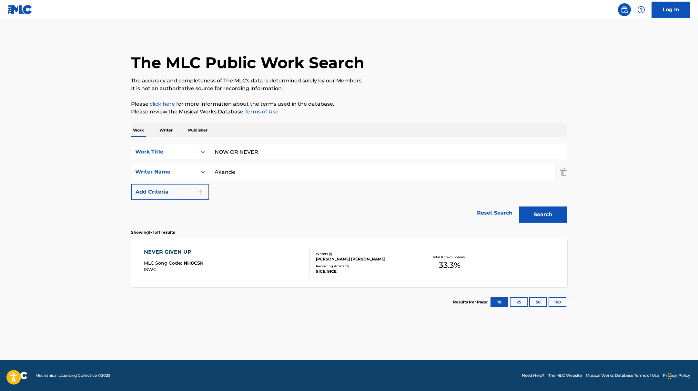
drag, startPoint x: 266, startPoint y: 154, endPoint x: 182, endPoint y: 146, distance: 84.6
click at [182, 146] on div "SearchWithCriteriae5e6fc62-f953-4a04-9ca4-3b5a85129ad1 Work Title NOW OR NEVER" at bounding box center [349, 152] width 436 height 16
paste input "erstersommerohnedich"
type input "erstersommerohnedich"
click at [416, 95] on div "The MLC Public Work Search The accuracy and completeness of The MLC's data is d…" at bounding box center [349, 176] width 452 height 281
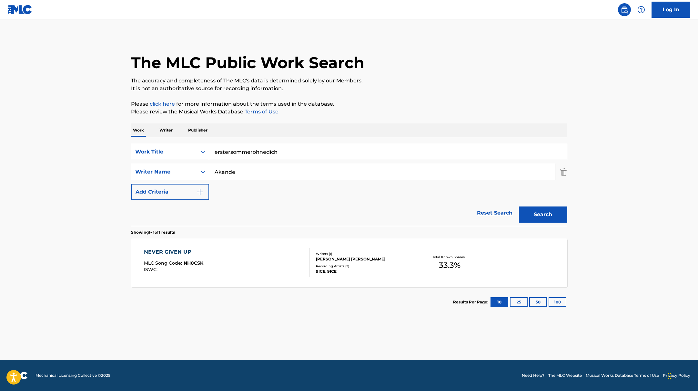
drag, startPoint x: 251, startPoint y: 176, endPoint x: 189, endPoint y: 167, distance: 62.7
click at [189, 167] on div "SearchWithCriteriaae7803b0-41f8-45ee-bc0f-c7eca8b8510f Writer Name [PERSON_NAME]" at bounding box center [349, 172] width 436 height 16
click at [519, 206] on button "Search" at bounding box center [543, 214] width 48 height 16
click at [242, 264] on div "ERSTERSOMMEROHNEDICH MLC Song Code : E98HFX ISWC : T3353594084" at bounding box center [227, 262] width 166 height 29
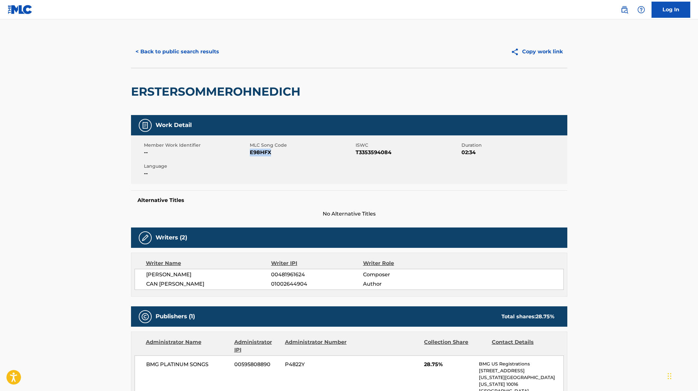
drag, startPoint x: 250, startPoint y: 153, endPoint x: 282, endPoint y: 153, distance: 32.6
click at [282, 153] on span "E98HFX" at bounding box center [302, 152] width 104 height 8
click at [155, 52] on button "< Back to public search results" at bounding box center [177, 52] width 93 height 16
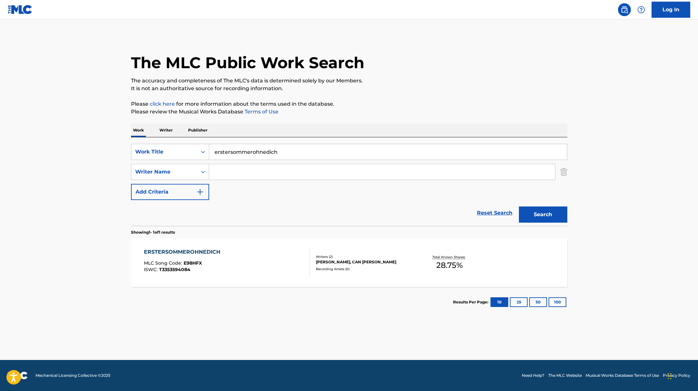
drag, startPoint x: 287, startPoint y: 152, endPoint x: 161, endPoint y: 137, distance: 126.2
click at [170, 138] on div "SearchWithCriteriae5e6fc62-f953-4a04-9ca4-3b5a85129ad1 Work Title erstersommero…" at bounding box center [349, 181] width 436 height 88
paste input "Pashanim"
drag, startPoint x: 246, startPoint y: 152, endPoint x: 175, endPoint y: 138, distance: 72.4
click at [175, 138] on div "SearchWithCriteriae5e6fc62-f953-4a04-9ca4-3b5a85129ad1 Work Title Pashanim Sear…" at bounding box center [349, 181] width 436 height 88
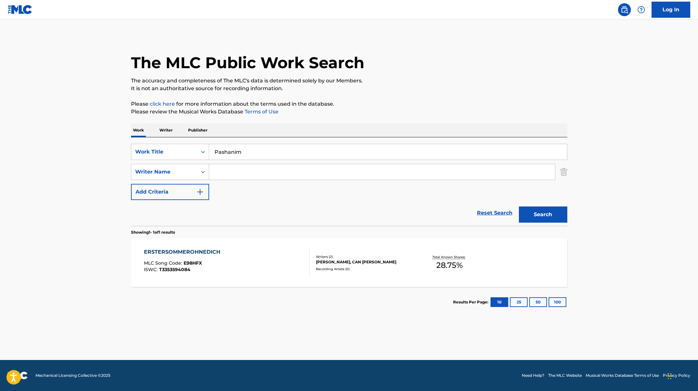
paste input "intro efendi"
type input "intro efendi"
click at [535, 215] on button "Search" at bounding box center [543, 214] width 48 height 16
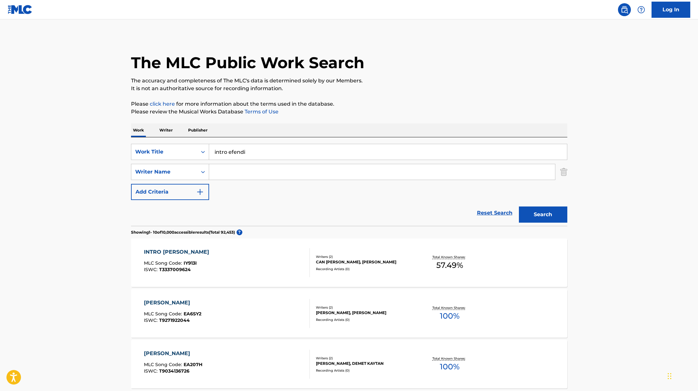
click at [276, 258] on div "INTRO EFENDI MLC Song Code : IY913I ISWC : T3337009624" at bounding box center [227, 262] width 166 height 29
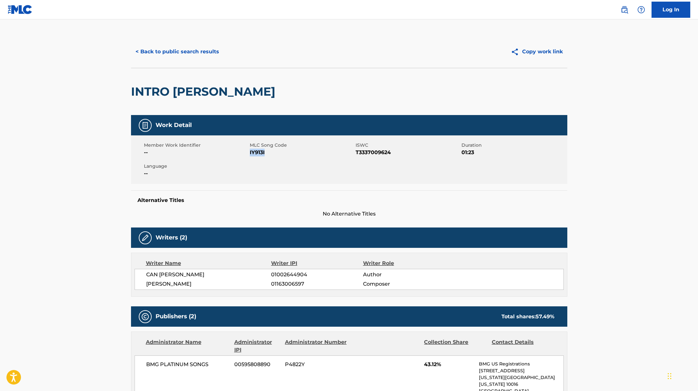
drag, startPoint x: 250, startPoint y: 153, endPoint x: 283, endPoint y: 152, distance: 33.9
click at [283, 152] on span "IY913I" at bounding box center [302, 152] width 104 height 8
click at [203, 47] on button "< Back to public search results" at bounding box center [177, 52] width 93 height 16
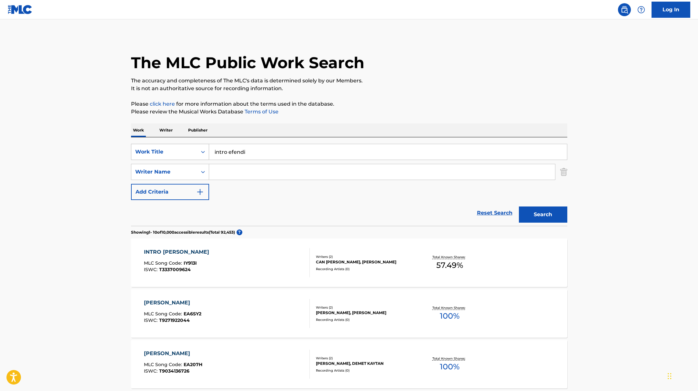
drag, startPoint x: 253, startPoint y: 152, endPoint x: 195, endPoint y: 148, distance: 58.2
click at [195, 148] on div "SearchWithCriteriae5e6fc62-f953-4a04-9ca4-3b5a85129ad1 Work Title intro efendi" at bounding box center [349, 152] width 436 height 16
paste input "2 Sitza"
type input "2 Sitza"
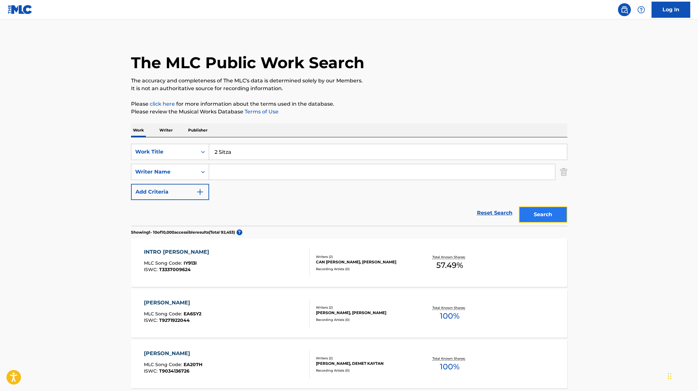
click at [549, 212] on button "Search" at bounding box center [543, 214] width 48 height 16
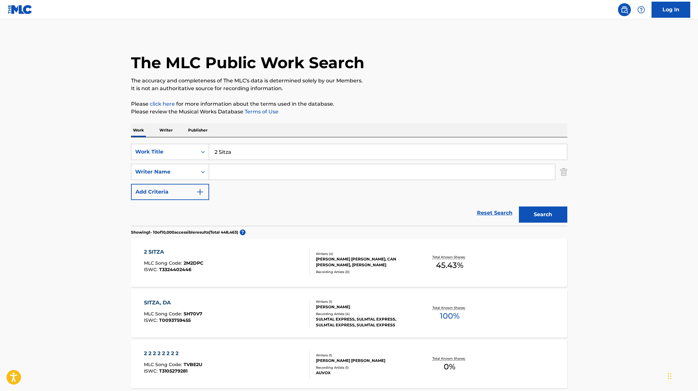
click at [238, 263] on div "2 SITZA MLC Song Code : 2M2DPC ISWC : T3324402446" at bounding box center [227, 262] width 166 height 29
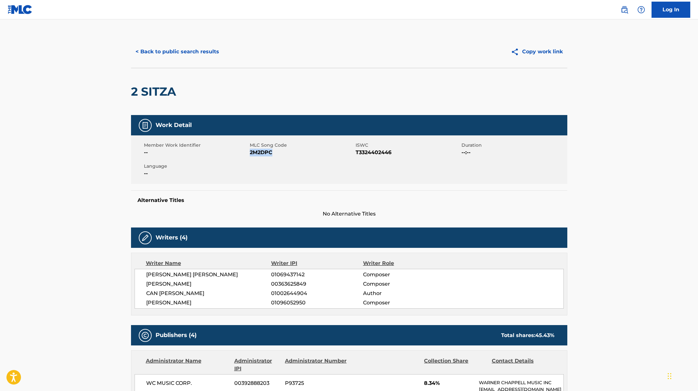
drag, startPoint x: 251, startPoint y: 152, endPoint x: 283, endPoint y: 152, distance: 32.3
click at [283, 152] on span "2M2DPC" at bounding box center [302, 152] width 104 height 8
click at [186, 48] on button "< Back to public search results" at bounding box center [177, 52] width 93 height 16
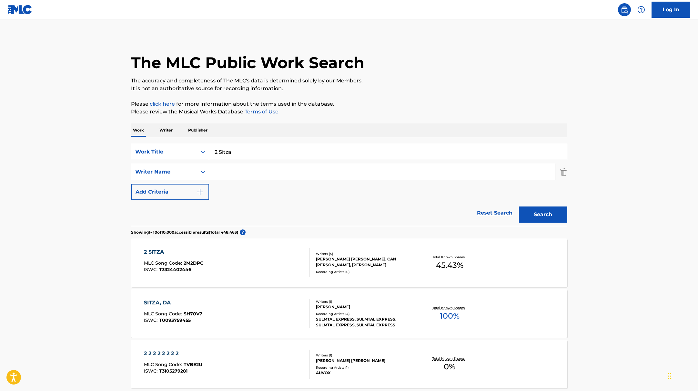
drag, startPoint x: 250, startPoint y: 151, endPoint x: 188, endPoint y: 138, distance: 63.1
click at [188, 138] on div "SearchWithCriteriae5e6fc62-f953-4a04-9ca4-3b5a85129ad1 Work Title 2 Sitza Searc…" at bounding box center [349, 181] width 436 height 88
paste input "Niketown"
type input "Niketown"
click at [411, 111] on p "Please review the Musical Works Database Terms of Use" at bounding box center [349, 112] width 436 height 8
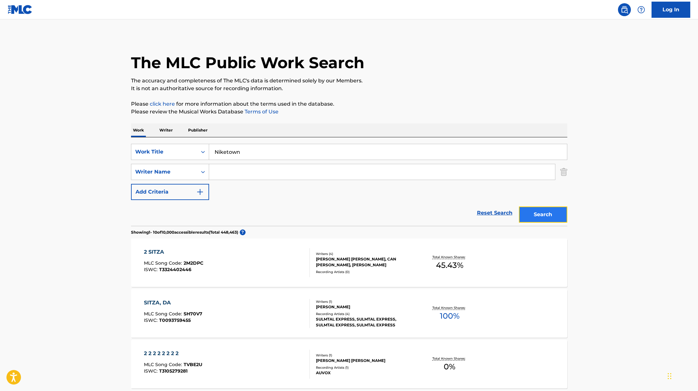
click at [530, 213] on button "Search" at bounding box center [543, 214] width 48 height 16
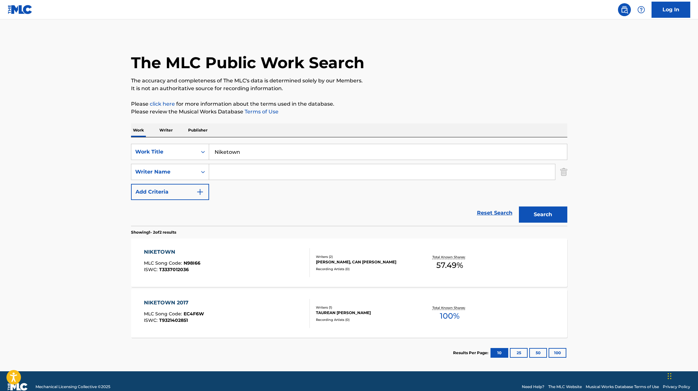
click at [273, 260] on div "NIKETOWN MLC Song Code : N98I66 ISWC : T3337012036" at bounding box center [227, 262] width 166 height 29
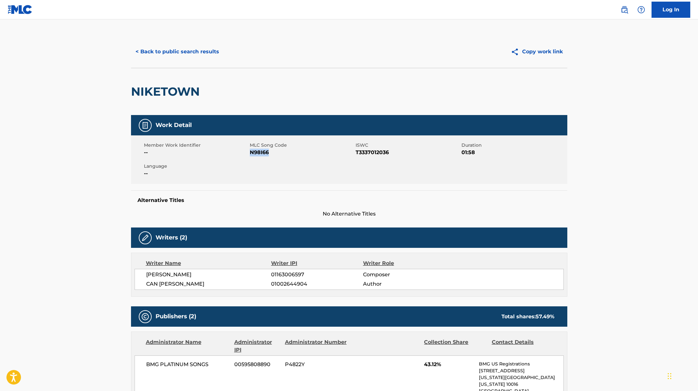
drag, startPoint x: 250, startPoint y: 153, endPoint x: 285, endPoint y: 153, distance: 34.5
click at [285, 153] on span "N98I66" at bounding box center [302, 152] width 104 height 8
click at [186, 53] on button "< Back to public search results" at bounding box center [177, 52] width 93 height 16
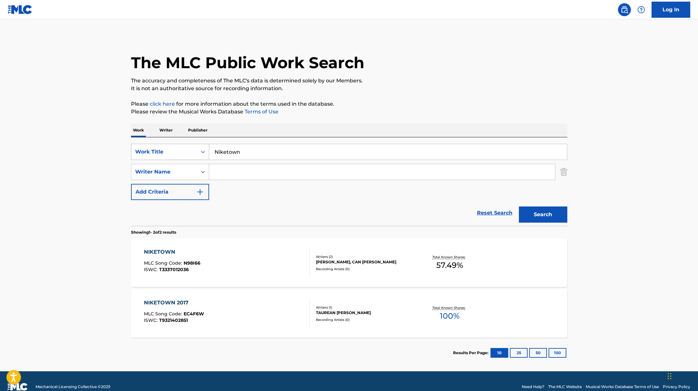
drag, startPoint x: 249, startPoint y: 154, endPoint x: 197, endPoint y: 143, distance: 53.0
click at [197, 144] on div "SearchWithCriteriae5e6fc62-f953-4a04-9ca4-3b5a85129ad1 Work Title Niketown" at bounding box center [349, 152] width 436 height 16
paste input "Babymilo"
type input "Babymilo"
click at [422, 115] on p "Please review the Musical Works Database Terms of Use" at bounding box center [349, 112] width 436 height 8
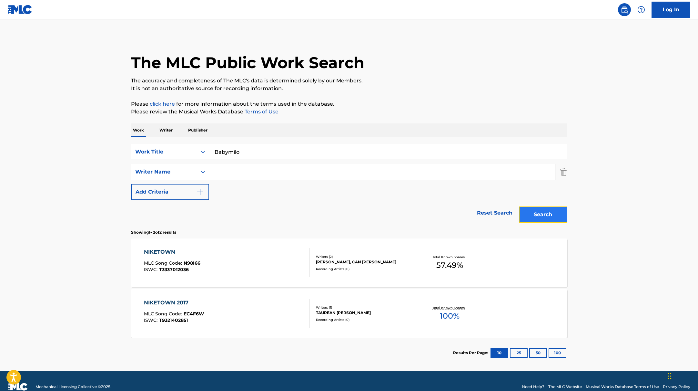
click at [550, 221] on button "Search" at bounding box center [543, 214] width 48 height 16
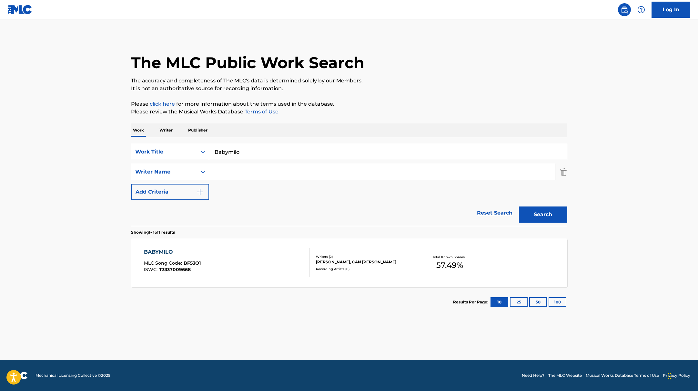
click at [274, 248] on div "BABYMILO MLC Song Code : BF53Q1 ISWC : T3337009668" at bounding box center [227, 262] width 166 height 29
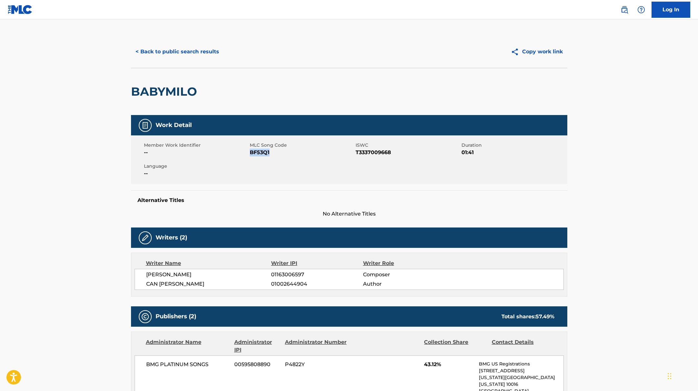
drag, startPoint x: 251, startPoint y: 152, endPoint x: 289, endPoint y: 152, distance: 38.1
click at [289, 152] on span "BF53Q1" at bounding box center [302, 152] width 104 height 8
click at [209, 51] on button "< Back to public search results" at bounding box center [177, 52] width 93 height 16
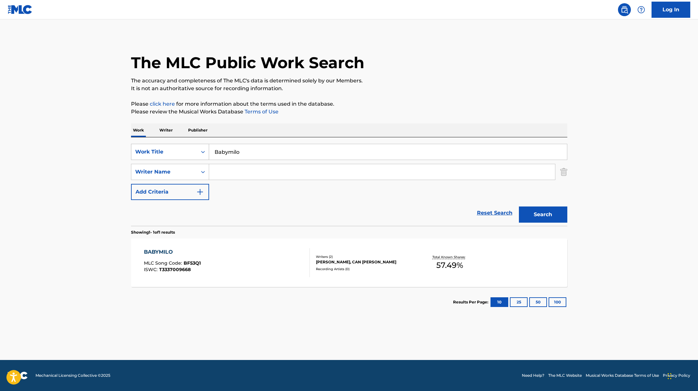
drag, startPoint x: 245, startPoint y: 152, endPoint x: 185, endPoint y: 147, distance: 60.3
click at [186, 147] on div "SearchWithCriteriae5e6fc62-f953-4a04-9ca4-3b5a85129ad1 Work Title Babymilo" at bounding box center [349, 152] width 436 height 16
paste input "Shabab(e)s im VIP"
type input "Shabab(e)s im VIP"
click at [417, 125] on div "Work Writer Publisher" at bounding box center [349, 130] width 436 height 14
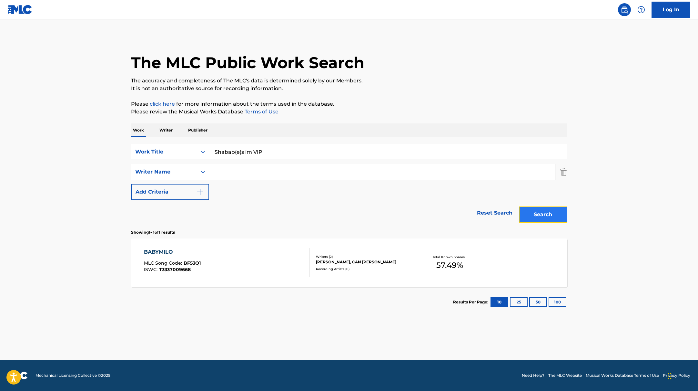
click at [537, 214] on button "Search" at bounding box center [543, 214] width 48 height 16
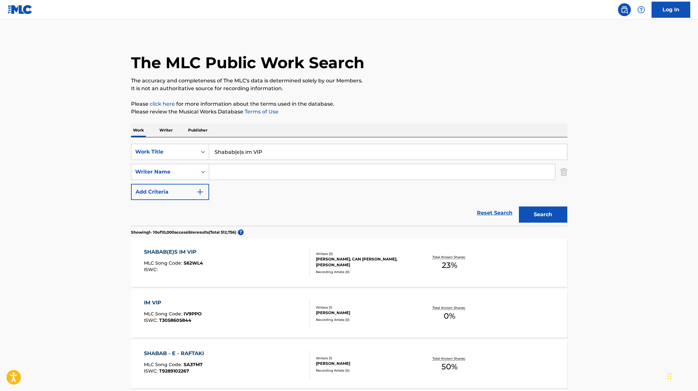
click at [272, 264] on div "SHABAB(E)S IM VIP MLC Song Code : S62WL4 ISWC :" at bounding box center [227, 262] width 166 height 29
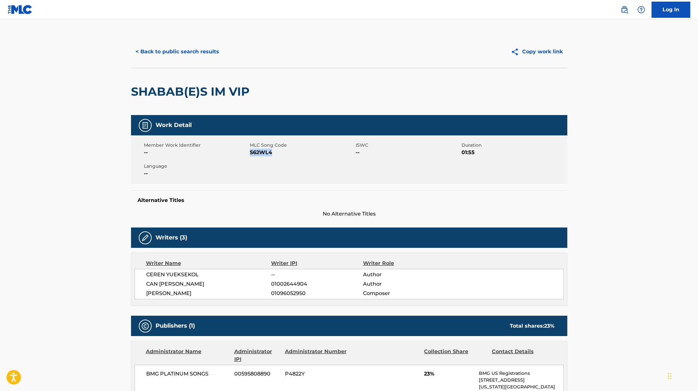
drag, startPoint x: 250, startPoint y: 153, endPoint x: 287, endPoint y: 153, distance: 36.5
click at [287, 153] on span "S62WL4" at bounding box center [302, 152] width 104 height 8
click at [206, 50] on button "< Back to public search results" at bounding box center [177, 52] width 93 height 16
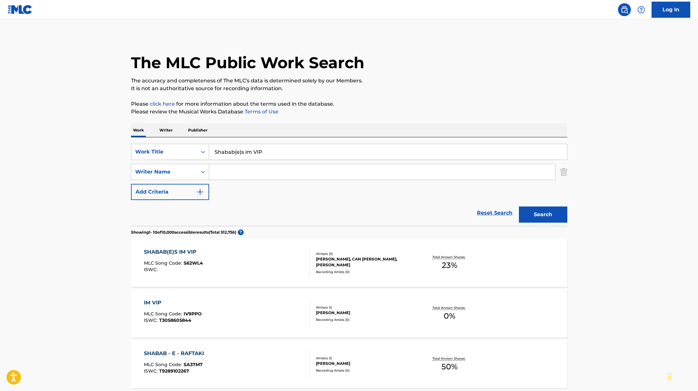
drag, startPoint x: 275, startPoint y: 150, endPoint x: 187, endPoint y: 140, distance: 89.0
click at [187, 140] on div "SearchWithCriteriae5e6fc62-f953-4a04-9ca4-3b5a85129ad1 Work Title Shabab(e)s im…" at bounding box center [349, 181] width 436 height 88
paste input "Minimum Prozente"
type input "Minimum Prozente"
click at [402, 127] on div "Work Writer Publisher" at bounding box center [349, 130] width 436 height 14
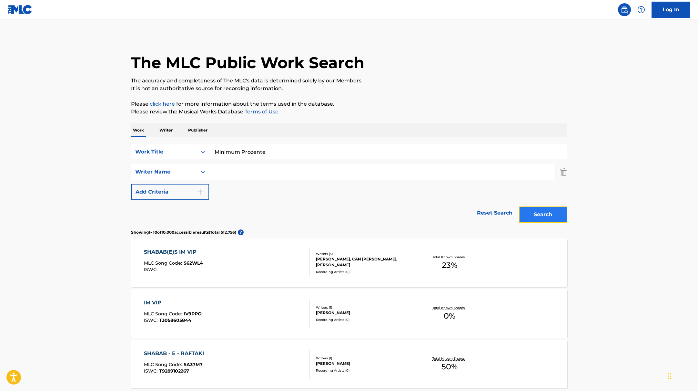
click at [525, 210] on button "Search" at bounding box center [543, 214] width 48 height 16
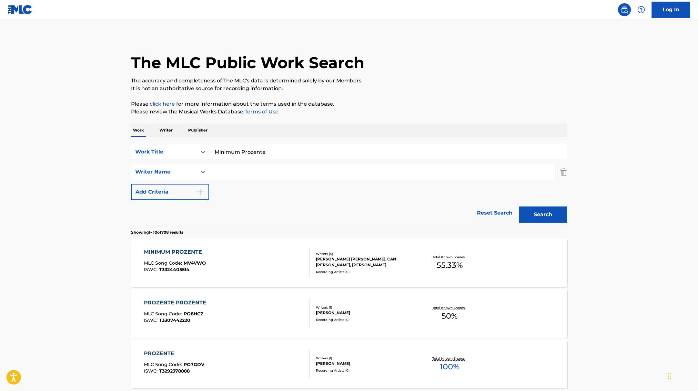
click at [260, 257] on div "MINIMUM PROZENTE MLC Song Code : MV4VWO ISWC : T3324405514" at bounding box center [227, 262] width 166 height 29
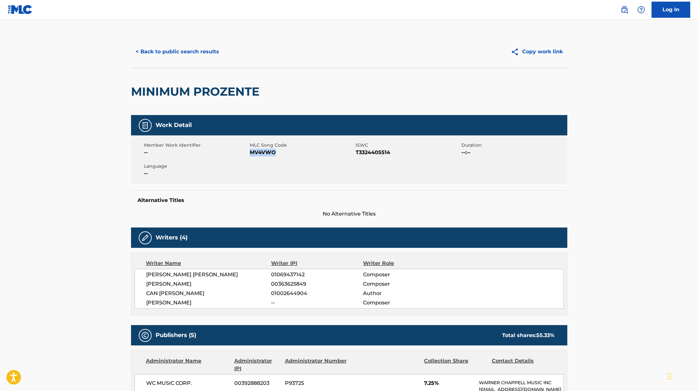
drag, startPoint x: 250, startPoint y: 152, endPoint x: 305, endPoint y: 152, distance: 54.9
click at [305, 152] on span "MV4VWO" at bounding box center [302, 152] width 104 height 8
click at [186, 49] on button "< Back to public search results" at bounding box center [177, 52] width 93 height 16
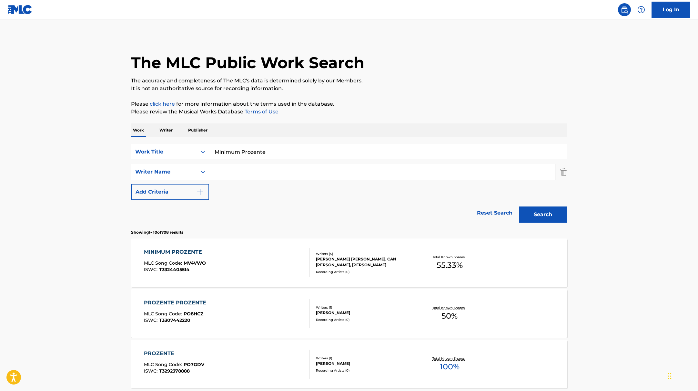
drag, startPoint x: 241, startPoint y: 148, endPoint x: 190, endPoint y: 142, distance: 51.0
click at [190, 143] on div "SearchWithCriteriae5e6fc62-f953-4a04-9ca4-3b5a85129ad1 Work Title Minimum Proze…" at bounding box center [349, 181] width 436 height 88
paste input "who do you lov"
type input "who do you love"
click at [417, 104] on p "Please click here for more information about the terms used in the database." at bounding box center [349, 104] width 436 height 8
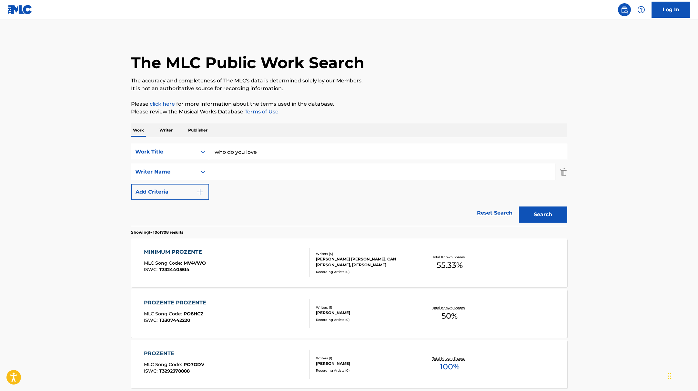
click at [541, 222] on div "Search" at bounding box center [542, 213] width 52 height 26
click at [542, 217] on button "Search" at bounding box center [543, 214] width 48 height 16
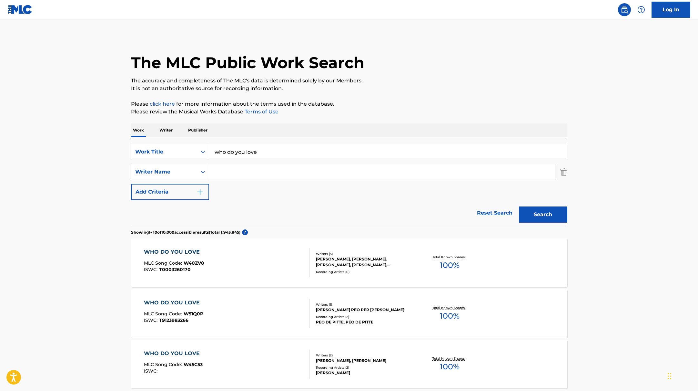
click at [263, 259] on div "WHO DO YOU LOVE MLC Song Code : W40ZV8 ISWC : T0003260170" at bounding box center [227, 262] width 166 height 29
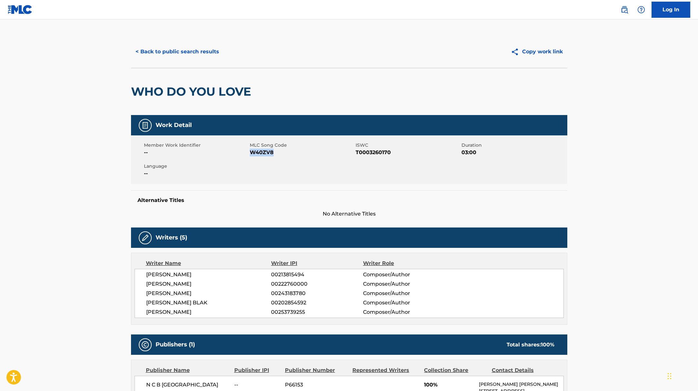
drag, startPoint x: 250, startPoint y: 152, endPoint x: 296, endPoint y: 152, distance: 46.2
click at [296, 152] on span "W40ZV8" at bounding box center [302, 152] width 104 height 8
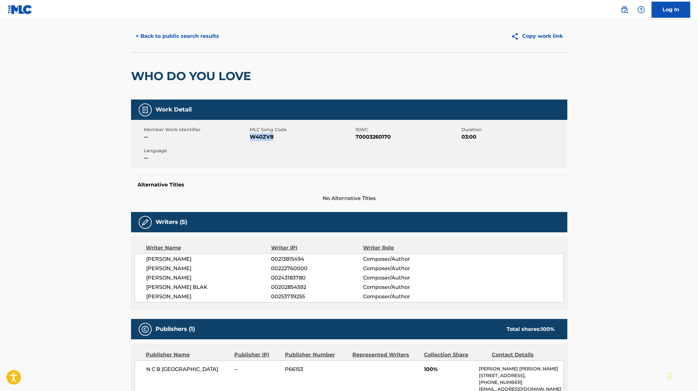
scroll to position [16, 0]
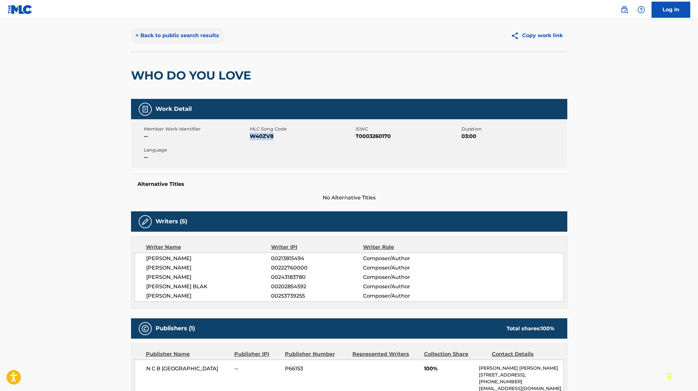
click at [201, 31] on button "< Back to public search results" at bounding box center [177, 35] width 93 height 16
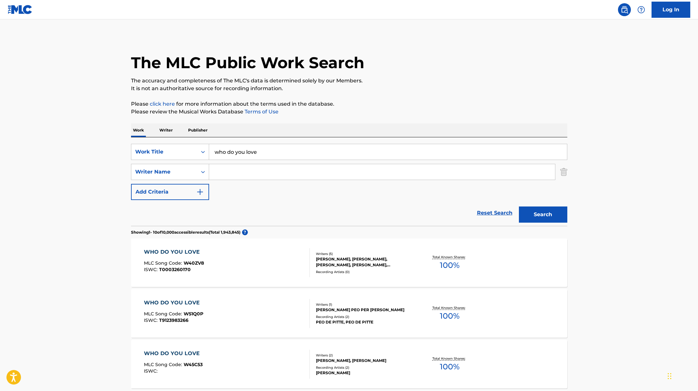
click at [257, 168] on input "Search Form" at bounding box center [382, 171] width 346 height 15
type input "bayram"
click at [519, 206] on button "Search" at bounding box center [543, 214] width 48 height 16
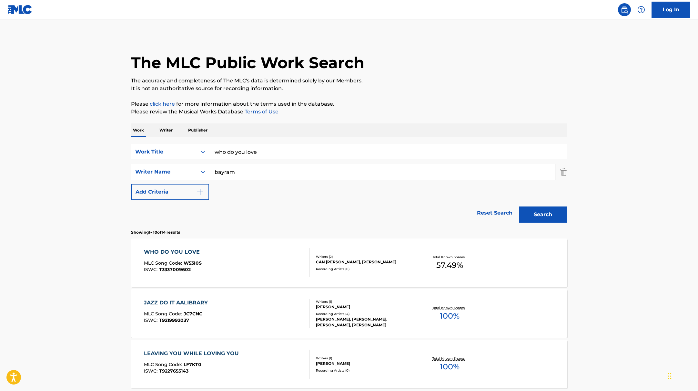
click at [279, 262] on div "WHO DO YOU LOVE MLC Song Code : W53I0S ISWC : T3337009602" at bounding box center [227, 262] width 166 height 29
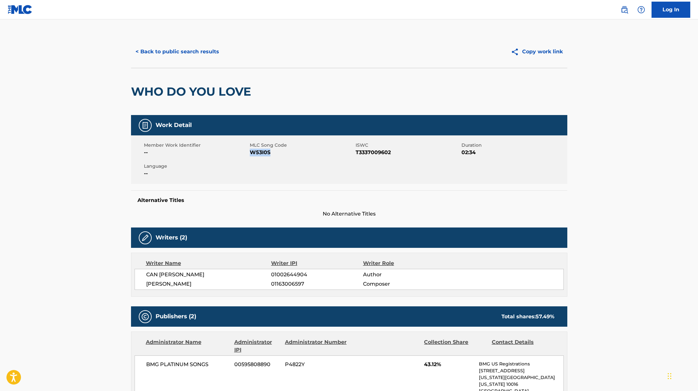
drag, startPoint x: 251, startPoint y: 152, endPoint x: 282, endPoint y: 157, distance: 31.6
click at [282, 157] on div "Member Work Identifier -- MLC Song Code W53I0S ISWC T3337009602 Duration 02:34 …" at bounding box center [349, 159] width 436 height 48
click at [200, 54] on button "< Back to public search results" at bounding box center [177, 52] width 93 height 16
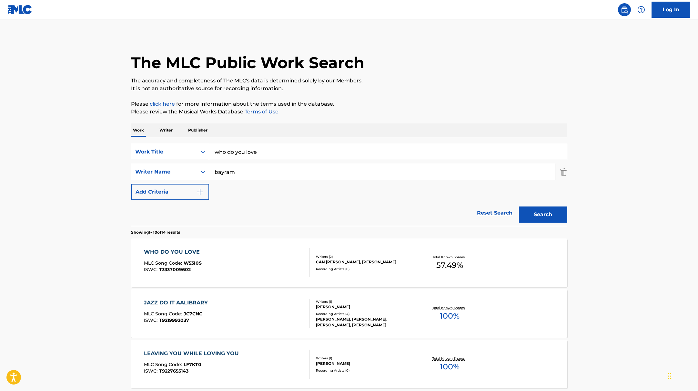
drag, startPoint x: 266, startPoint y: 156, endPoint x: 199, endPoint y: 146, distance: 67.9
click at [199, 146] on div "SearchWithCriteriae5e6fc62-f953-4a04-9ca4-3b5a85129ad1 Work Title who do you lo…" at bounding box center [349, 152] width 436 height 16
paste input "Häagen Dazs"
type input "Häagen Dazs"
drag, startPoint x: 240, startPoint y: 174, endPoint x: 204, endPoint y: 164, distance: 37.6
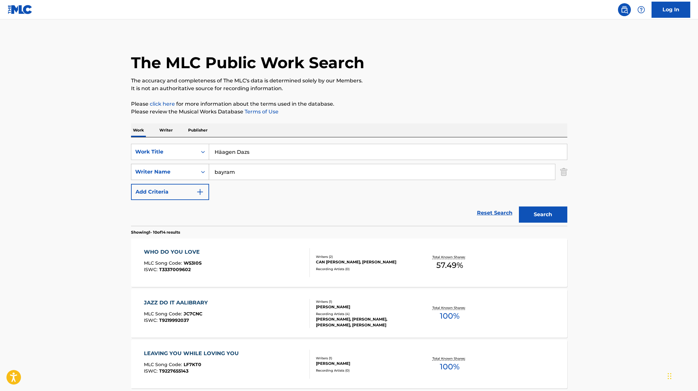
click at [204, 164] on div "SearchWithCriteriaae7803b0-41f8-45ee-bc0f-c7eca8b8510f Writer Name [PERSON_NAME]" at bounding box center [349, 172] width 436 height 16
click at [519, 206] on button "Search" at bounding box center [543, 214] width 48 height 16
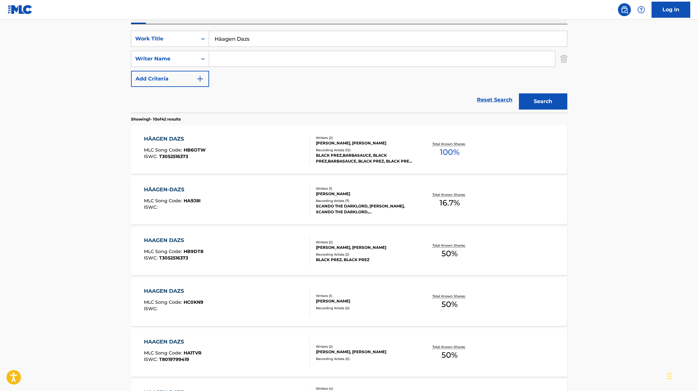
scroll to position [115, 0]
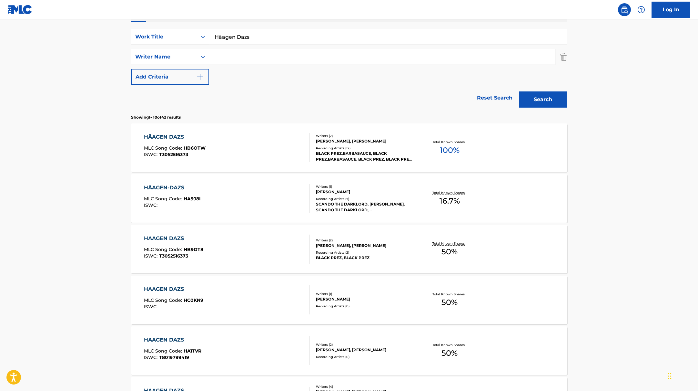
drag, startPoint x: 265, startPoint y: 40, endPoint x: 191, endPoint y: 29, distance: 75.1
click at [195, 30] on div "SearchWithCriteriae5e6fc62-f953-4a04-9ca4-3b5a85129ad1 Work Title Häagen Dazs" at bounding box center [349, 37] width 436 height 16
paste input "30 mal am Tag"
type input "30 mal am Tag"
click at [554, 100] on button "Search" at bounding box center [543, 99] width 48 height 16
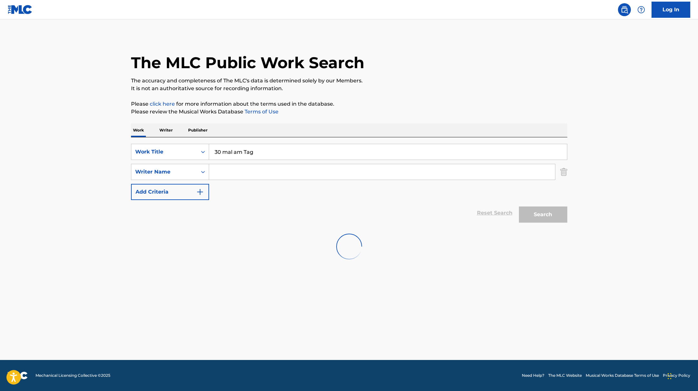
scroll to position [0, 0]
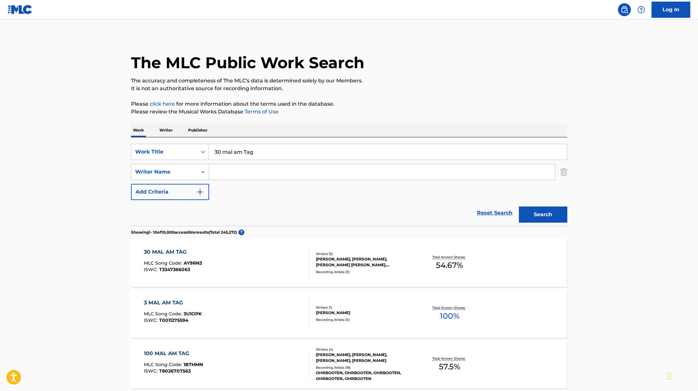
click at [273, 267] on div "30 MAL AM TAG MLC Song Code : AY9RN3 ISWC : T3347366063" at bounding box center [227, 262] width 166 height 29
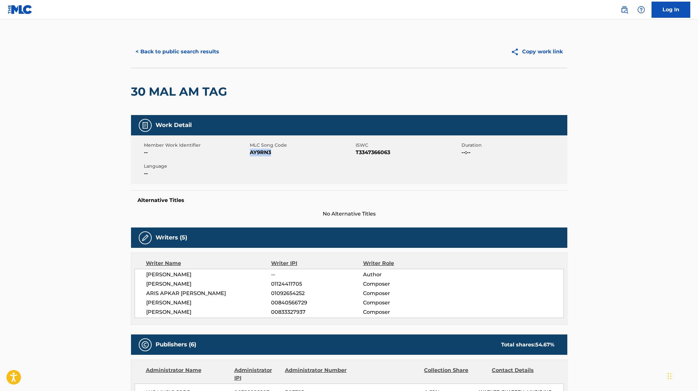
drag, startPoint x: 251, startPoint y: 152, endPoint x: 288, endPoint y: 152, distance: 36.5
click at [288, 152] on span "AY9RN3" at bounding box center [302, 152] width 104 height 8
click at [176, 52] on button "< Back to public search results" at bounding box center [177, 52] width 93 height 16
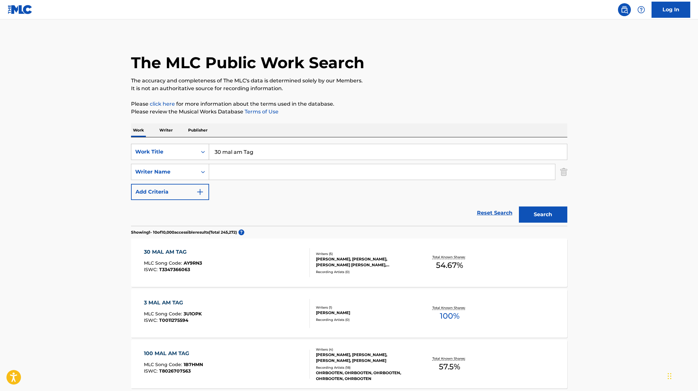
drag, startPoint x: 263, startPoint y: 155, endPoint x: 193, endPoint y: 148, distance: 70.7
click at [193, 148] on div "SearchWithCriteriae5e6fc62-f953-4a04-9ca4-3b5a85129ad1 Work Title 30 mal am Tag" at bounding box center [349, 152] width 436 height 16
paste input "Lowlife"
type input "Lowlife"
click at [280, 171] on input "Search Form" at bounding box center [382, 171] width 346 height 15
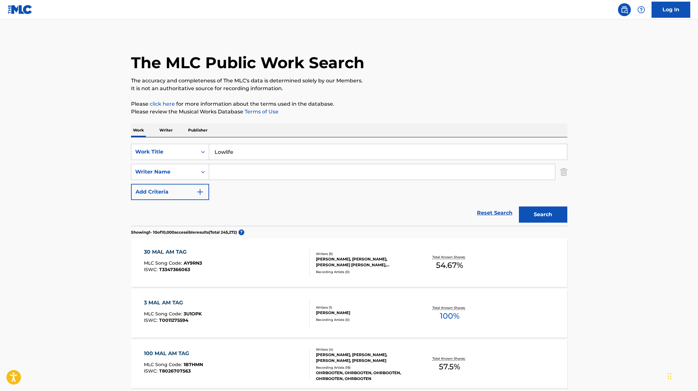
paste input "Aymen"
type input "Aymen"
click at [530, 218] on button "Search" at bounding box center [543, 214] width 48 height 16
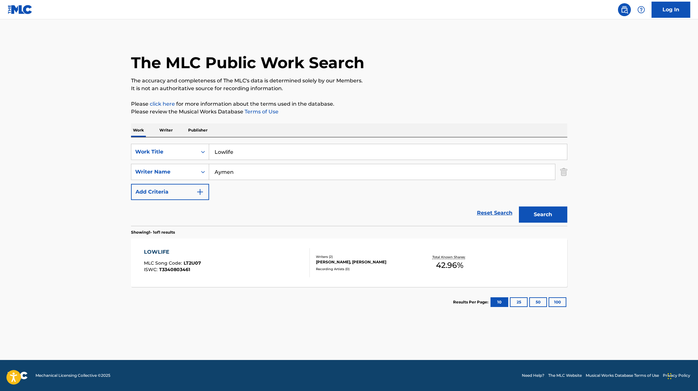
click at [256, 261] on div "LOWLIFE MLC Song Code : LT2U07 ISWC : T3340803461" at bounding box center [227, 262] width 166 height 29
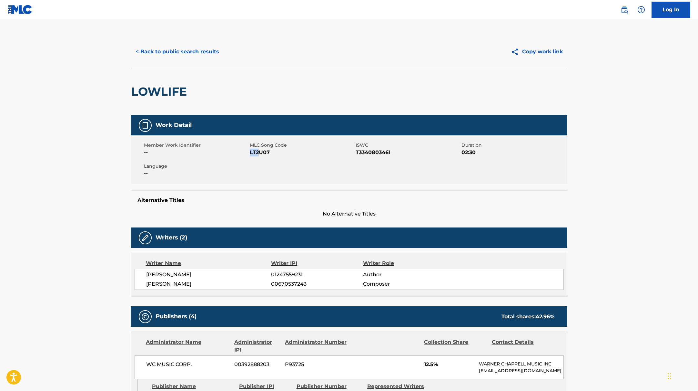
drag, startPoint x: 250, startPoint y: 152, endPoint x: 293, endPoint y: 152, distance: 42.3
click at [290, 152] on span "LT2U07" at bounding box center [302, 152] width 104 height 8
click at [184, 50] on button "< Back to public search results" at bounding box center [177, 52] width 93 height 16
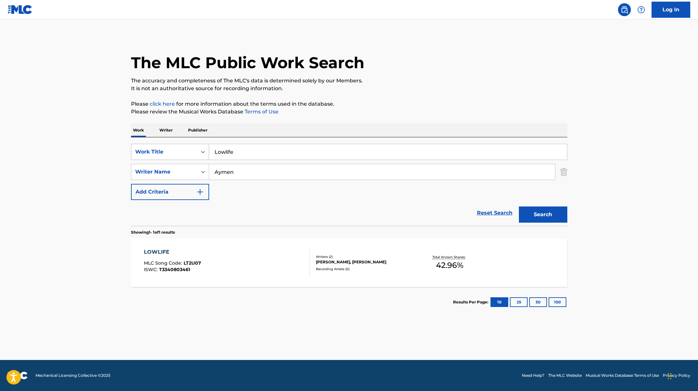
drag, startPoint x: 249, startPoint y: 156, endPoint x: 199, endPoint y: 148, distance: 50.7
click at [199, 148] on div "SearchWithCriteriae5e6fc62-f953-4a04-9ca4-3b5a85129ad1 Work Title Lowlife" at bounding box center [349, 152] width 436 height 16
drag, startPoint x: 234, startPoint y: 171, endPoint x: 196, endPoint y: 166, distance: 38.8
click at [200, 168] on div "SearchWithCriteriaae7803b0-41f8-45ee-bc0f-c7eca8b8510f Writer Name [PERSON_NAME]" at bounding box center [349, 172] width 436 height 16
drag, startPoint x: 241, startPoint y: 155, endPoint x: 195, endPoint y: 151, distance: 46.3
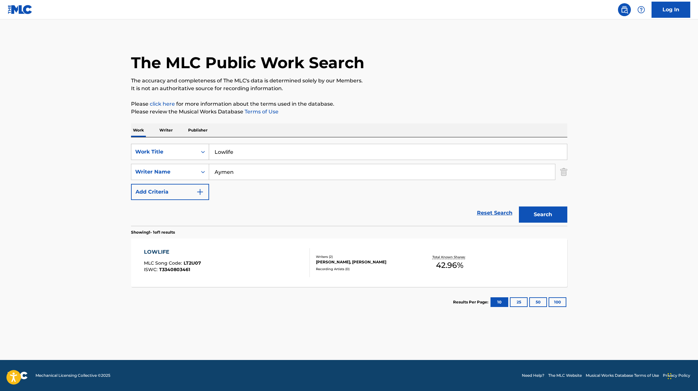
click at [198, 151] on div "SearchWithCriteriae5e6fc62-f953-4a04-9ca4-3b5a85129ad1 Work Title Lowlife" at bounding box center [349, 152] width 436 height 16
paste input "ebenlang"
type input "Lebenlang"
click at [545, 216] on button "Search" at bounding box center [543, 214] width 48 height 16
click at [290, 258] on div "LEBENLANG MLC Song Code : LS8O9F ISWC : T3338249397" at bounding box center [227, 262] width 166 height 29
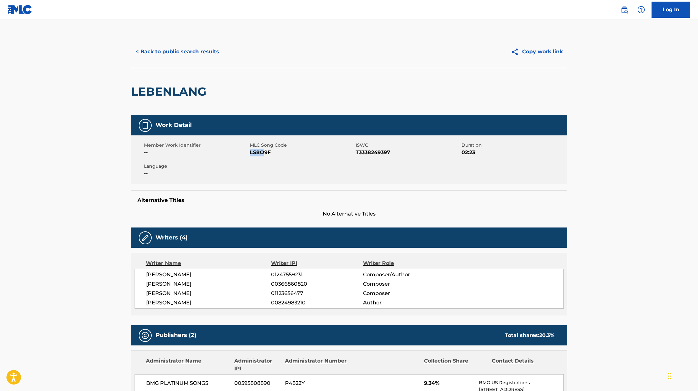
drag, startPoint x: 250, startPoint y: 153, endPoint x: 278, endPoint y: 153, distance: 27.4
click at [278, 153] on span "LS8O9F" at bounding box center [302, 152] width 104 height 8
click at [194, 52] on button "< Back to public search results" at bounding box center [177, 52] width 93 height 16
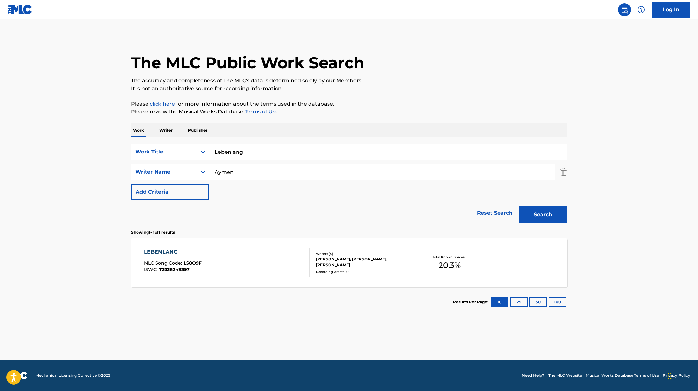
drag, startPoint x: 252, startPoint y: 155, endPoint x: 196, endPoint y: 138, distance: 58.9
click at [200, 139] on div "SearchWithCriteriae5e6fc62-f953-4a04-9ca4-3b5a85129ad1 Work Title Lebenlang Sea…" at bounding box center [349, 181] width 436 height 88
